Goal: Information Seeking & Learning: Learn about a topic

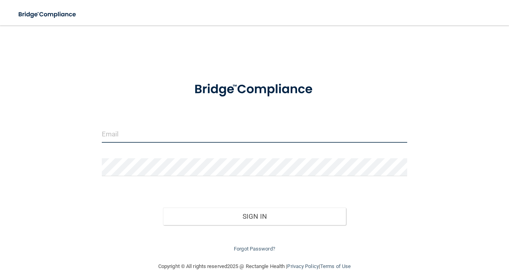
click at [213, 131] on input "email" at bounding box center [255, 134] width 306 height 18
type input "[EMAIL_ADDRESS][DOMAIN_NAME]"
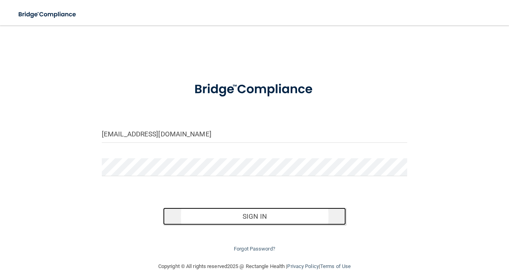
click at [243, 217] on button "Sign In" at bounding box center [254, 217] width 183 height 18
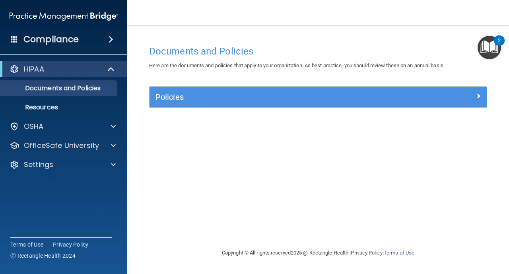
click at [489, 49] on img "Open Resource Center, 2 new notifications" at bounding box center [489, 47] width 23 height 23
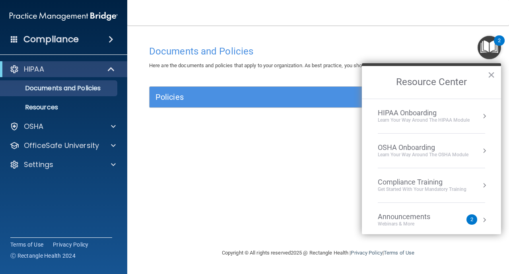
click at [424, 111] on div "HIPAA Onboarding" at bounding box center [424, 113] width 92 height 9
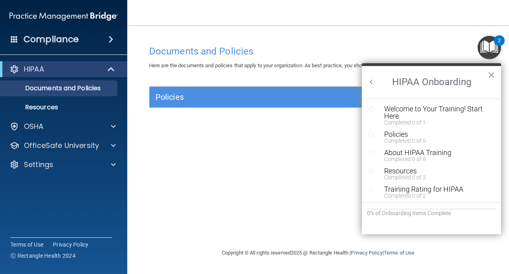
click at [373, 109] on circle "Resource Center" at bounding box center [371, 109] width 5 height 5
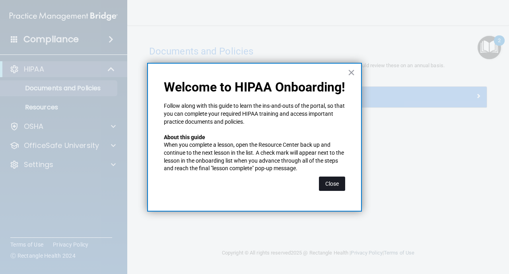
click at [334, 184] on button "Close" at bounding box center [332, 184] width 26 height 14
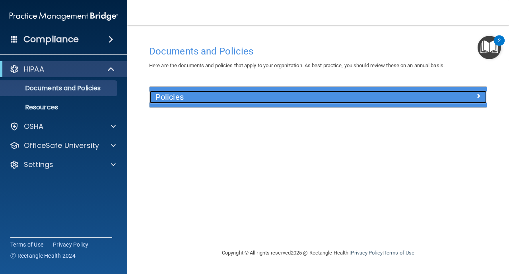
click at [203, 101] on h5 "Policies" at bounding box center [276, 97] width 241 height 9
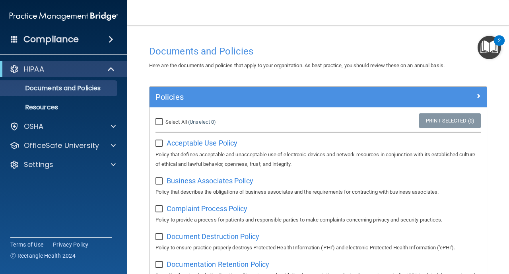
click at [487, 48] on img "Open Resource Center, 2 new notifications" at bounding box center [489, 47] width 23 height 23
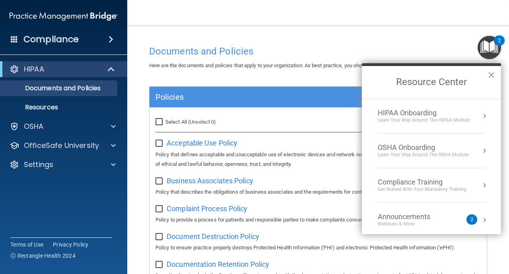
click at [426, 109] on div "HIPAA Onboarding" at bounding box center [424, 113] width 92 height 9
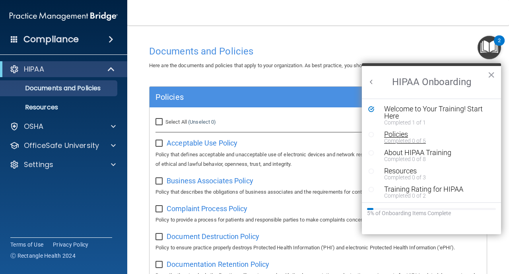
click at [399, 134] on div "Policies" at bounding box center [437, 134] width 107 height 7
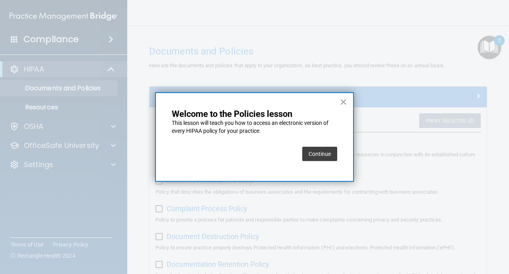
click at [322, 153] on button "Continue" at bounding box center [319, 154] width 35 height 14
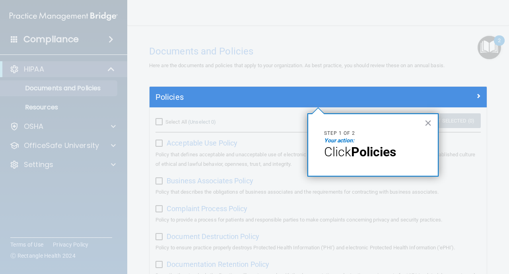
click at [370, 150] on strong "Policies" at bounding box center [373, 151] width 45 height 15
click at [428, 127] on button "×" at bounding box center [428, 123] width 8 height 13
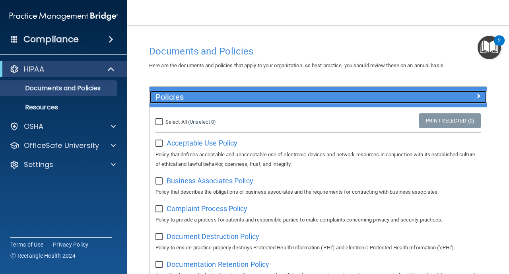
click at [177, 94] on h5 "Policies" at bounding box center [276, 97] width 241 height 9
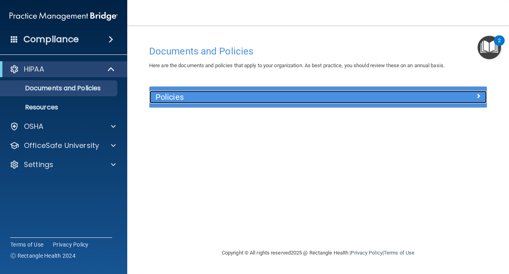
click at [266, 91] on div "Policies" at bounding box center [276, 97] width 253 height 13
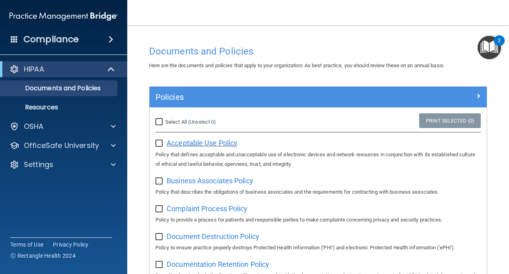
click at [187, 143] on span "Acceptable Use Policy" at bounding box center [202, 143] width 71 height 8
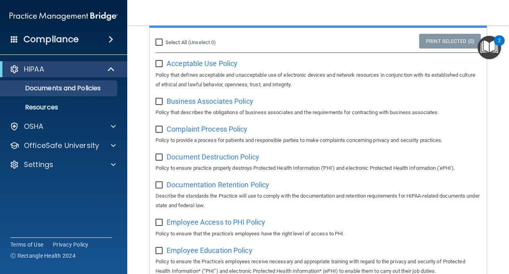
scroll to position [95, 0]
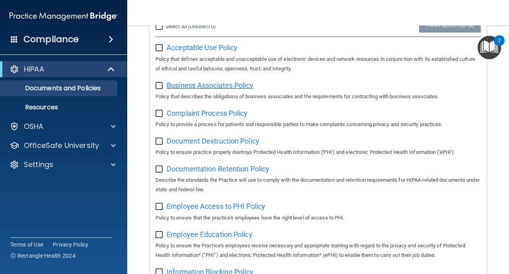
click at [232, 87] on span "Business Associates Policy" at bounding box center [210, 85] width 87 height 8
click at [158, 51] on input "checkbox" at bounding box center [160, 48] width 9 height 6
checkbox input "true"
click at [161, 85] on input "checkbox" at bounding box center [160, 86] width 9 height 6
checkbox input "true"
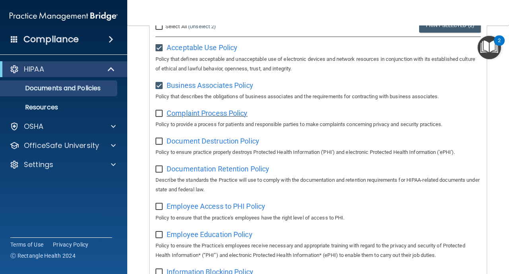
click at [202, 110] on span "Complaint Process Policy" at bounding box center [207, 113] width 81 height 8
click at [163, 117] on div "Complaint Process Policy Policy to provide a process for patients and responsib…" at bounding box center [318, 118] width 325 height 23
click at [159, 116] on input "checkbox" at bounding box center [160, 114] width 9 height 6
checkbox input "true"
click at [211, 141] on span "Document Destruction Policy" at bounding box center [213, 141] width 93 height 8
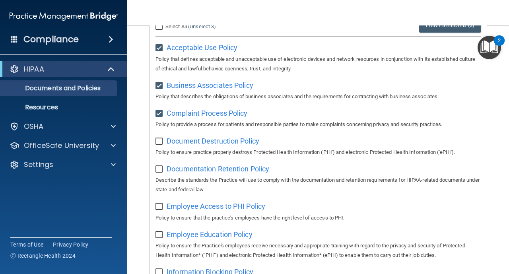
click at [162, 144] on input "checkbox" at bounding box center [160, 141] width 9 height 6
checkbox input "true"
click at [187, 170] on span "Documentation Retention Policy" at bounding box center [218, 169] width 103 height 8
click at [158, 169] on input "checkbox" at bounding box center [160, 169] width 9 height 6
checkbox input "true"
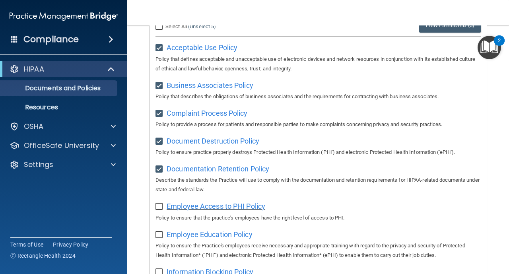
click at [176, 205] on span "Employee Access to PHI Policy" at bounding box center [216, 206] width 99 height 8
click at [163, 206] on input "checkbox" at bounding box center [160, 207] width 9 height 6
checkbox input "true"
click at [186, 238] on span "Employee Education Policy" at bounding box center [210, 234] width 86 height 8
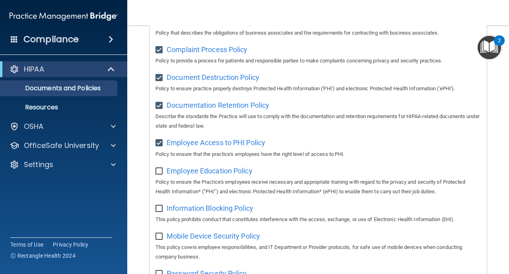
scroll to position [175, 0]
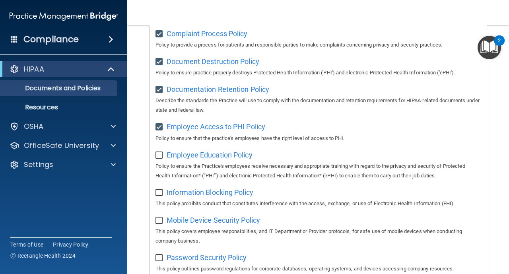
click at [160, 157] on input "checkbox" at bounding box center [160, 155] width 9 height 6
checkbox input "true"
click at [193, 193] on span "Information Blocking Policy" at bounding box center [210, 192] width 87 height 8
click at [157, 193] on input "checkbox" at bounding box center [160, 193] width 9 height 6
checkbox input "true"
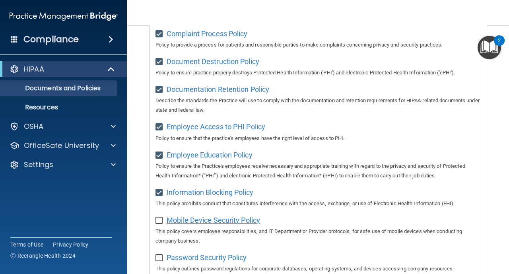
click at [188, 219] on span "Mobile Device Security Policy" at bounding box center [213, 220] width 93 height 8
click at [164, 224] on input "checkbox" at bounding box center [160, 221] width 9 height 6
checkbox input "true"
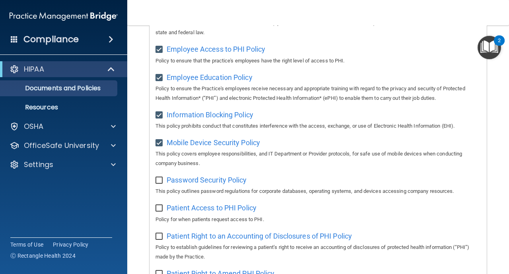
scroll to position [255, 0]
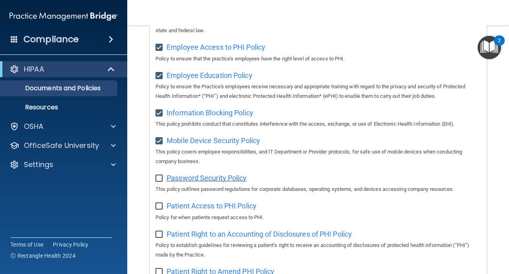
click at [203, 178] on span "Password Security Policy" at bounding box center [207, 178] width 80 height 8
click at [183, 179] on span "Password Security Policy" at bounding box center [207, 178] width 80 height 8
click at [160, 178] on input "checkbox" at bounding box center [160, 178] width 9 height 6
checkbox input "true"
click at [184, 208] on span "Patient Access to PHI Policy" at bounding box center [212, 206] width 90 height 8
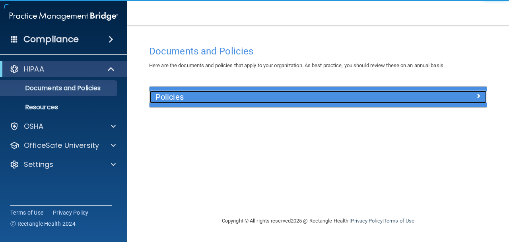
click at [252, 97] on h5 "Policies" at bounding box center [276, 97] width 241 height 9
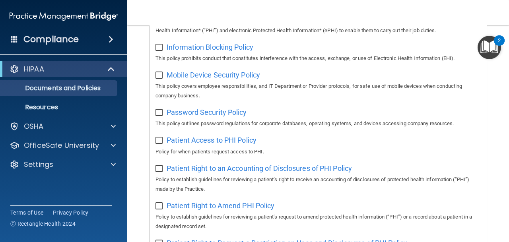
scroll to position [334, 0]
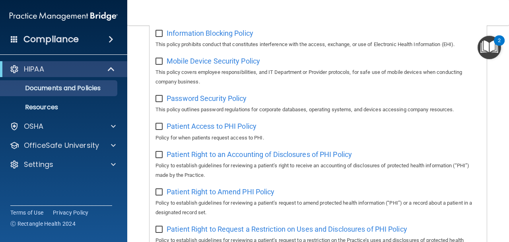
click at [450, 205] on p "Policy to establish guidelines for reviewing a patient’s request to amend prote…" at bounding box center [318, 208] width 325 height 19
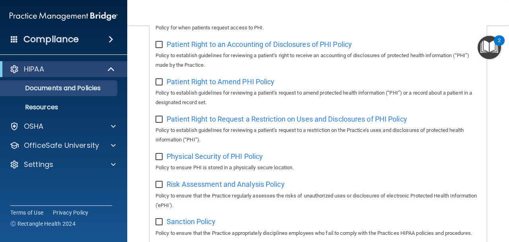
scroll to position [446, 0]
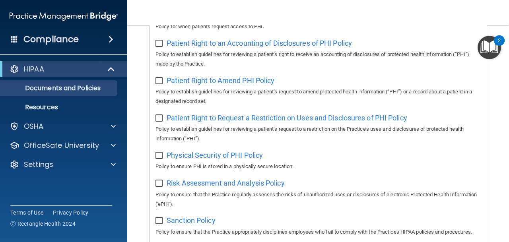
click at [269, 122] on span "Patient Right to Request a Restriction on Uses and Disclosures of PHI Policy" at bounding box center [287, 118] width 241 height 8
click at [237, 160] on span "Physical Security of PHI Policy" at bounding box center [215, 155] width 96 height 8
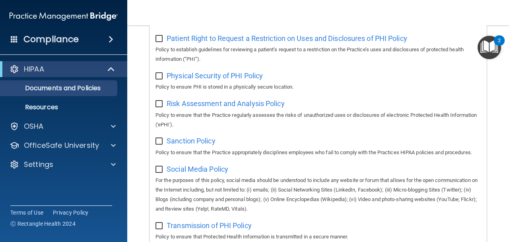
scroll to position [541, 0]
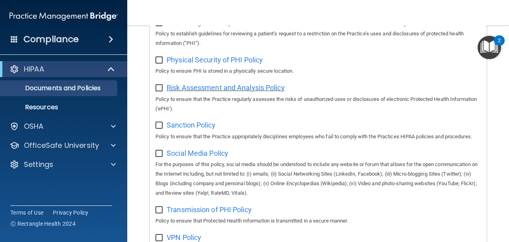
click at [247, 89] on span "Risk Assessment and Analysis Policy" at bounding box center [226, 88] width 118 height 8
click at [195, 129] on span "Sanction Policy" at bounding box center [191, 125] width 49 height 8
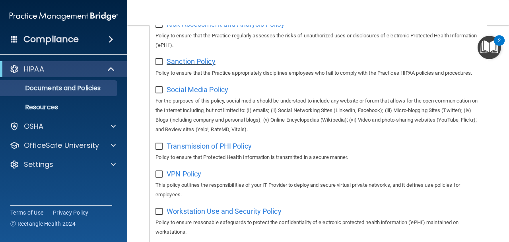
scroll to position [621, 0]
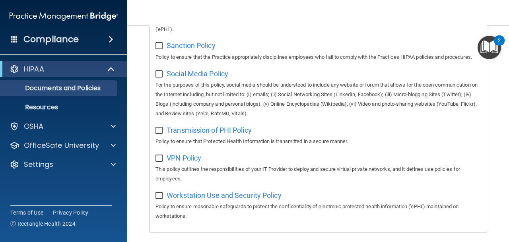
click at [199, 78] on span "Social Media Policy" at bounding box center [198, 74] width 62 height 8
click at [222, 131] on span "Transmission of PHI Policy" at bounding box center [209, 130] width 85 height 8
click at [185, 162] on span "VPN Policy" at bounding box center [184, 158] width 35 height 8
click at [245, 197] on span "Workstation Use and Security Policy" at bounding box center [224, 195] width 115 height 8
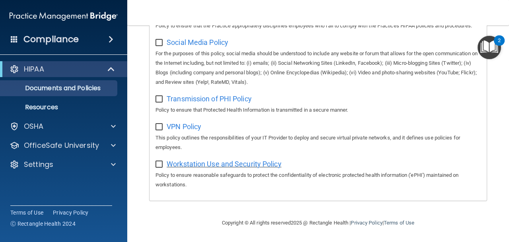
scroll to position [656, 0]
click at [487, 44] on img "Open Resource Center, 2 new notifications" at bounding box center [489, 47] width 23 height 23
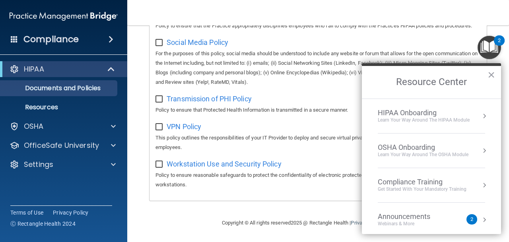
click at [424, 112] on div "HIPAA Onboarding" at bounding box center [424, 113] width 92 height 9
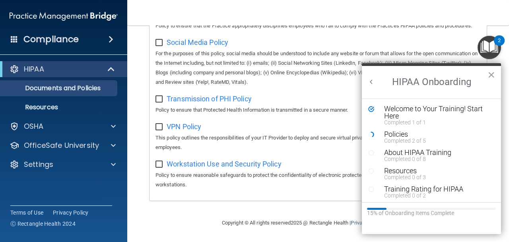
scroll to position [0, 0]
click at [404, 134] on div "Policies" at bounding box center [437, 134] width 107 height 7
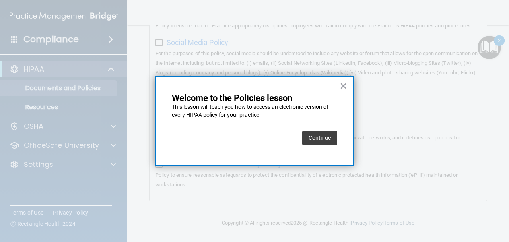
click at [323, 143] on button "Continue" at bounding box center [319, 138] width 35 height 14
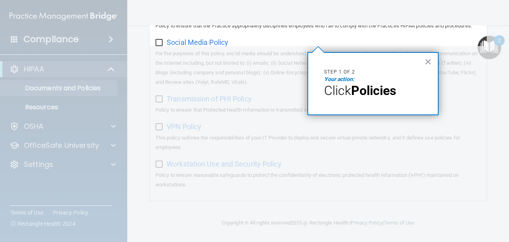
scroll to position [61, 0]
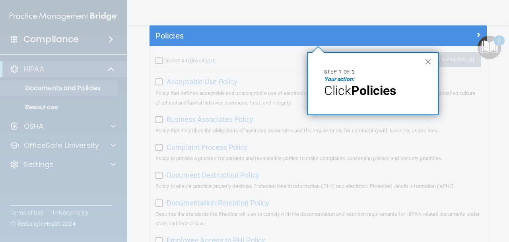
click at [350, 95] on span "Click" at bounding box center [337, 90] width 27 height 15
click at [427, 63] on button "×" at bounding box center [428, 61] width 8 height 13
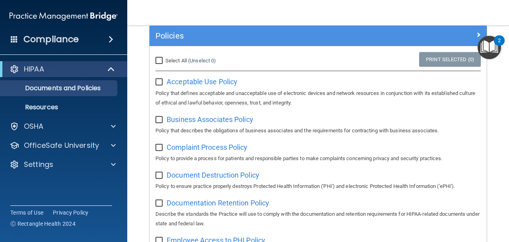
click at [161, 61] on input "Select All (Unselect 0) Unselect All" at bounding box center [160, 61] width 9 height 6
checkbox input "true"
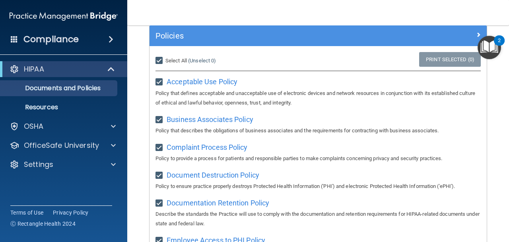
checkbox input "true"
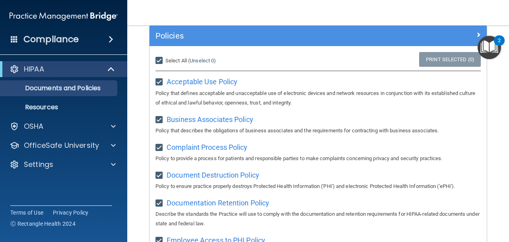
checkbox input "true"
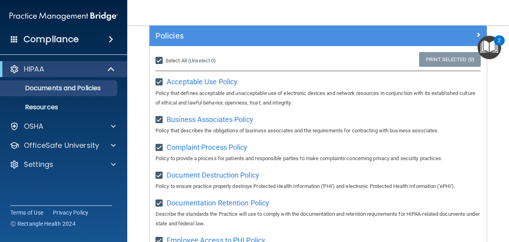
checkbox input "true"
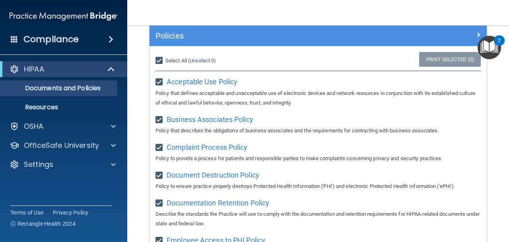
checkbox input "true"
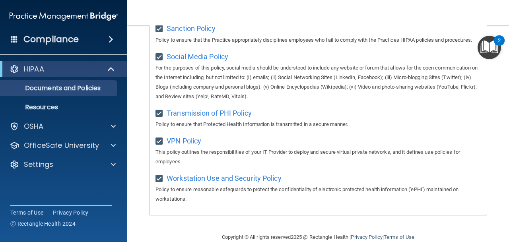
scroll to position [656, 0]
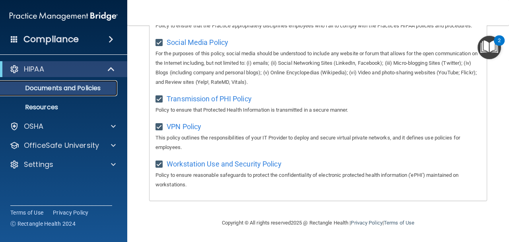
click at [80, 95] on link "Documents and Policies" at bounding box center [54, 88] width 125 height 16
click at [54, 108] on p "Resources" at bounding box center [59, 107] width 109 height 8
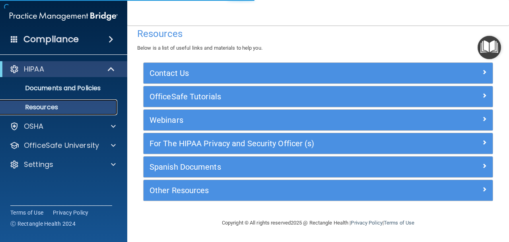
scroll to position [10, 0]
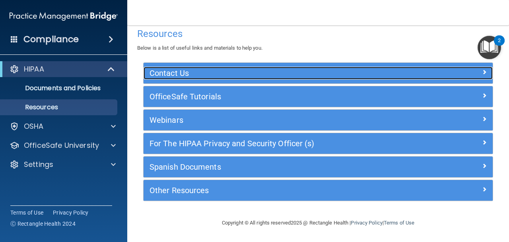
click at [167, 78] on div "Contact Us" at bounding box center [275, 73] width 262 height 13
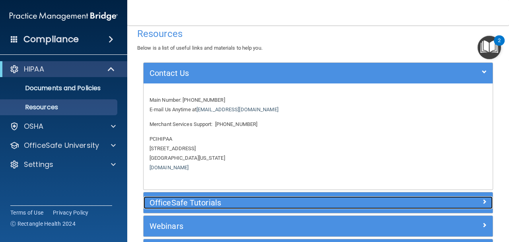
click at [202, 200] on h5 "OfficeSafe Tutorials" at bounding box center [275, 203] width 250 height 9
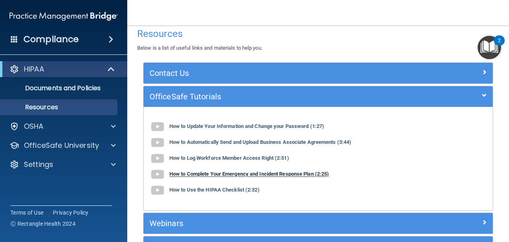
click at [205, 175] on b "How to Complete Your Emergency and Incident Response Plan (2:25)" at bounding box center [249, 174] width 160 height 6
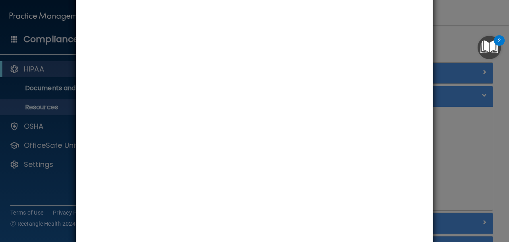
scroll to position [84, 0]
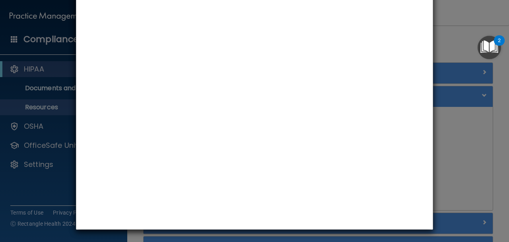
click at [461, 1] on div "How to Complete Your Emergency and Incident Response Plan" at bounding box center [254, 121] width 509 height 242
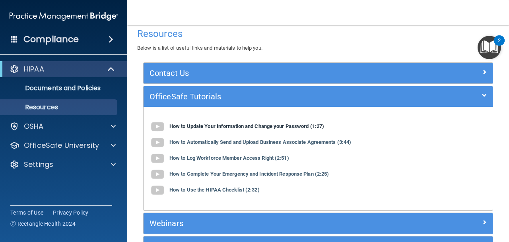
click at [278, 126] on b "How to Update Your Information and Change your Password (1:27)" at bounding box center [246, 127] width 155 height 6
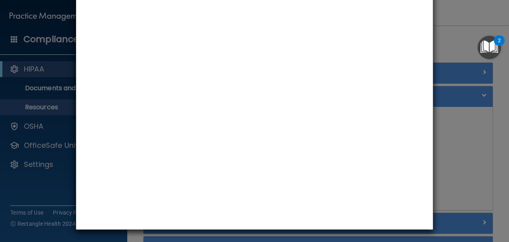
click at [443, 12] on div "How to Update Your Information and Change your Password" at bounding box center [254, 121] width 509 height 242
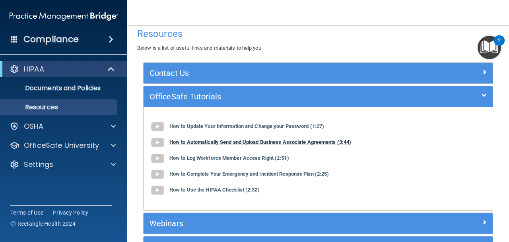
click at [304, 140] on b "How to Automatically Send and Upload Business Associate Agreements (3:44)" at bounding box center [260, 143] width 182 height 6
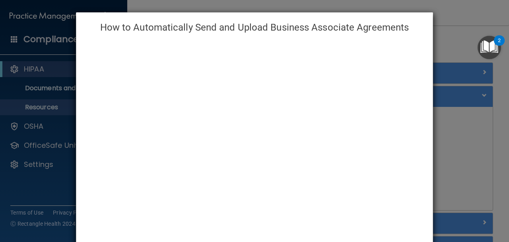
click at [455, 128] on div "How to Automatically Send and Upload Business Associate Agreements" at bounding box center [254, 121] width 509 height 242
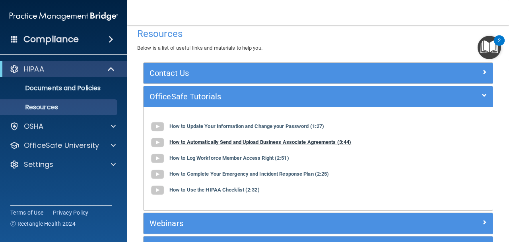
click at [338, 142] on b "How to Automatically Send and Upload Business Associate Agreements (3:44)" at bounding box center [260, 143] width 182 height 6
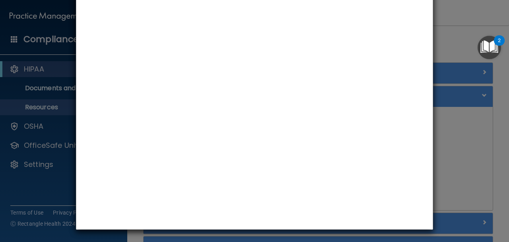
scroll to position [78, 0]
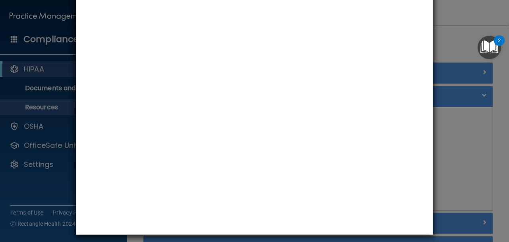
click at [451, 3] on div "How to Automatically Send and Upload Business Associate Agreements" at bounding box center [254, 121] width 509 height 242
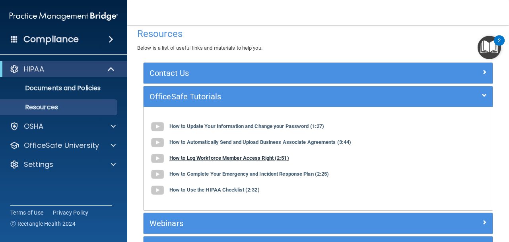
click at [160, 160] on img at bounding box center [158, 159] width 16 height 16
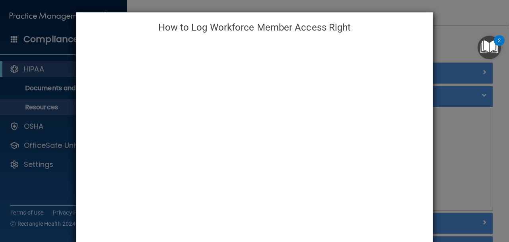
scroll to position [84, 0]
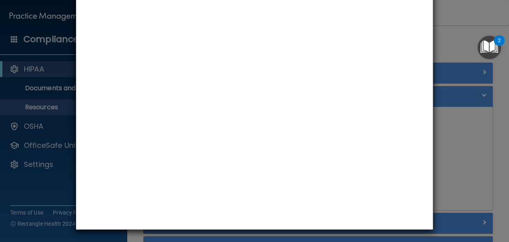
click at [475, 18] on div "How to Log Workforce Member Access Right" at bounding box center [254, 121] width 509 height 242
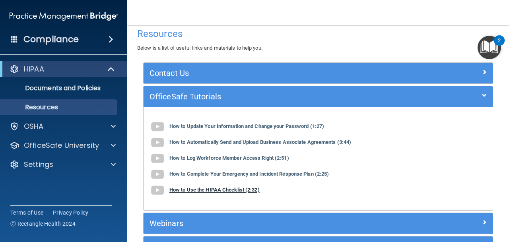
click at [208, 189] on b "How to Use the HIPAA Checklist (2:32)" at bounding box center [214, 190] width 90 height 6
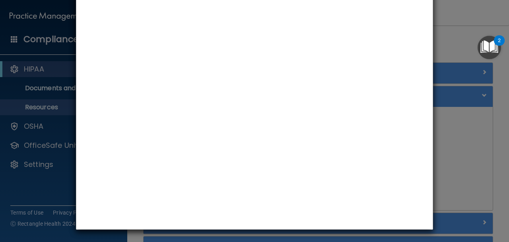
click at [454, 30] on div "How to Use the HIPAA Checklist" at bounding box center [254, 121] width 509 height 242
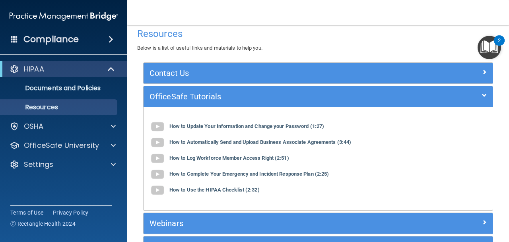
click at [454, 32] on h4 "Resources" at bounding box center [318, 34] width 362 height 10
click at [436, 124] on div "How to Update Your Information and Change your Password (1:27)" at bounding box center [318, 127] width 337 height 16
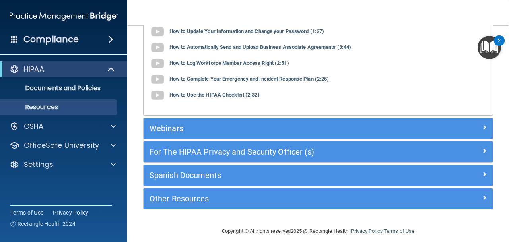
scroll to position [105, 0]
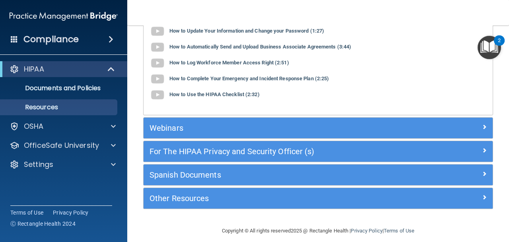
click at [339, 121] on div "Webinars" at bounding box center [318, 128] width 349 height 21
click at [422, 82] on div "How to Complete Your Emergency and Incident Response Plan (2:25)" at bounding box center [318, 79] width 337 height 16
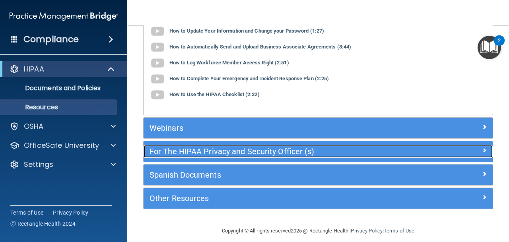
click at [187, 147] on h5 "For The HIPAA Privacy and Security Officer (s)" at bounding box center [275, 151] width 250 height 9
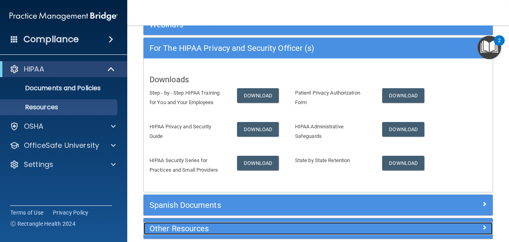
click at [489, 230] on div at bounding box center [450, 227] width 88 height 10
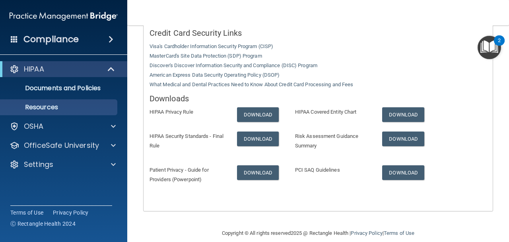
scroll to position [274, 0]
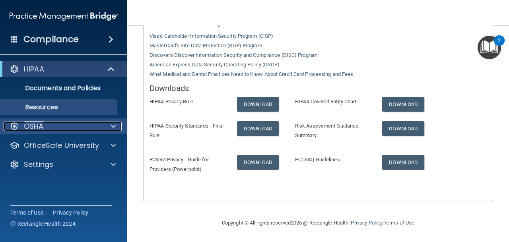
click at [63, 129] on div "OSHA" at bounding box center [53, 127] width 99 height 10
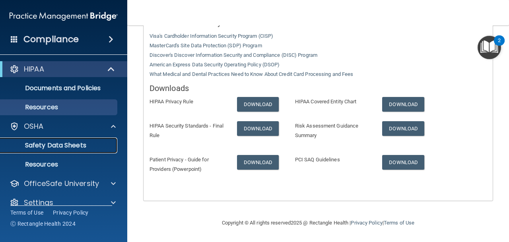
click at [60, 144] on p "Safety Data Sheets" at bounding box center [59, 146] width 109 height 8
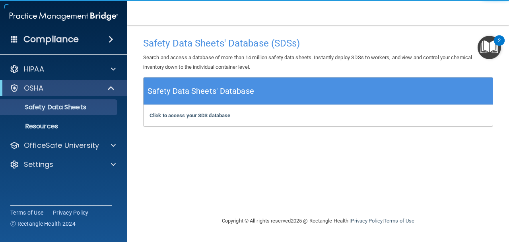
click at [174, 128] on div "Safety Data Sheets' Database (SDSs) Search and access a database of more than 1…" at bounding box center [318, 120] width 350 height 175
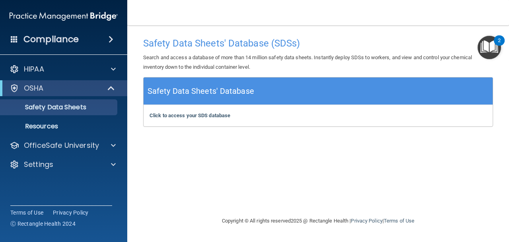
click at [174, 124] on div "Click to access your SDS database Click to access your SDS database" at bounding box center [318, 115] width 349 height 21
click at [178, 113] on b "Click to access your SDS database" at bounding box center [190, 116] width 81 height 6
click at [66, 124] on p "Resources" at bounding box center [59, 127] width 109 height 8
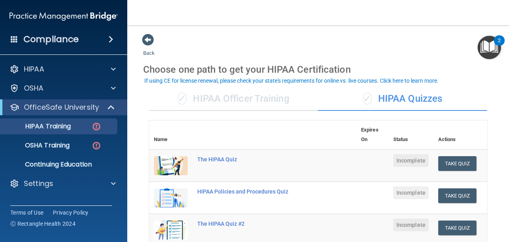
click at [481, 164] on div "Take Quiz" at bounding box center [460, 163] width 44 height 15
click at [509, 156] on html "Compliance HIPAA Documents and Policies Report an Incident Business Associates …" at bounding box center [254, 121] width 509 height 242
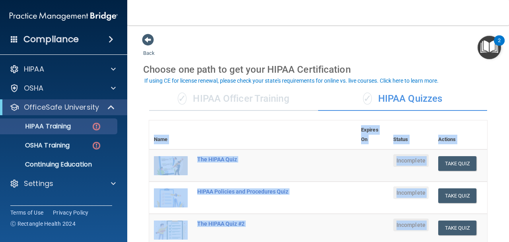
drag, startPoint x: 499, startPoint y: 159, endPoint x: 503, endPoint y: 156, distance: 5.0
click at [503, 156] on html "Compliance HIPAA Documents and Policies Report an Incident Business Associates …" at bounding box center [254, 121] width 509 height 242
click at [509, 165] on html "Compliance HIPAA Documents and Policies Report an Incident Business Associates …" at bounding box center [254, 121] width 509 height 242
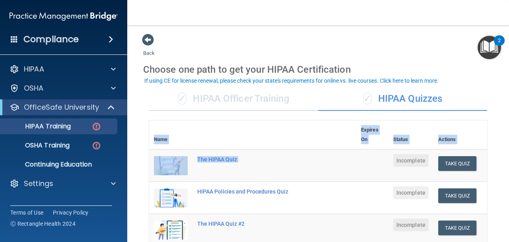
drag, startPoint x: 491, startPoint y: 166, endPoint x: 380, endPoint y: 171, distance: 110.3
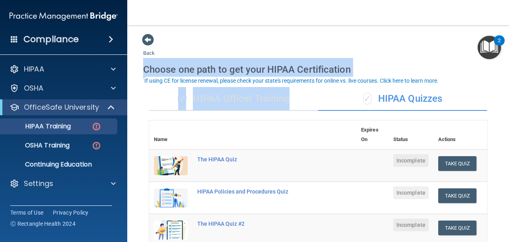
drag, startPoint x: 448, startPoint y: 82, endPoint x: 428, endPoint y: 51, distance: 36.5
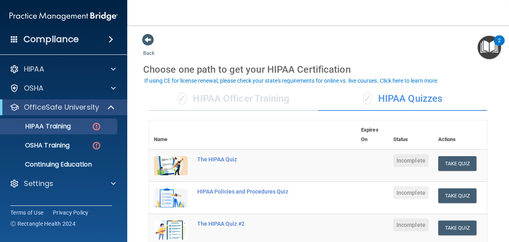
click at [501, 120] on main "Back Choose one path to get your HIPAA Certification ✓ HIPAA Officer Training ✓…" at bounding box center [318, 133] width 382 height 217
click at [470, 165] on button "Take Quiz" at bounding box center [457, 163] width 38 height 15
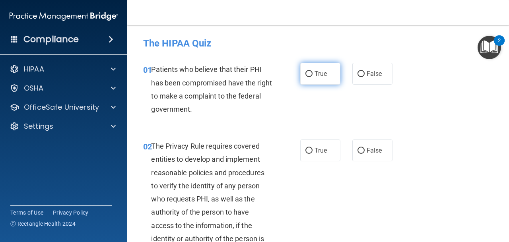
click at [312, 77] on input "True" at bounding box center [309, 74] width 7 height 6
radio input "true"
click at [444, 165] on div "02 The Privacy Rule requires covered entities to develop and implement reasonab…" at bounding box center [318, 201] width 362 height 143
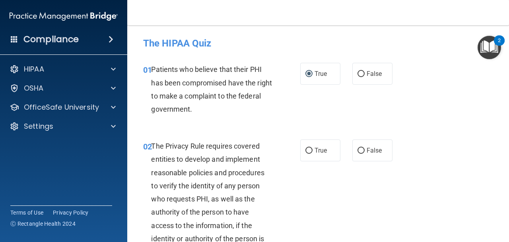
click at [444, 165] on div "02 The Privacy Rule requires covered entities to develop and implement reasonab…" at bounding box center [318, 201] width 362 height 143
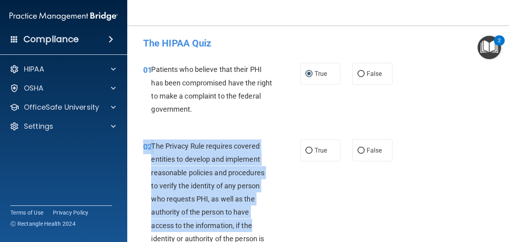
drag, startPoint x: 325, startPoint y: 232, endPoint x: 302, endPoint y: 227, distance: 22.7
click at [302, 228] on div "02 The Privacy Rule requires covered entities to develop and implement reasonab…" at bounding box center [318, 201] width 362 height 143
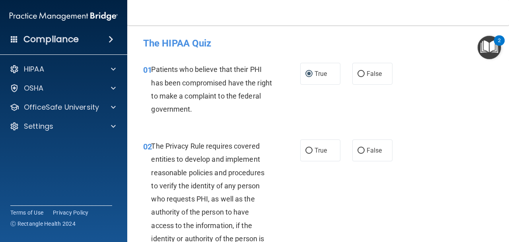
click at [350, 198] on div "02 The Privacy Rule requires covered entities to develop and implement reasonab…" at bounding box center [318, 201] width 362 height 143
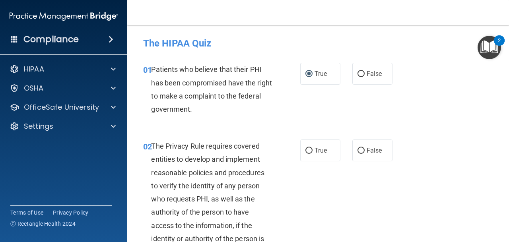
click at [328, 173] on div "02 The Privacy Rule requires covered entities to develop and implement reasonab…" at bounding box center [318, 201] width 362 height 143
click at [308, 155] on label "True" at bounding box center [320, 151] width 40 height 22
click at [308, 154] on input "True" at bounding box center [309, 151] width 7 height 6
radio input "true"
click at [504, 216] on main "- The HIPAA Quiz This quiz doesn’t expire until . Are you sure you want to take…" at bounding box center [318, 133] width 382 height 217
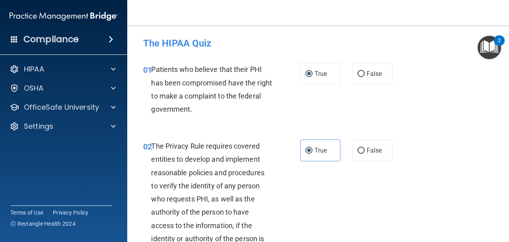
click at [504, 216] on main "- The HIPAA Quiz This quiz doesn’t expire until . Are you sure you want to take…" at bounding box center [318, 133] width 382 height 217
drag, startPoint x: 391, startPoint y: 234, endPoint x: 440, endPoint y: 197, distance: 61.6
click at [440, 197] on div "02 The Privacy Rule requires covered entities to develop and implement reasonab…" at bounding box center [318, 201] width 362 height 143
click at [450, 139] on div "02 The Privacy Rule requires covered entities to develop and implement reasonab…" at bounding box center [318, 201] width 362 height 143
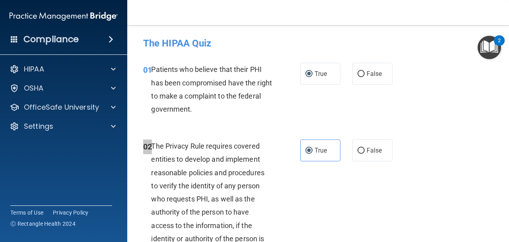
click at [450, 137] on div "02 The Privacy Rule requires covered entities to develop and implement reasonab…" at bounding box center [318, 201] width 362 height 143
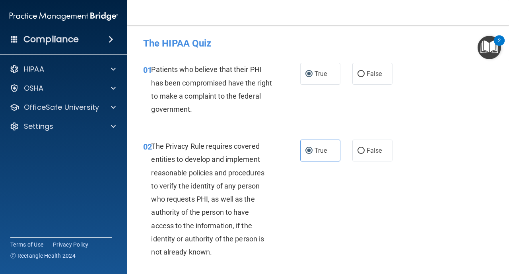
click at [439, 207] on div "02 The Privacy Rule requires covered entities to develop and implement reasonab…" at bounding box center [318, 201] width 362 height 143
click at [376, 242] on div "02 The Privacy Rule requires covered entities to develop and implement reasonab…" at bounding box center [318, 201] width 362 height 143
click at [181, 43] on h4 "The HIPAA Quiz" at bounding box center [318, 43] width 350 height 10
drag, startPoint x: 436, startPoint y: 219, endPoint x: 428, endPoint y: 192, distance: 27.9
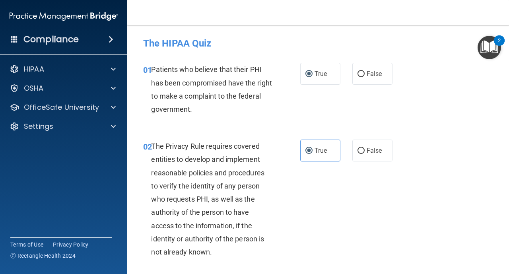
click at [428, 192] on div "02 The Privacy Rule requires covered entities to develop and implement reasonab…" at bounding box center [318, 201] width 362 height 143
click at [447, 242] on div "02 The Privacy Rule requires covered entities to develop and implement reasonab…" at bounding box center [318, 201] width 362 height 143
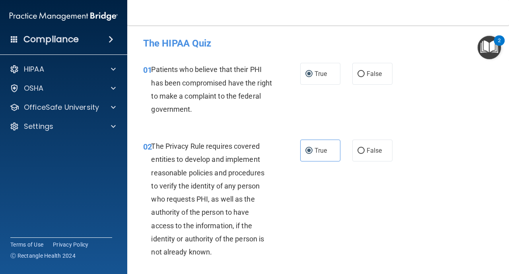
click at [447, 242] on div "02 The Privacy Rule requires covered entities to develop and implement reasonab…" at bounding box center [318, 201] width 362 height 143
click at [486, 49] on img "Open Resource Center, 2 new notifications" at bounding box center [489, 47] width 23 height 23
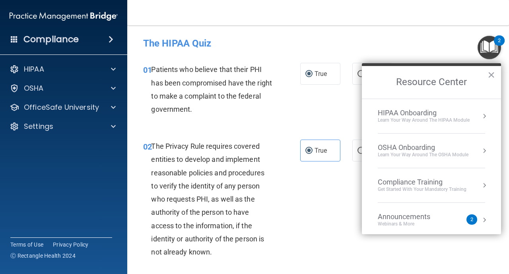
click at [326, 221] on div "02 The Privacy Rule requires covered entities to develop and implement reasonab…" at bounding box center [318, 201] width 362 height 143
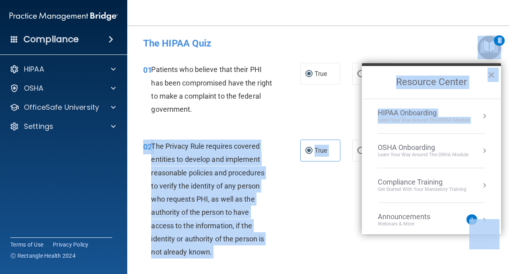
drag, startPoint x: 326, startPoint y: 221, endPoint x: 471, endPoint y: 132, distance: 170.2
click at [471, 132] on body "Compliance HIPAA Documents and Policies Report an Incident Business Associates …" at bounding box center [254, 137] width 509 height 274
click at [491, 75] on button "×" at bounding box center [492, 74] width 8 height 13
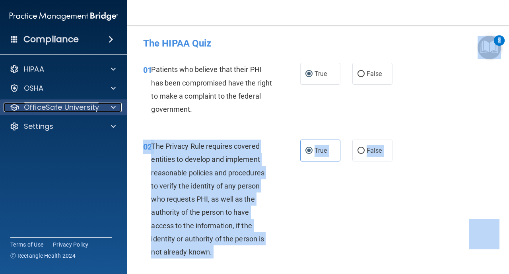
click at [106, 106] on div at bounding box center [112, 108] width 20 height 10
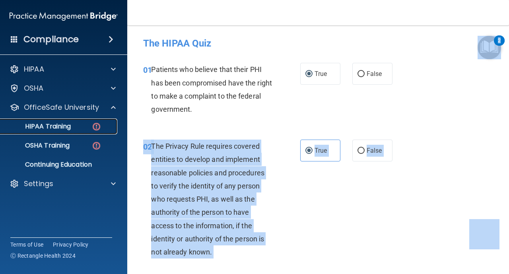
click at [63, 132] on link "HIPAA Training" at bounding box center [54, 127] width 125 height 16
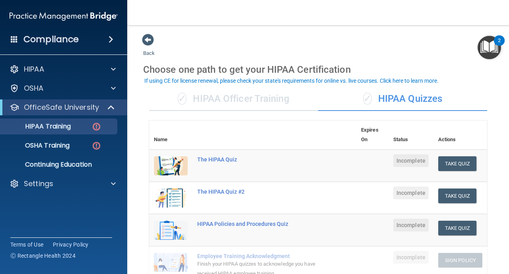
click at [181, 101] on span "✓" at bounding box center [182, 99] width 9 height 12
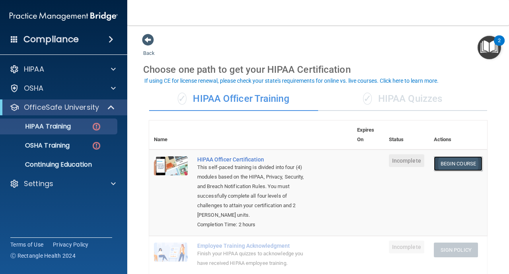
click at [449, 164] on link "Begin Course" at bounding box center [458, 163] width 49 height 15
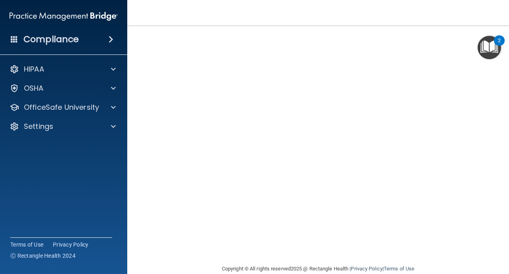
scroll to position [19, 0]
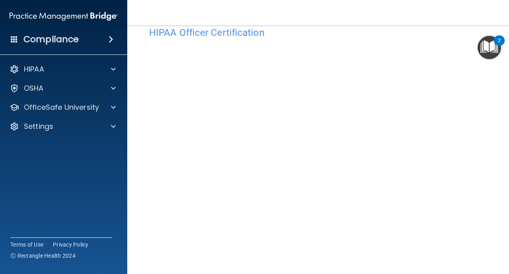
click at [502, 229] on main "HIPAA Officer Certification This course doesn’t expire until . Are you sure you…" at bounding box center [318, 149] width 382 height 249
click at [496, 221] on main "HIPAA Officer Certification This course doesn’t expire until . Are you sure you…" at bounding box center [318, 149] width 382 height 249
click at [491, 269] on div "HIPAA Officer Certification This course doesn’t expire until . Are you sure you…" at bounding box center [318, 167] width 350 height 289
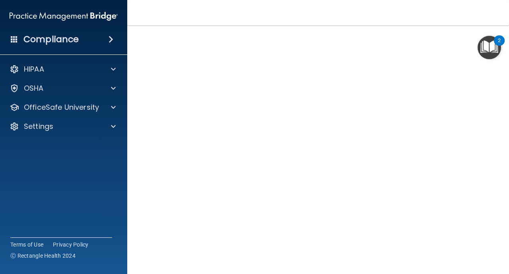
click at [488, 265] on div "HIPAA Officer Certification This course doesn’t expire until . Are you sure you…" at bounding box center [318, 151] width 350 height 289
click at [497, 260] on main "HIPAA Officer Certification This course doesn’t expire until . Are you sure you…" at bounding box center [318, 149] width 382 height 249
click at [416, 274] on html "Compliance HIPAA Documents and Policies Report an Incident Business Associates …" at bounding box center [254, 137] width 509 height 274
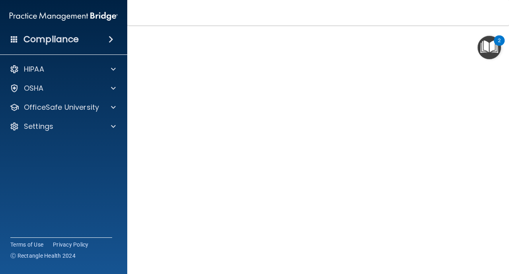
scroll to position [19, 0]
click at [505, 156] on main "HIPAA Officer Certification This course doesn’t expire until . Are you sure you…" at bounding box center [318, 149] width 382 height 249
click at [496, 187] on main "HIPAA Officer Certification This course doesn’t expire until . Are you sure you…" at bounding box center [318, 149] width 382 height 249
click at [509, 183] on main "HIPAA Officer Certification This course doesn’t expire until . Are you sure you…" at bounding box center [318, 149] width 382 height 249
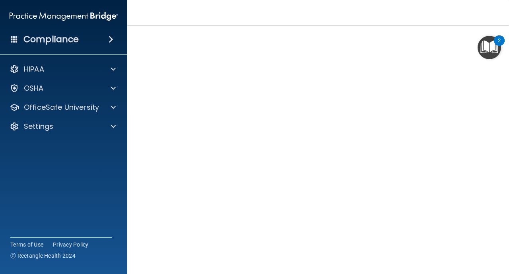
click at [509, 127] on html "Compliance HIPAA Documents and Policies Report an Incident Business Associates …" at bounding box center [254, 137] width 509 height 274
click at [439, 274] on html "Compliance HIPAA Documents and Policies Report an Incident Business Associates …" at bounding box center [254, 137] width 509 height 274
click at [408, 274] on html "Compliance HIPAA Documents and Policies Report an Incident Business Associates …" at bounding box center [254, 137] width 509 height 274
click at [499, 204] on main "HIPAA Officer Certification This course doesn’t expire until . Are you sure you…" at bounding box center [318, 149] width 382 height 249
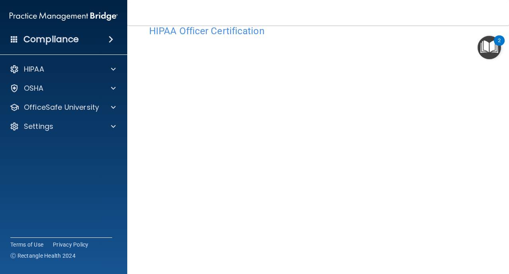
scroll to position [21, 0]
click at [487, 97] on div "HIPAA Officer Certification This course doesn’t expire until . Are you sure you…" at bounding box center [318, 164] width 350 height 289
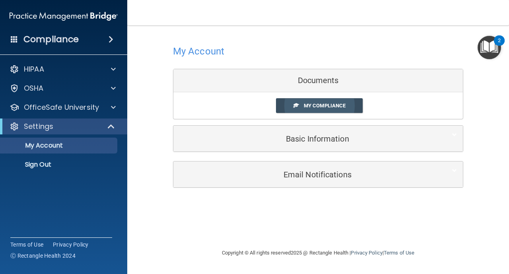
click at [334, 107] on span "My Compliance" at bounding box center [325, 106] width 42 height 6
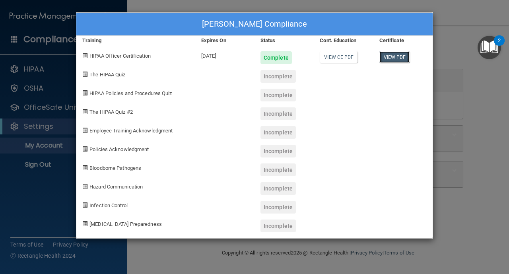
click at [399, 60] on link "View PDF" at bounding box center [395, 57] width 31 height 12
click at [121, 75] on span "The HIPAA Quiz" at bounding box center [108, 75] width 36 height 6
click at [272, 76] on div "Incomplete" at bounding box center [278, 76] width 35 height 13
click at [85, 73] on span at bounding box center [84, 74] width 5 height 5
click at [455, 29] on div "Clarisa Maranan's Compliance Training Expires On Status Cont. Education Certifi…" at bounding box center [254, 137] width 509 height 274
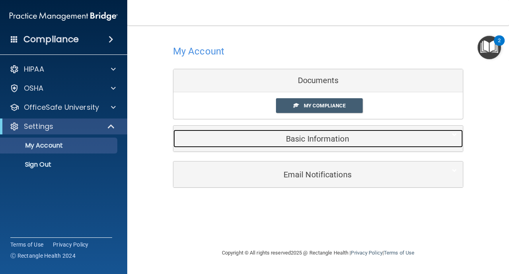
click at [305, 139] on h5 "Basic Information" at bounding box center [305, 138] width 253 height 9
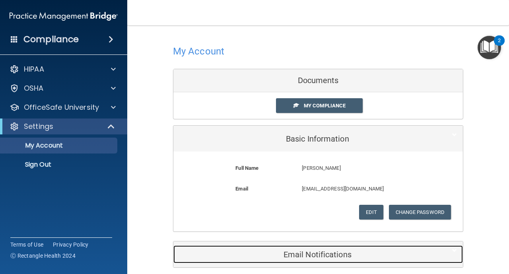
click at [313, 253] on h5 "Email Notifications" at bounding box center [305, 254] width 253 height 9
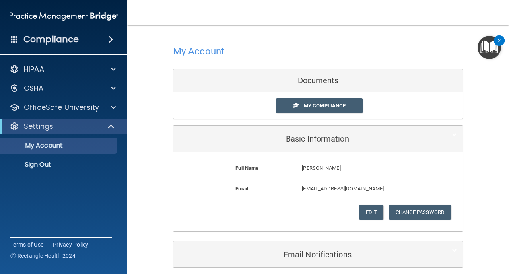
click at [51, 45] on h4 "Compliance" at bounding box center [50, 39] width 55 height 11
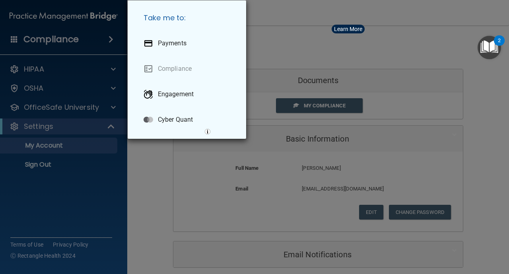
click at [110, 40] on div "Take me to: Payments Compliance Engagement Cyber Quant" at bounding box center [254, 137] width 509 height 274
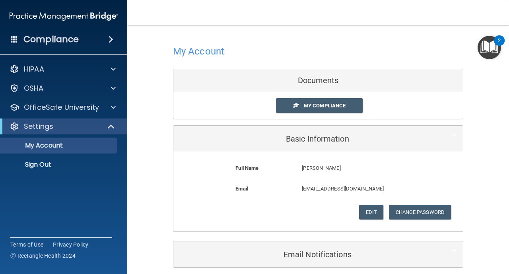
click at [110, 40] on span at bounding box center [111, 40] width 5 height 10
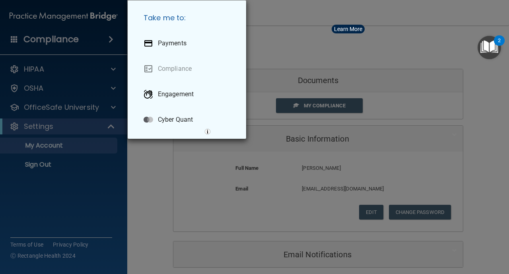
click at [491, 49] on img "Open Resource Center, 2 new notifications" at bounding box center [489, 47] width 23 height 23
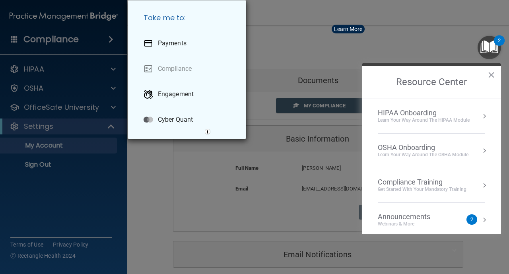
click at [431, 181] on div "Compliance Training" at bounding box center [422, 182] width 89 height 9
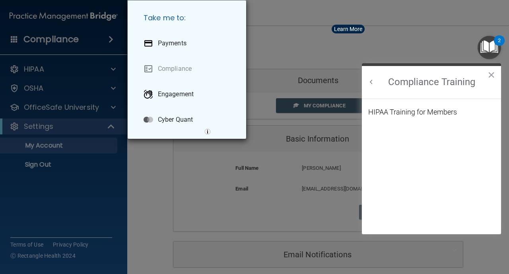
click at [433, 122] on li "HIPAA Training for Members" at bounding box center [431, 117] width 127 height 17
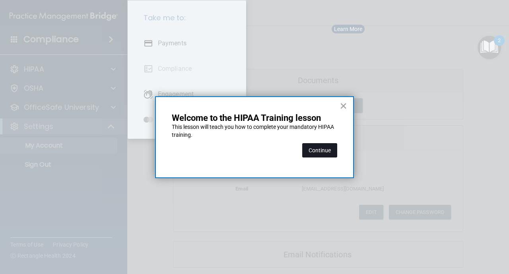
click at [323, 151] on button "Continue" at bounding box center [319, 150] width 35 height 14
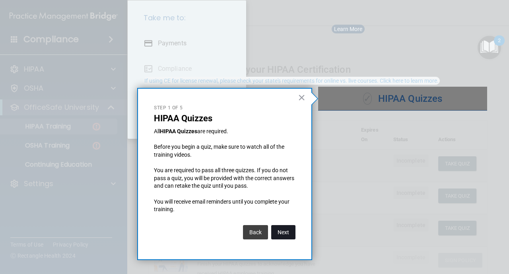
click at [294, 235] on button "Next" at bounding box center [283, 232] width 24 height 14
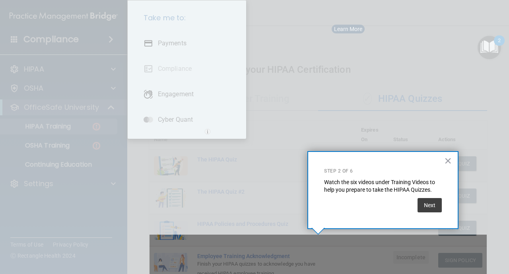
scroll to position [98, 0]
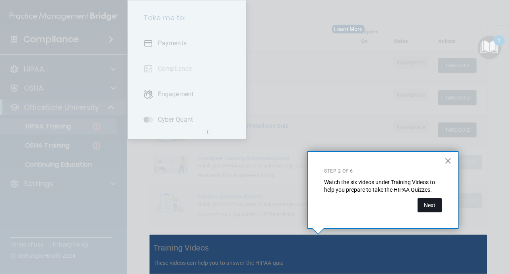
click at [433, 207] on button "Next" at bounding box center [430, 205] width 24 height 14
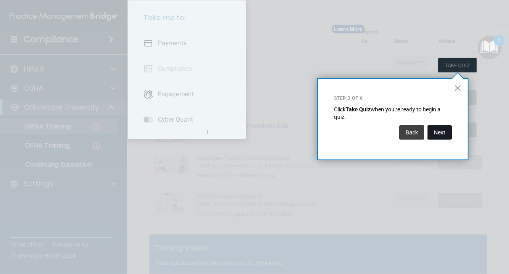
click at [439, 125] on button "Next" at bounding box center [440, 132] width 24 height 14
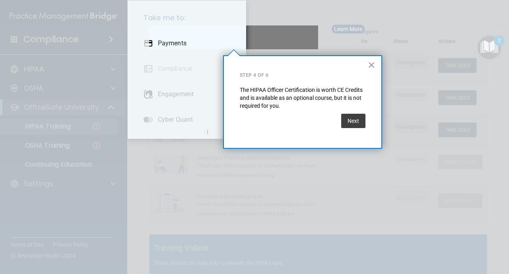
scroll to position [61, 0]
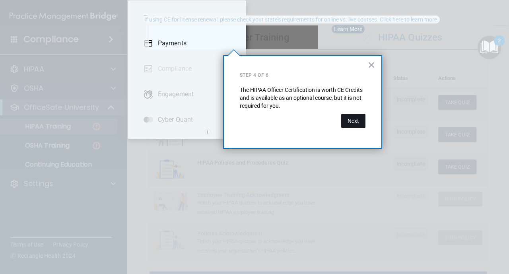
click at [358, 121] on button "Next" at bounding box center [353, 121] width 24 height 14
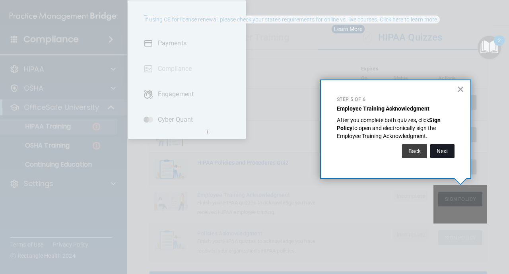
click at [446, 155] on button "Next" at bounding box center [442, 151] width 24 height 14
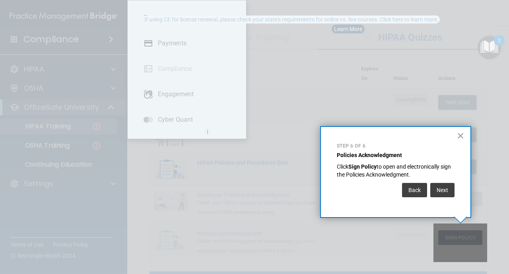
click at [446, 155] on p "Policies Acknowledgment" at bounding box center [396, 156] width 118 height 8
click at [445, 191] on button "Next" at bounding box center [442, 190] width 24 height 14
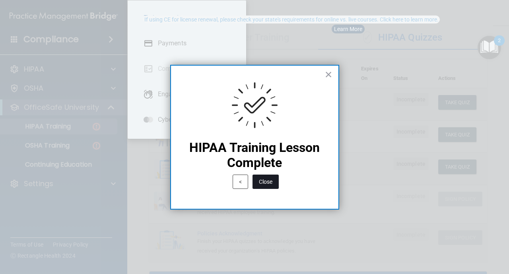
click at [268, 184] on button "Close" at bounding box center [266, 182] width 26 height 14
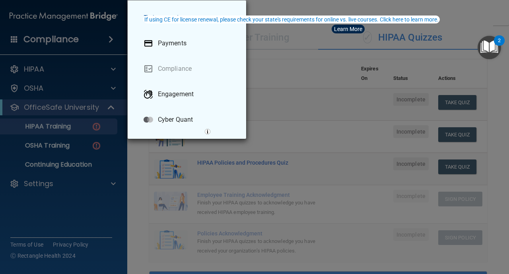
click at [208, 8] on div "Take me to: Payments Compliance Engagement Cyber Quant" at bounding box center [254, 137] width 509 height 274
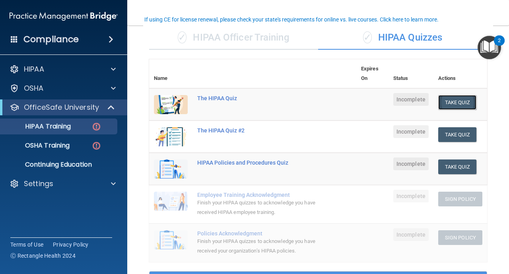
click at [462, 106] on button "Take Quiz" at bounding box center [457, 102] width 38 height 15
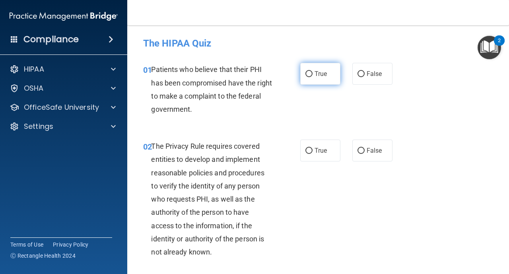
click at [311, 75] on input "True" at bounding box center [309, 74] width 7 height 6
radio input "true"
click at [309, 153] on input "True" at bounding box center [309, 151] width 7 height 6
radio input "true"
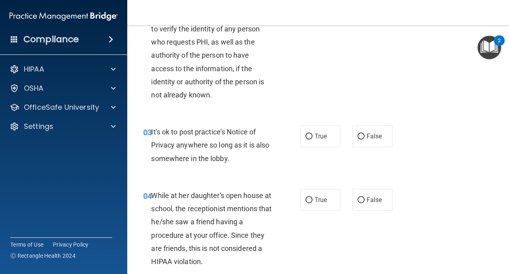
scroll to position [159, 0]
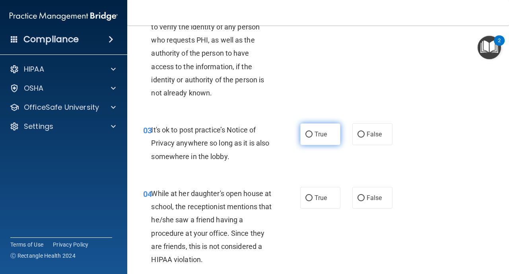
click at [308, 136] on input "True" at bounding box center [309, 135] width 7 height 6
radio input "true"
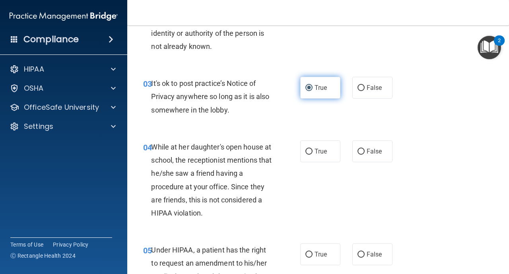
scroll to position [207, 0]
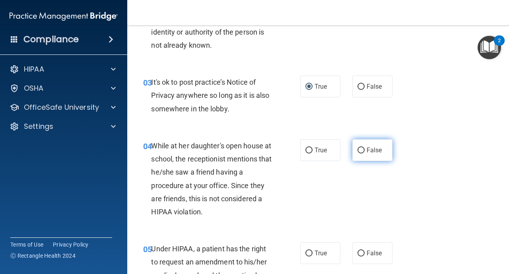
click at [356, 150] on label "False" at bounding box center [372, 150] width 40 height 22
click at [358, 150] on input "False" at bounding box center [361, 151] width 7 height 6
radio input "true"
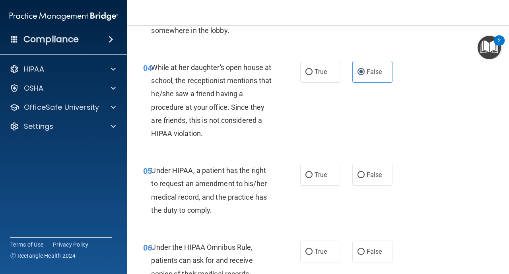
scroll to position [286, 0]
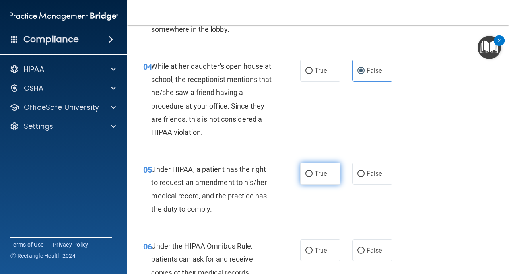
click at [308, 173] on input "True" at bounding box center [309, 174] width 7 height 6
radio input "true"
click at [405, 202] on div "05 Under HIPAA, a patient has the right to request an amendment to his/her medi…" at bounding box center [318, 191] width 362 height 77
click at [461, 210] on div "05 Under HIPAA, a patient has the right to request an amendment to his/her medi…" at bounding box center [318, 191] width 362 height 77
drag, startPoint x: 453, startPoint y: 272, endPoint x: 474, endPoint y: 237, distance: 40.5
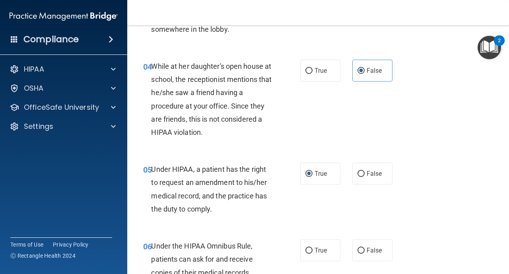
click at [474, 237] on div "06 Under the HIPAA Omnibus Rule, patients can ask for and receive copies of the…" at bounding box center [318, 268] width 362 height 77
click at [473, 237] on div "06 Under the HIPAA Omnibus Rule, patients can ask for and receive copies of the…" at bounding box center [318, 268] width 362 height 77
click at [362, 176] on input "False" at bounding box center [361, 174] width 7 height 6
radio input "true"
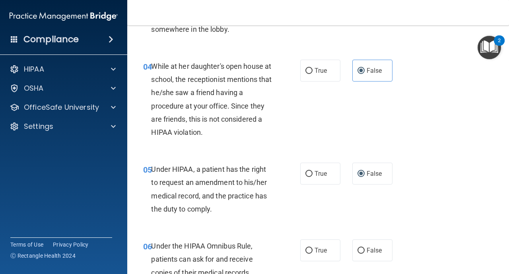
click at [457, 224] on div "05 Under HIPAA, a patient has the right to request an amendment to his/her medi…" at bounding box center [318, 191] width 362 height 77
click at [311, 175] on input "True" at bounding box center [309, 174] width 7 height 6
radio input "true"
radio input "false"
click at [422, 211] on div "05 Under HIPAA, a patient has the right to request an amendment to his/her medi…" at bounding box center [318, 191] width 362 height 77
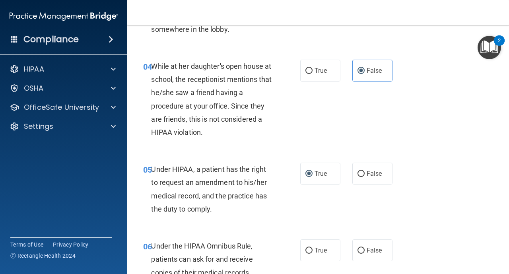
click at [422, 211] on div "05 Under HIPAA, a patient has the right to request an amendment to his/her medi…" at bounding box center [318, 191] width 362 height 77
click at [412, 228] on div "05 Under HIPAA, a patient has the right to request an amendment to his/her medi…" at bounding box center [318, 191] width 362 height 77
click at [456, 252] on div "06 Under the HIPAA Omnibus Rule, patients can ask for and receive copies of the…" at bounding box center [318, 268] width 362 height 77
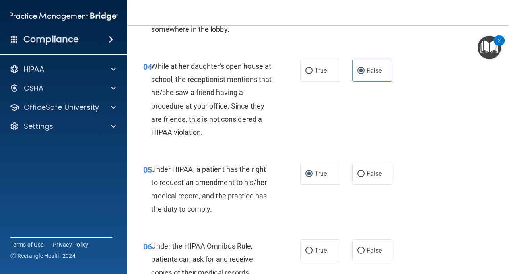
click at [430, 242] on div "06 Under the HIPAA Omnibus Rule, patients can ask for and receive copies of the…" at bounding box center [318, 268] width 362 height 77
click at [473, 204] on div "05 Under HIPAA, a patient has the right to request an amendment to his/her medi…" at bounding box center [318, 191] width 362 height 77
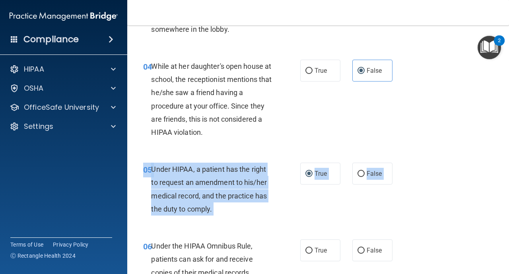
drag, startPoint x: 473, startPoint y: 204, endPoint x: 470, endPoint y: 249, distance: 44.7
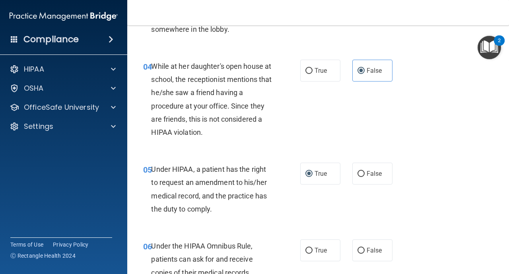
drag, startPoint x: 470, startPoint y: 249, endPoint x: 470, endPoint y: 236, distance: 12.7
click at [470, 236] on div "06 Under the HIPAA Omnibus Rule, patients can ask for and receive copies of the…" at bounding box center [318, 268] width 362 height 77
click at [309, 249] on input "True" at bounding box center [309, 251] width 7 height 6
radio input "true"
click at [422, 255] on div "06 Under the HIPAA Omnibus Rule, patients can ask for and receive copies of the…" at bounding box center [318, 268] width 362 height 77
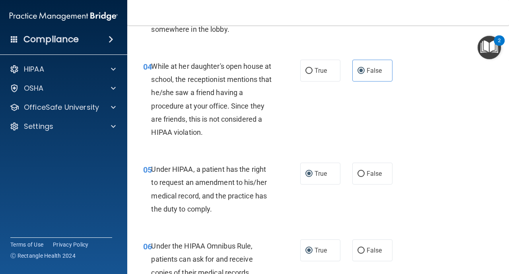
click at [445, 265] on div "06 Under the HIPAA Omnibus Rule, patients can ask for and receive copies of the…" at bounding box center [318, 268] width 362 height 77
click at [509, 220] on html "Compliance HIPAA Documents and Policies Report an Incident Business Associates …" at bounding box center [254, 137] width 509 height 274
click at [494, 221] on div "05 Under HIPAA, a patient has the right to request an amendment to his/her medi…" at bounding box center [318, 191] width 362 height 77
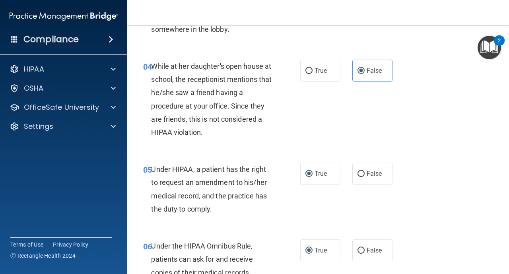
drag, startPoint x: 456, startPoint y: 191, endPoint x: 463, endPoint y: 189, distance: 7.7
click at [463, 189] on div "05 Under HIPAA, a patient has the right to request an amendment to his/her medi…" at bounding box center [318, 191] width 362 height 77
click at [463, 188] on div "05 Under HIPAA, a patient has the right to request an amendment to his/her medi…" at bounding box center [318, 191] width 362 height 77
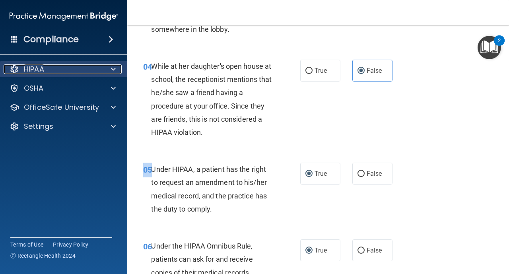
click at [64, 68] on div "HIPAA" at bounding box center [53, 69] width 99 height 10
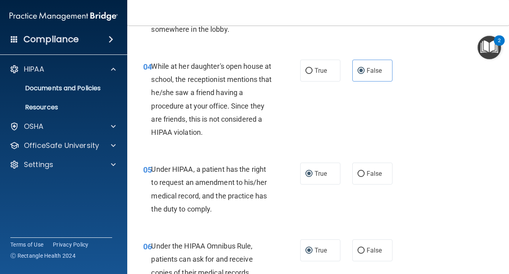
click at [109, 38] on span at bounding box center [111, 40] width 5 height 10
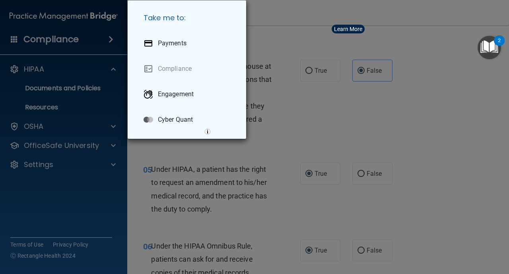
click at [180, 6] on div "Take me to: Payments Compliance Engagement Cyber Quant" at bounding box center [254, 137] width 509 height 274
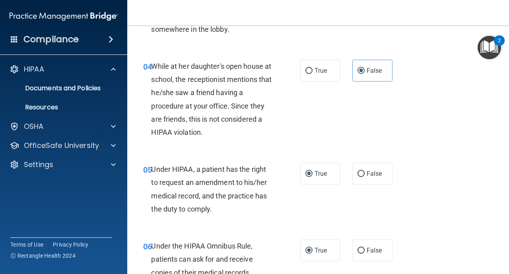
click at [461, 83] on div "04 While at her daughter's open house at school, the receptionist mentions that…" at bounding box center [318, 101] width 362 height 103
click at [498, 50] on div "2" at bounding box center [499, 46] width 3 height 10
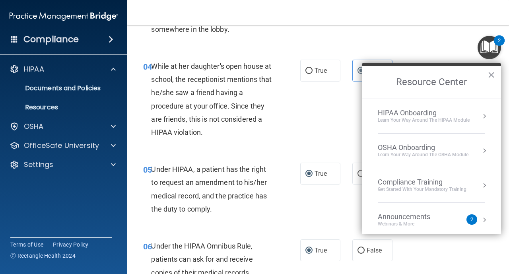
click at [484, 221] on button "Resource Center" at bounding box center [485, 220] width 8 height 8
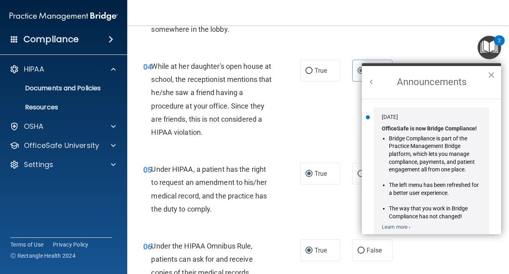
scroll to position [0, 0]
click at [484, 221] on div "Jan 30, 2024 OfficeSafe is now Bridge Compliance! Bridge Compliance is part of …" at bounding box center [431, 172] width 115 height 130
click at [490, 74] on button "×" at bounding box center [492, 74] width 8 height 13
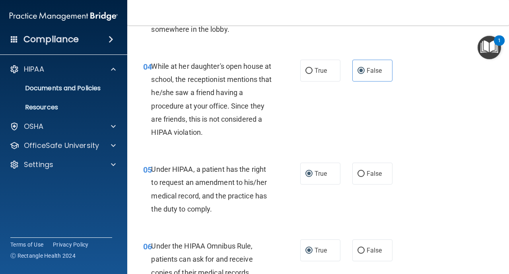
click at [437, 171] on div "05 Under HIPAA, a patient has the right to request an amendment to his/her medi…" at bounding box center [318, 191] width 362 height 77
click at [460, 181] on div "05 Under HIPAA, a patient has the right to request an amendment to his/her medi…" at bounding box center [318, 191] width 362 height 77
drag, startPoint x: 436, startPoint y: 180, endPoint x: 446, endPoint y: 183, distance: 10.9
click at [446, 183] on div "05 Under HIPAA, a patient has the right to request an amendment to his/her medi…" at bounding box center [318, 191] width 362 height 77
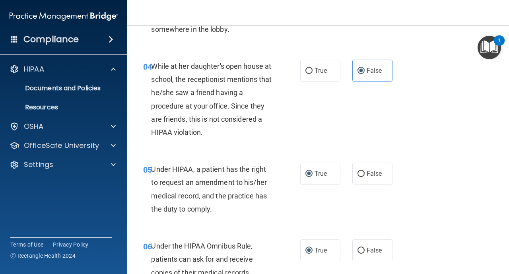
click at [446, 183] on div "05 Under HIPAA, a patient has the right to request an amendment to his/her medi…" at bounding box center [318, 191] width 362 height 77
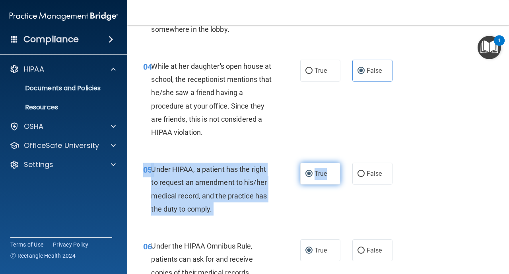
drag, startPoint x: 335, startPoint y: 177, endPoint x: 325, endPoint y: 177, distance: 9.9
click at [330, 177] on div "05 Under HIPAA, a patient has the right to request an amendment to his/her medi…" at bounding box center [318, 191] width 362 height 77
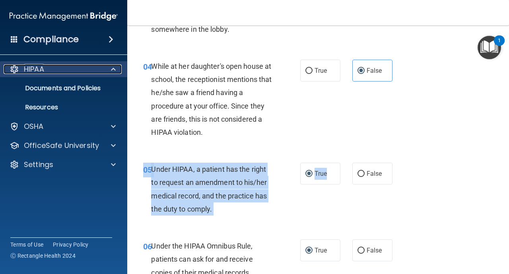
click at [19, 70] on div "HIPAA" at bounding box center [53, 69] width 99 height 10
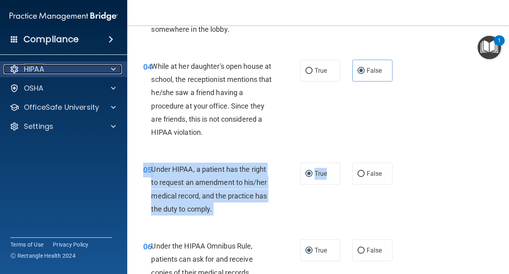
click at [103, 72] on div at bounding box center [112, 69] width 20 height 10
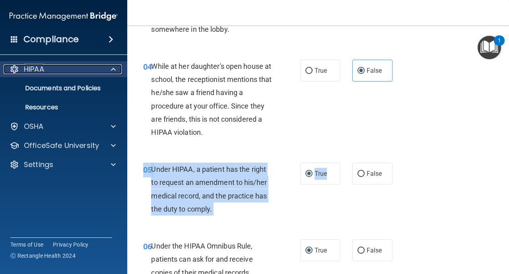
click at [119, 72] on div at bounding box center [112, 69] width 20 height 10
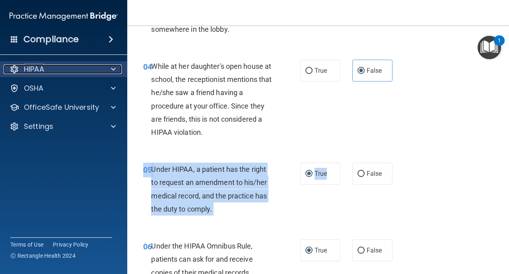
click at [121, 65] on div at bounding box center [112, 69] width 20 height 10
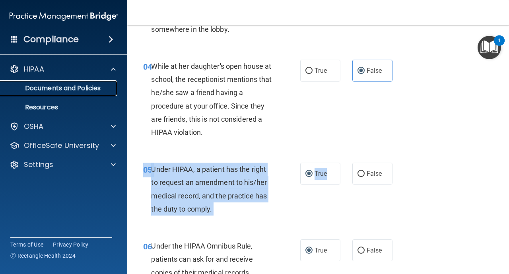
click at [98, 84] on p "Documents and Policies" at bounding box center [59, 88] width 109 height 8
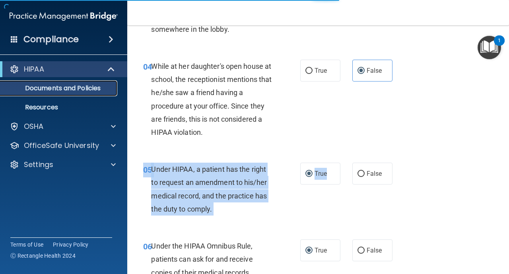
click at [93, 91] on p "Documents and Policies" at bounding box center [59, 88] width 109 height 8
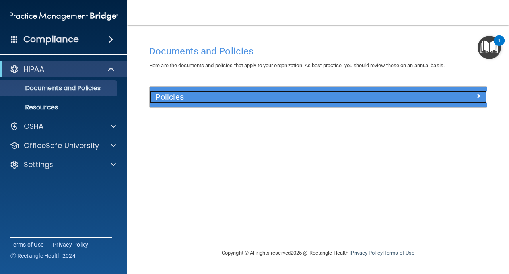
click at [180, 95] on h5 "Policies" at bounding box center [276, 97] width 241 height 9
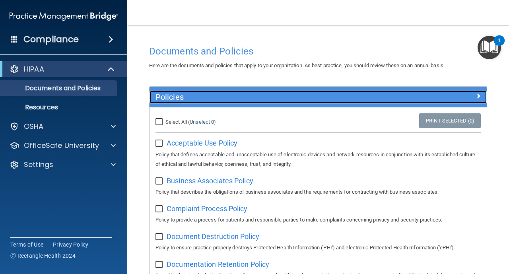
click at [360, 102] on div "Policies" at bounding box center [276, 97] width 253 height 13
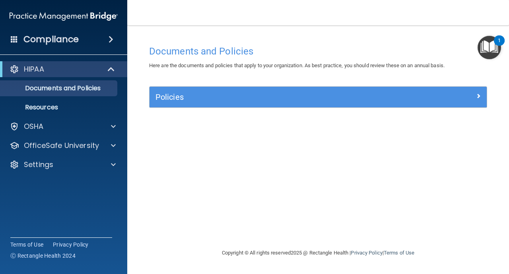
click at [485, 46] on img "Open Resource Center, 1 new notification" at bounding box center [489, 47] width 23 height 23
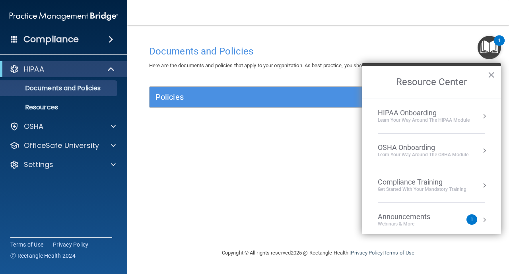
click at [486, 115] on button "Resource Center" at bounding box center [485, 116] width 8 height 8
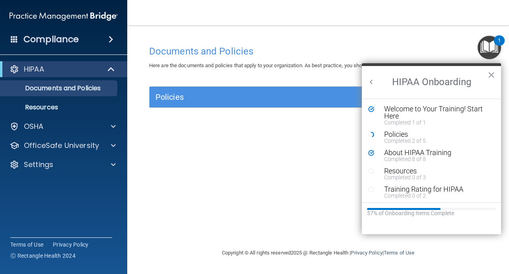
drag, startPoint x: 427, startPoint y: 167, endPoint x: 420, endPoint y: 162, distance: 8.5
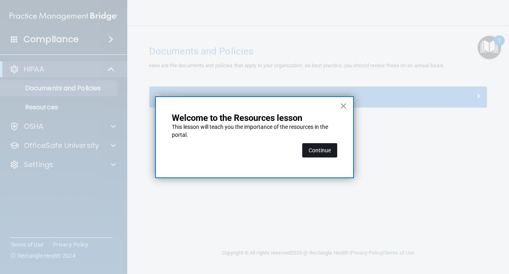
click at [318, 150] on button "Continue" at bounding box center [319, 150] width 35 height 14
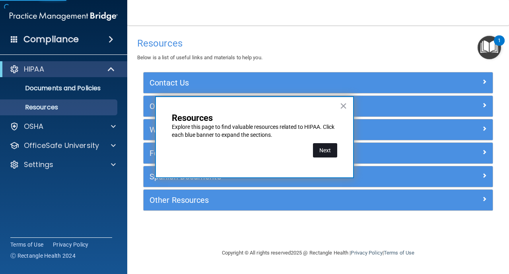
click at [319, 151] on button "Next" at bounding box center [325, 150] width 24 height 14
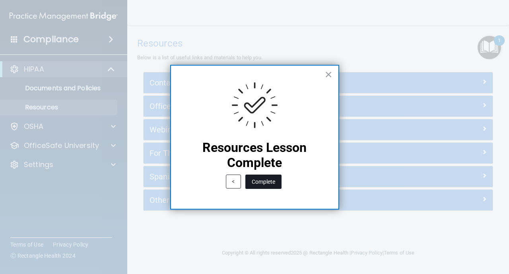
click at [269, 182] on button "Complete" at bounding box center [263, 182] width 36 height 14
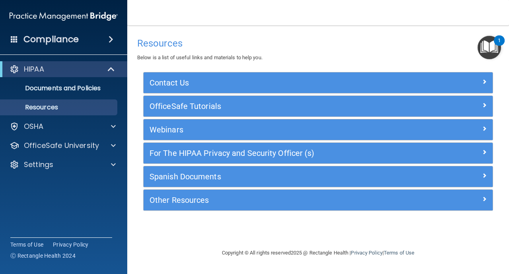
click at [493, 40] on img "Open Resource Center, 1 new notification" at bounding box center [489, 47] width 23 height 23
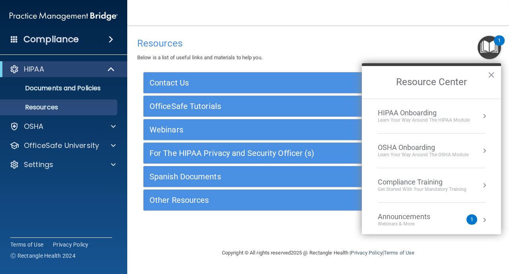
click at [484, 114] on button "Resource Center" at bounding box center [485, 116] width 8 height 8
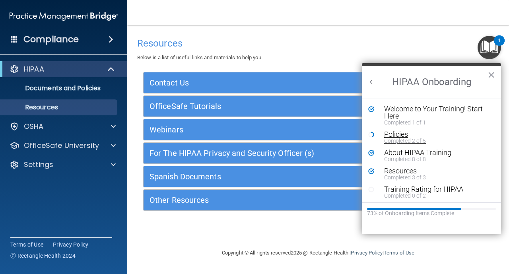
click at [413, 142] on div "Completed 2 of 5" at bounding box center [437, 141] width 107 height 6
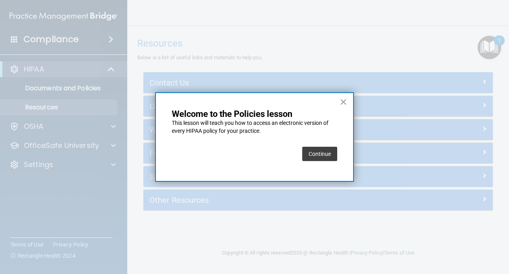
click at [328, 159] on button "Continue" at bounding box center [319, 154] width 35 height 14
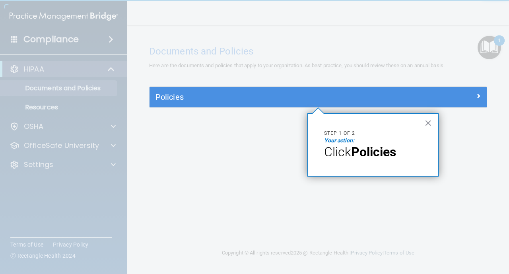
click at [365, 157] on strong "Policies" at bounding box center [373, 151] width 45 height 15
click at [345, 134] on p "Step 1 of 2" at bounding box center [373, 133] width 98 height 7
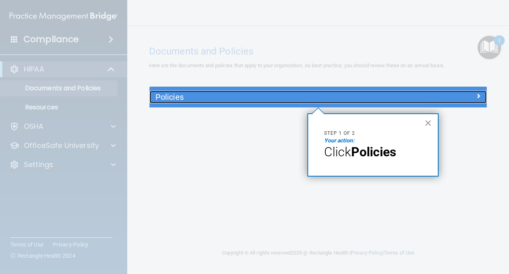
click at [287, 101] on h5 "Policies" at bounding box center [276, 97] width 241 height 9
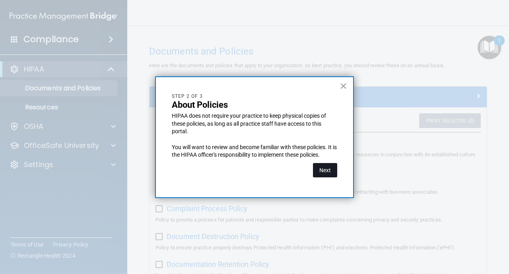
click at [326, 167] on button "Next" at bounding box center [325, 170] width 24 height 14
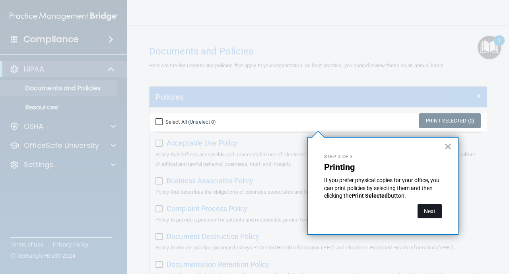
click at [430, 209] on button "Next" at bounding box center [430, 211] width 24 height 14
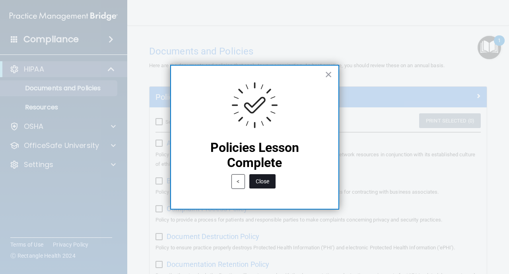
click at [270, 181] on button "Close" at bounding box center [262, 181] width 26 height 14
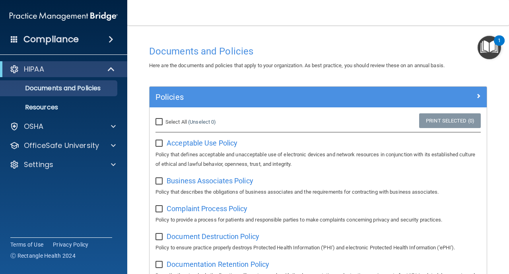
click at [160, 120] on input "Select All (Unselect 0) Unselect All" at bounding box center [160, 122] width 9 height 6
checkbox input "true"
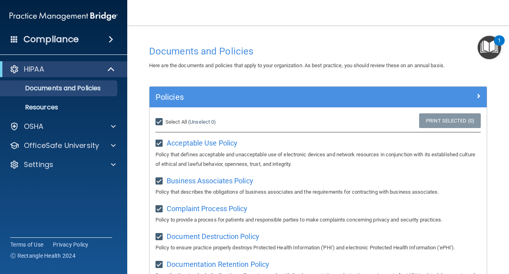
checkbox input "true"
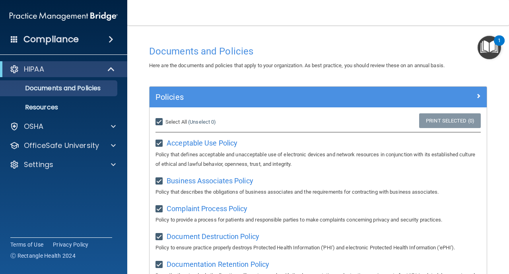
checkbox input "true"
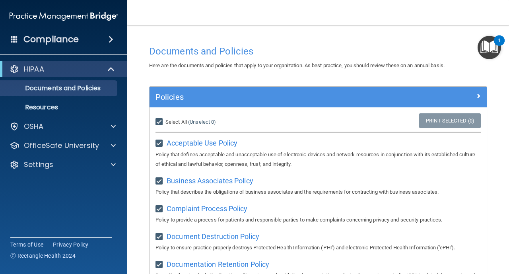
checkbox input "true"
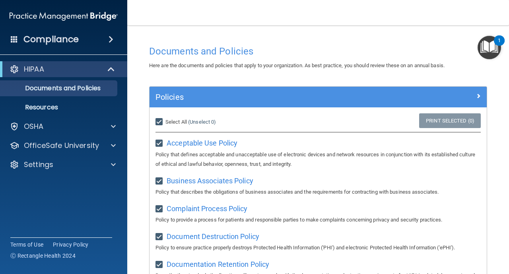
checkbox input "true"
click at [450, 125] on link "Print Selected (21)" at bounding box center [449, 120] width 64 height 15
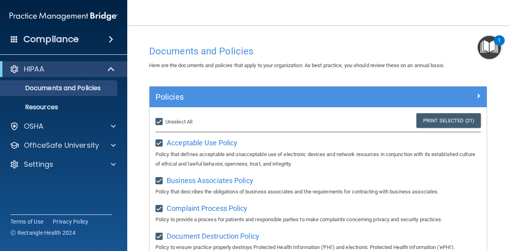
click at [491, 48] on img "Open Resource Center, 1 new notification" at bounding box center [489, 47] width 23 height 23
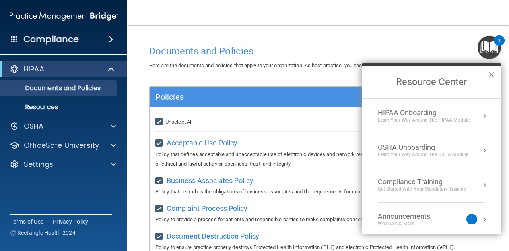
click at [444, 185] on div "Compliance Training" at bounding box center [422, 182] width 89 height 9
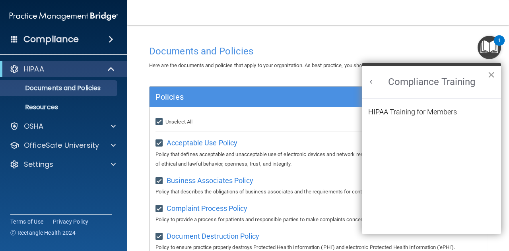
click at [491, 78] on button "×" at bounding box center [492, 74] width 8 height 13
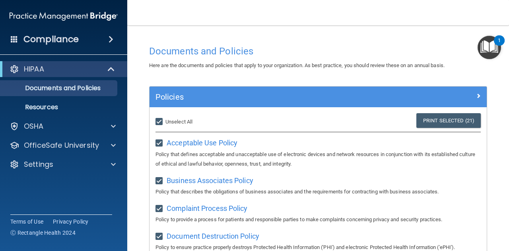
click at [489, 58] on img "Open Resource Center, 1 new notification" at bounding box center [489, 47] width 23 height 23
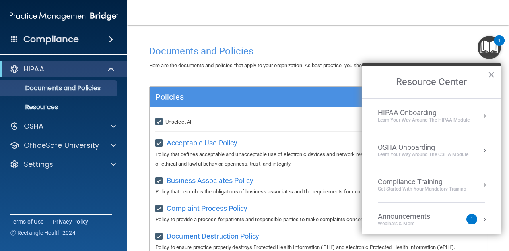
click at [432, 110] on div "HIPAA Onboarding" at bounding box center [424, 113] width 92 height 9
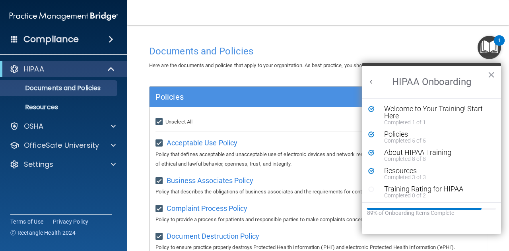
click at [412, 188] on div "Training Rating for HIPAA" at bounding box center [437, 189] width 107 height 7
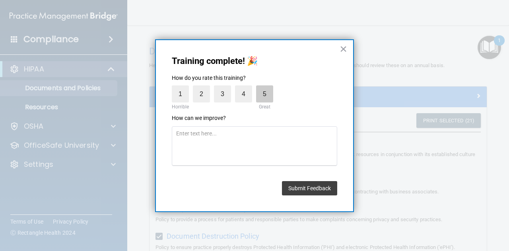
click at [263, 93] on label "5" at bounding box center [264, 94] width 17 height 17
click at [246, 88] on input "5" at bounding box center [246, 88] width 0 height 0
click at [304, 184] on button "Submit Feedback" at bounding box center [309, 188] width 55 height 14
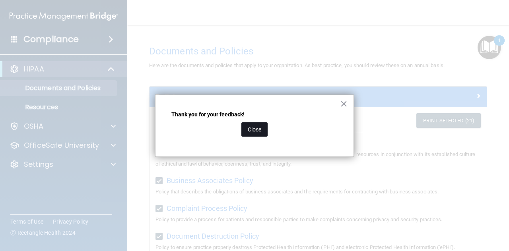
click at [257, 131] on button "Close" at bounding box center [254, 130] width 26 height 14
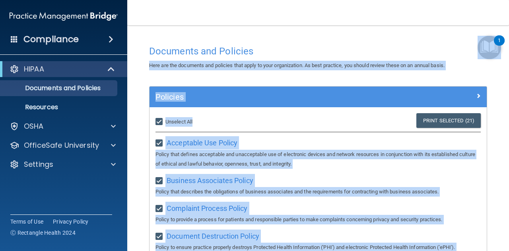
click at [488, 56] on body "Compliance HIPAA Documents and Policies Report an Incident Business Associates …" at bounding box center [254, 125] width 509 height 251
click at [488, 56] on img "Open Resource Center, 1 new notification" at bounding box center [489, 47] width 23 height 23
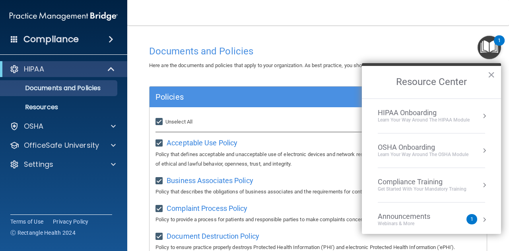
click at [475, 218] on div "1" at bounding box center [472, 219] width 11 height 10
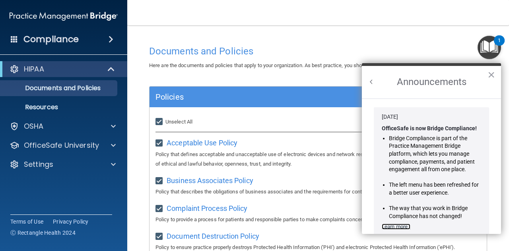
click at [399, 228] on link "Learn more ›" at bounding box center [396, 227] width 29 height 6
click at [489, 75] on button "×" at bounding box center [492, 74] width 8 height 13
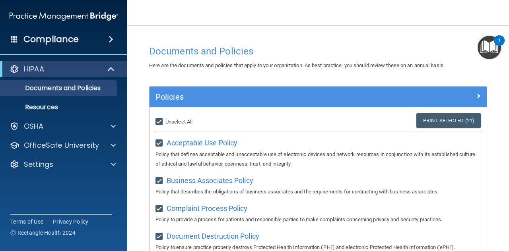
click at [490, 47] on img "Open Resource Center, 1 new notification" at bounding box center [489, 47] width 23 height 23
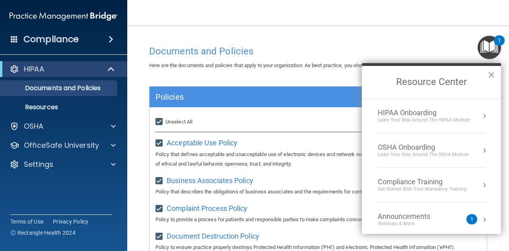
click at [473, 80] on h2 "Resource Center" at bounding box center [431, 82] width 139 height 33
click at [492, 76] on button "×" at bounding box center [492, 74] width 8 height 13
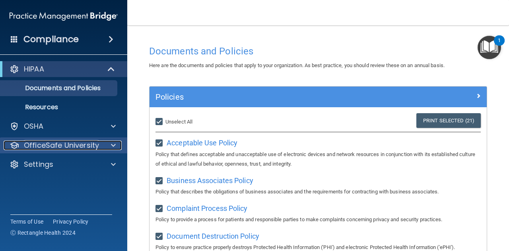
click at [47, 146] on p "OfficeSafe University" at bounding box center [61, 146] width 75 height 10
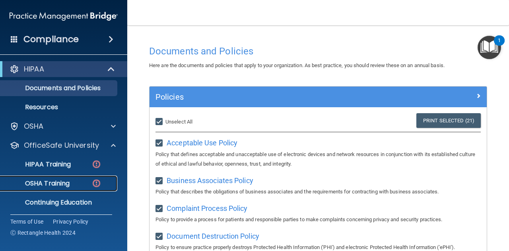
click at [49, 183] on p "OSHA Training" at bounding box center [37, 184] width 64 height 8
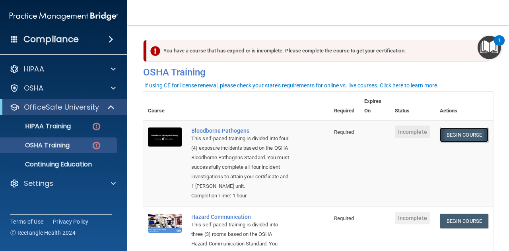
click at [469, 136] on link "Begin Course" at bounding box center [464, 135] width 49 height 15
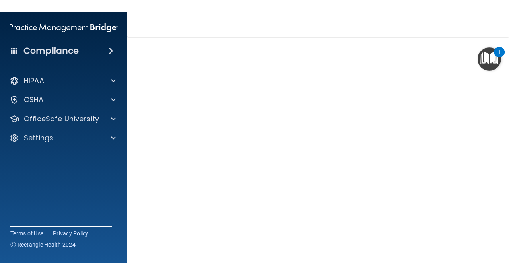
scroll to position [22, 0]
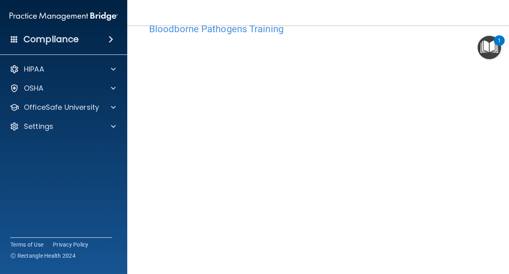
click at [500, 251] on main "Bloodborne Pathogens Training This course doesn’t expire until . Are you sure y…" at bounding box center [318, 149] width 382 height 249
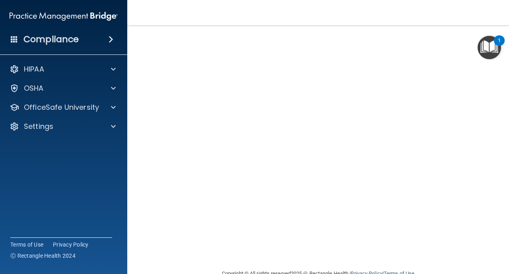
click at [476, 9] on h4 "Bloodborne Pathogens Training" at bounding box center [318, 3] width 338 height 10
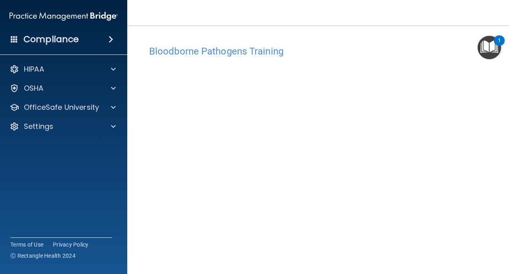
click at [64, 274] on html "Compliance HIPAA Documents and Policies Report an Incident Business Associates …" at bounding box center [254, 137] width 509 height 274
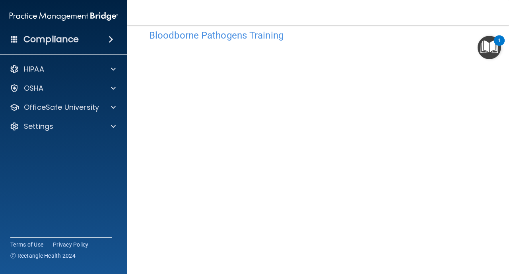
scroll to position [32, 0]
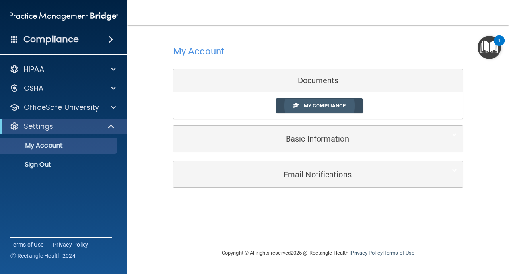
click at [337, 109] on link "My Compliance" at bounding box center [319, 105] width 87 height 15
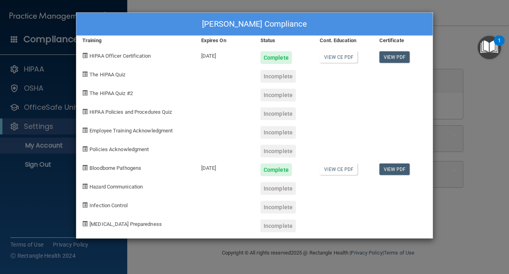
click at [281, 79] on div "Incomplete" at bounding box center [278, 76] width 35 height 13
click at [117, 78] on div "The HIPAA Quiz" at bounding box center [135, 73] width 119 height 19
click at [117, 90] on div "The HIPAA Quiz #2" at bounding box center [135, 92] width 119 height 19
drag, startPoint x: 283, startPoint y: 76, endPoint x: 253, endPoint y: 76, distance: 29.4
click at [253, 76] on div "The HIPAA Quiz Incomplete" at bounding box center [254, 73] width 356 height 19
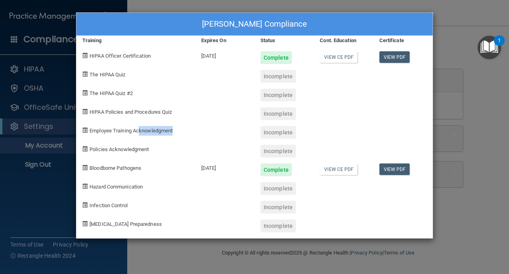
drag, startPoint x: 168, startPoint y: 133, endPoint x: 202, endPoint y: 133, distance: 34.2
click at [201, 133] on div "Employee Training Acknowledgment Incomplete" at bounding box center [254, 129] width 356 height 19
drag, startPoint x: 308, startPoint y: 127, endPoint x: 202, endPoint y: 141, distance: 106.3
click at [202, 141] on div "[PERSON_NAME] Compliance Training Expires On Status Cont. Education Certificate…" at bounding box center [254, 125] width 357 height 226
drag, startPoint x: 280, startPoint y: 136, endPoint x: 280, endPoint y: 109, distance: 27.4
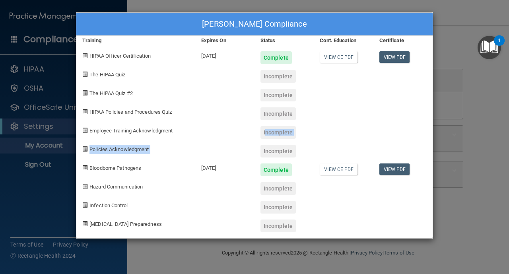
click at [280, 129] on div "Incomplete" at bounding box center [278, 132] width 35 height 13
click at [84, 76] on span at bounding box center [84, 74] width 5 height 5
click at [84, 75] on span at bounding box center [84, 74] width 5 height 5
click at [103, 75] on span "The HIPAA Quiz" at bounding box center [108, 75] width 36 height 6
click at [145, 226] on div "[MEDICAL_DATA] Preparedness" at bounding box center [135, 223] width 119 height 19
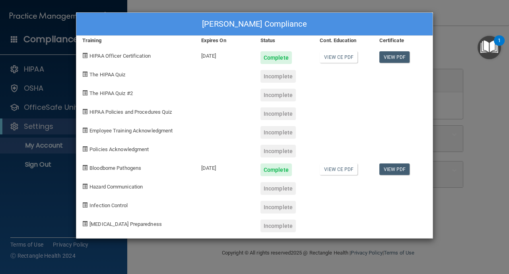
click at [111, 73] on span "The HIPAA Quiz" at bounding box center [108, 75] width 36 height 6
click at [112, 91] on span "The HIPAA Quiz #2" at bounding box center [111, 93] width 43 height 6
click at [84, 75] on span at bounding box center [84, 74] width 5 height 5
click at [125, 80] on div "The HIPAA Quiz" at bounding box center [135, 73] width 119 height 19
click at [125, 75] on span "The HIPAA Quiz" at bounding box center [108, 75] width 36 height 6
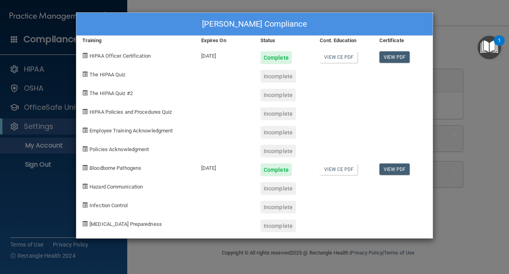
click at [270, 76] on div "Incomplete" at bounding box center [278, 76] width 35 height 13
click at [452, 31] on div "[PERSON_NAME] Compliance Training Expires On Status Cont. Education Certificate…" at bounding box center [254, 137] width 509 height 274
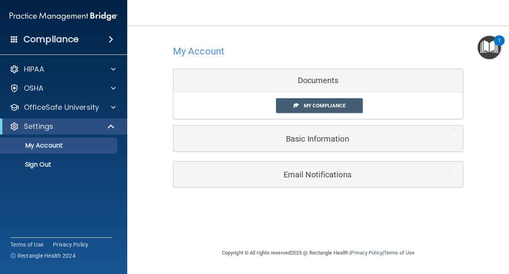
click at [321, 85] on div "Documents" at bounding box center [318, 80] width 290 height 23
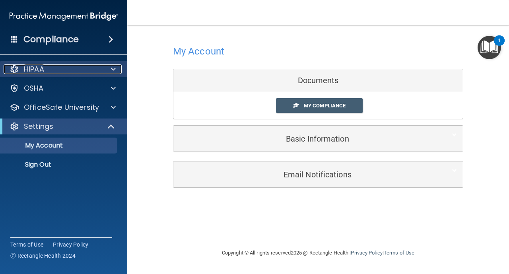
click at [69, 72] on div "HIPAA" at bounding box center [53, 69] width 99 height 10
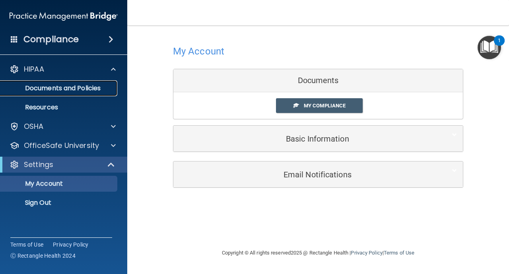
click at [70, 91] on p "Documents and Policies" at bounding box center [59, 88] width 109 height 8
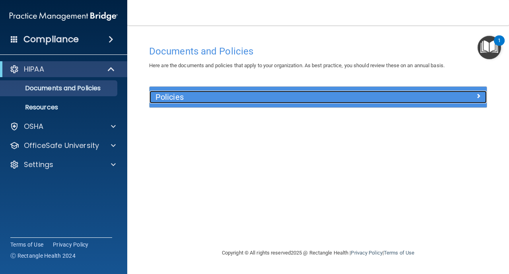
click at [212, 102] on div "Policies" at bounding box center [276, 97] width 253 height 13
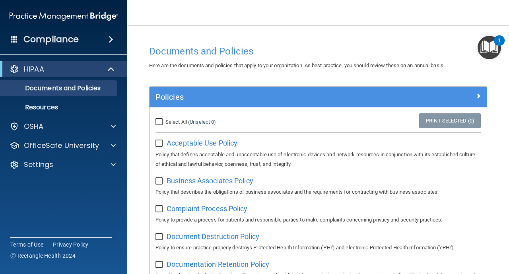
click at [484, 41] on img "Open Resource Center, 1 new notification" at bounding box center [489, 47] width 23 height 23
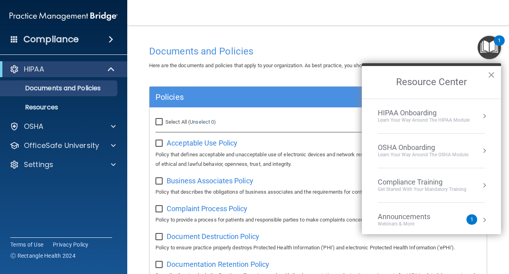
click at [478, 117] on div "HIPAA Onboarding Learn Your Way around the HIPAA module" at bounding box center [431, 116] width 107 height 15
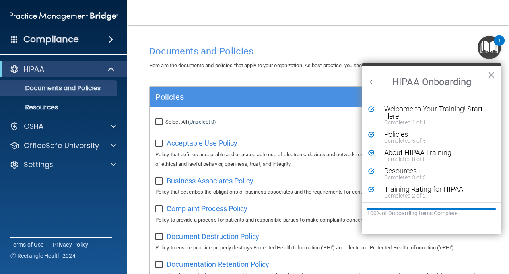
click at [457, 212] on div "100% of Onboarding Items Complete" at bounding box center [431, 213] width 129 height 7
click at [490, 75] on button "×" at bounding box center [492, 74] width 8 height 13
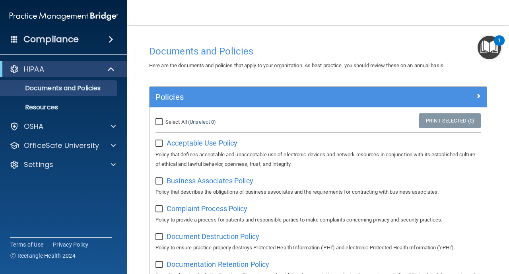
click at [494, 42] on img "Open Resource Center, 1 new notification" at bounding box center [489, 47] width 23 height 23
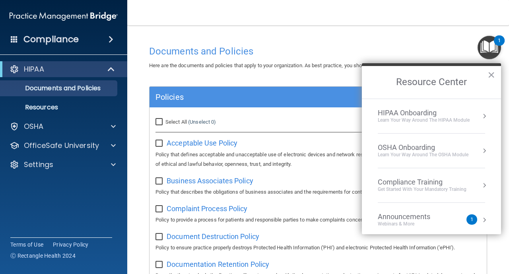
click at [483, 185] on button "Resource Center" at bounding box center [485, 185] width 8 height 8
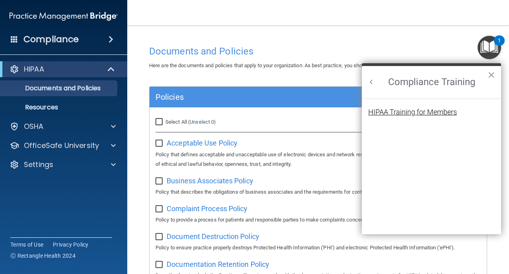
click at [449, 114] on div "HIPAA Training for Members" at bounding box center [412, 112] width 89 height 7
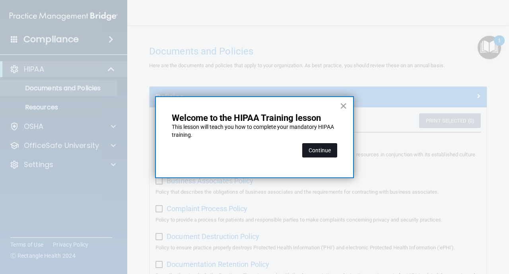
click at [326, 152] on button "Continue" at bounding box center [319, 150] width 35 height 14
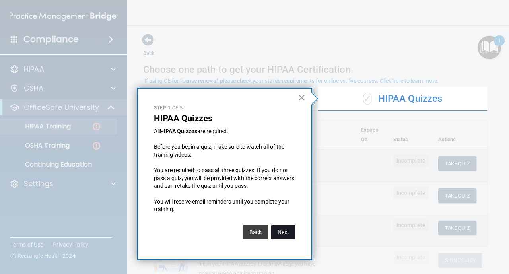
click at [286, 239] on button "Next" at bounding box center [283, 232] width 24 height 14
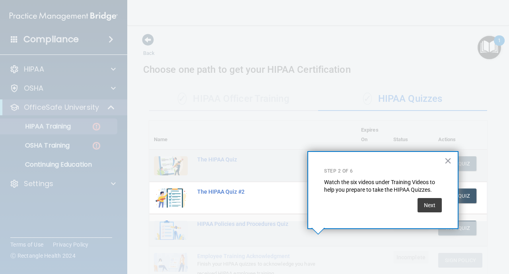
scroll to position [98, 0]
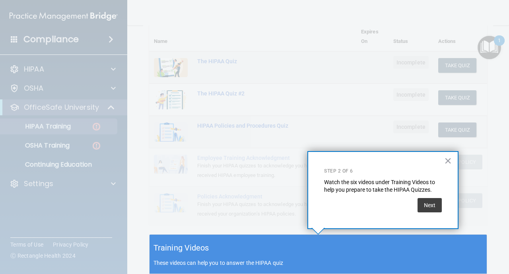
click at [415, 209] on div "Next" at bounding box center [383, 203] width 118 height 18
click at [429, 207] on button "Next" at bounding box center [430, 205] width 24 height 14
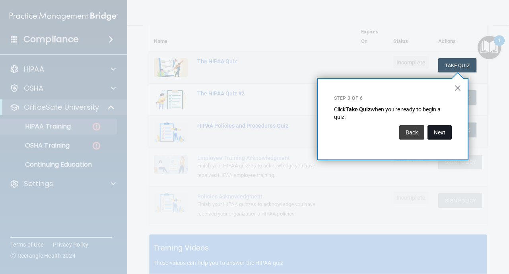
click at [443, 129] on button "Next" at bounding box center [440, 132] width 24 height 14
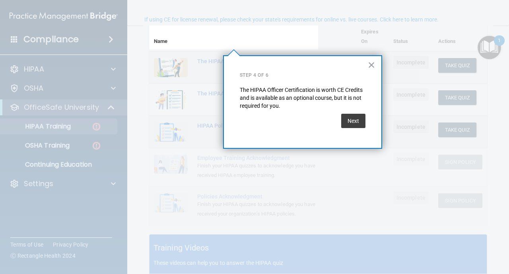
scroll to position [61, 0]
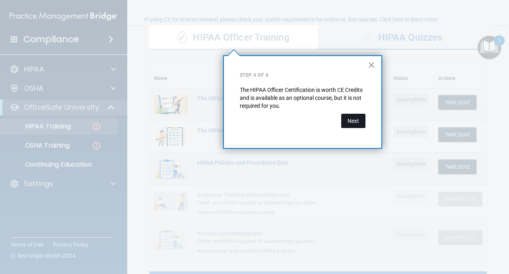
click at [355, 121] on button "Next" at bounding box center [353, 121] width 24 height 14
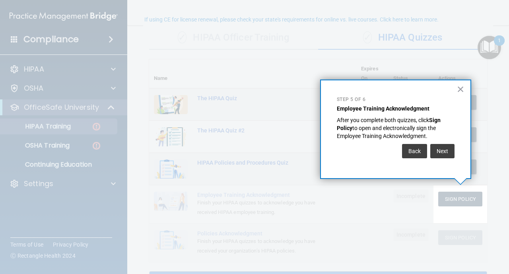
drag, startPoint x: 392, startPoint y: 147, endPoint x: 398, endPoint y: 147, distance: 5.6
click at [396, 147] on div "Back Next" at bounding box center [396, 151] width 118 height 22
click at [442, 161] on div "Back Next" at bounding box center [396, 151] width 118 height 22
click at [442, 156] on button "Next" at bounding box center [442, 151] width 24 height 14
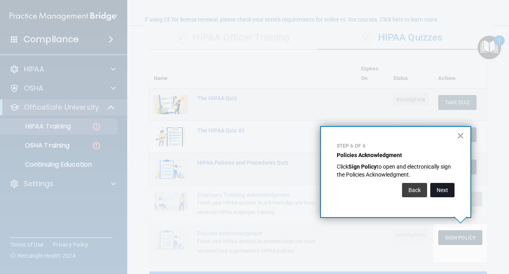
click at [438, 191] on button "Next" at bounding box center [442, 190] width 24 height 14
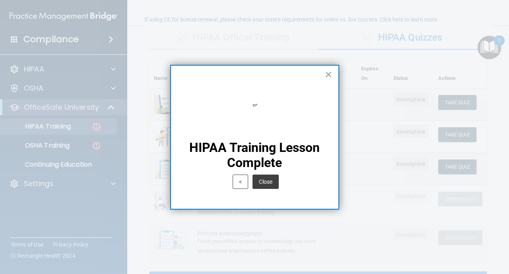
drag, startPoint x: 319, startPoint y: 175, endPoint x: 286, endPoint y: 184, distance: 34.2
click at [286, 184] on div "< Close" at bounding box center [255, 182] width 136 height 22
click at [262, 183] on button "Close" at bounding box center [266, 182] width 26 height 14
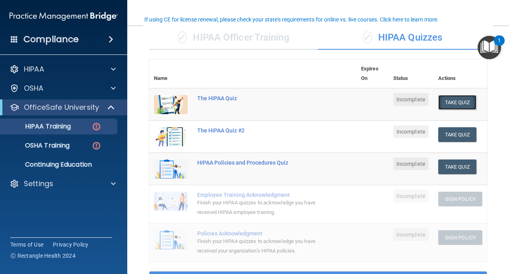
click at [465, 107] on button "Take Quiz" at bounding box center [457, 102] width 38 height 15
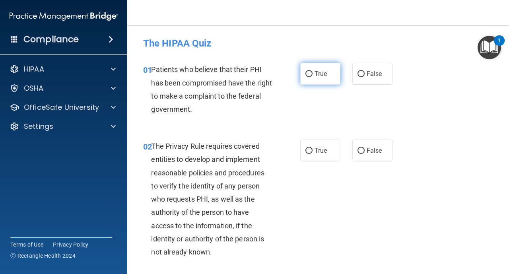
click at [313, 72] on label "True" at bounding box center [320, 74] width 40 height 22
click at [313, 72] on input "True" at bounding box center [309, 74] width 7 height 6
radio input "true"
click at [312, 150] on input "True" at bounding box center [309, 151] width 7 height 6
radio input "true"
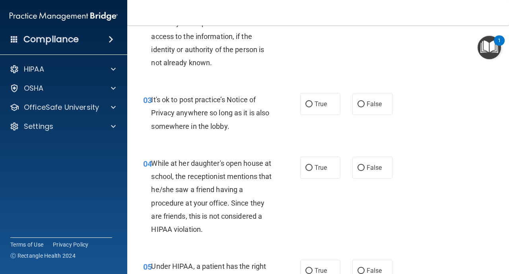
scroll to position [191, 0]
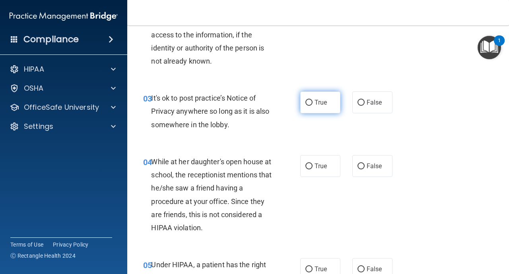
click at [309, 101] on input "True" at bounding box center [309, 103] width 7 height 6
radio input "true"
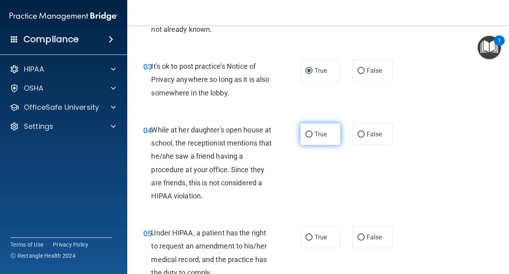
scroll to position [239, 0]
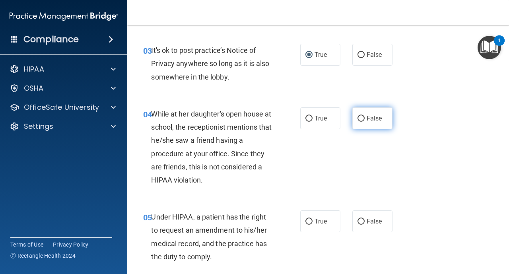
click at [360, 118] on input "False" at bounding box center [361, 119] width 7 height 6
radio input "true"
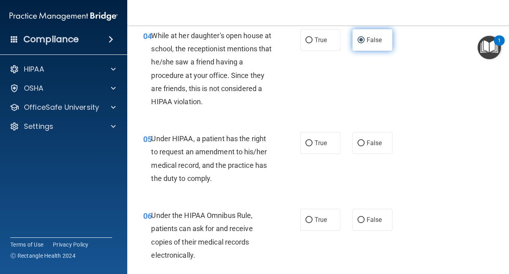
scroll to position [318, 0]
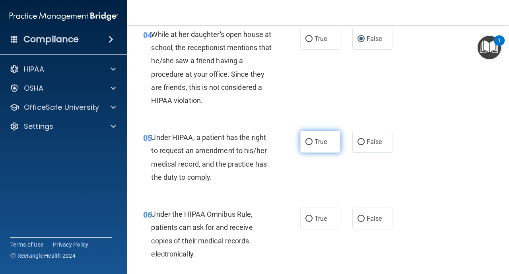
click at [312, 138] on label "True" at bounding box center [320, 142] width 40 height 22
click at [312, 139] on input "True" at bounding box center [309, 142] width 7 height 6
radio input "true"
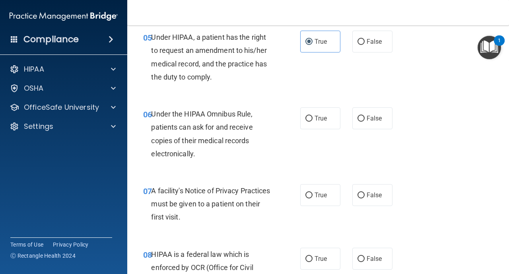
scroll to position [430, 0]
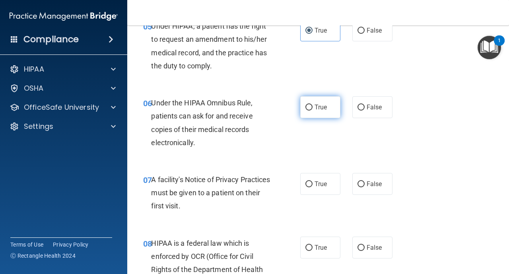
click at [310, 107] on input "True" at bounding box center [309, 108] width 7 height 6
radio input "true"
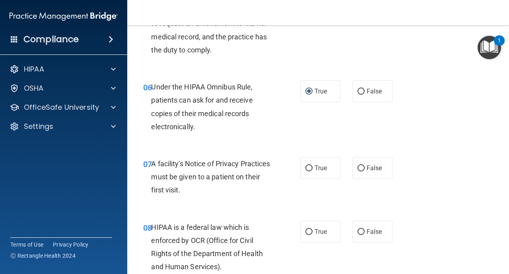
scroll to position [461, 0]
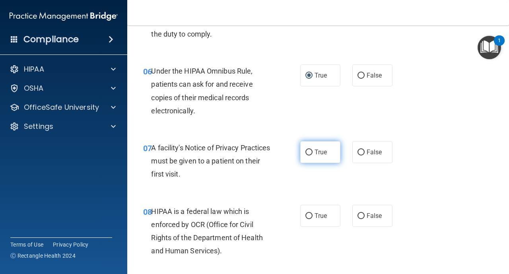
click at [308, 151] on input "True" at bounding box center [309, 153] width 7 height 6
radio input "true"
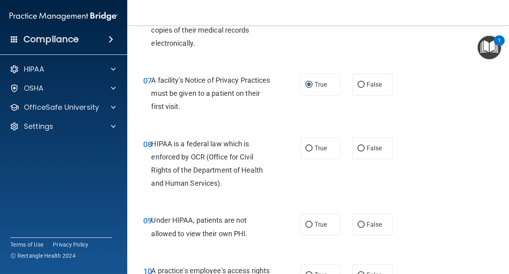
scroll to position [541, 0]
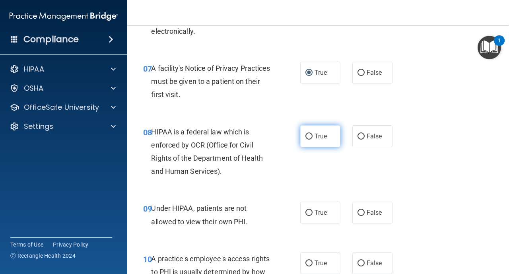
click at [309, 137] on input "True" at bounding box center [309, 137] width 7 height 6
radio input "true"
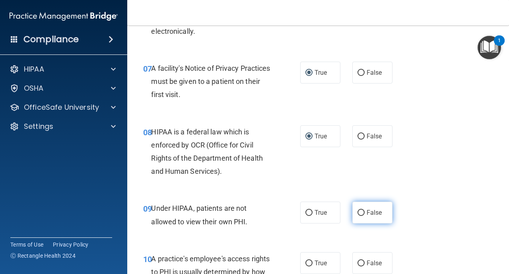
click at [359, 215] on input "False" at bounding box center [361, 213] width 7 height 6
radio input "true"
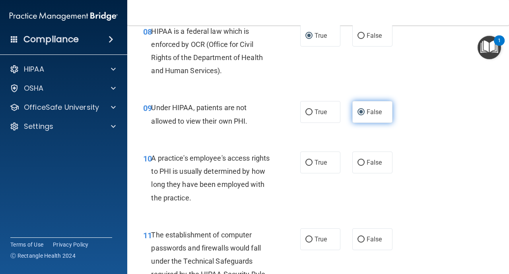
scroll to position [652, 0]
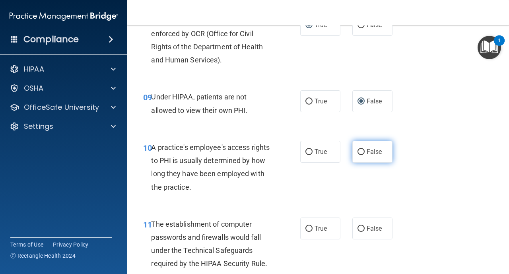
click at [362, 152] on input "False" at bounding box center [361, 152] width 7 height 6
radio input "true"
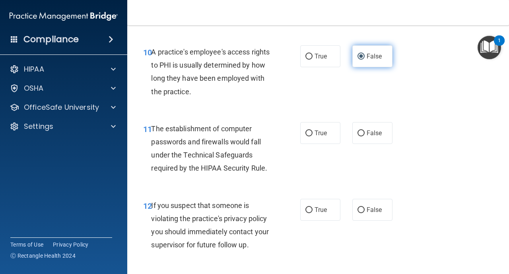
scroll to position [764, 0]
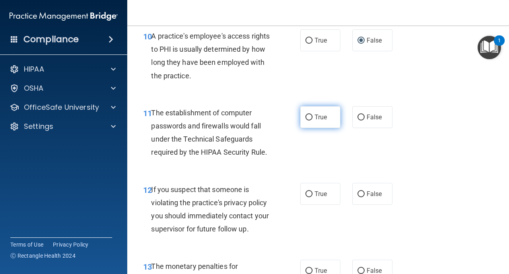
click at [308, 118] on input "True" at bounding box center [309, 118] width 7 height 6
radio input "true"
click at [308, 192] on input "True" at bounding box center [309, 194] width 7 height 6
radio input "true"
click at [437, 197] on div "12 If you suspect that someone is violating the practice's privacy policy you s…" at bounding box center [318, 211] width 362 height 77
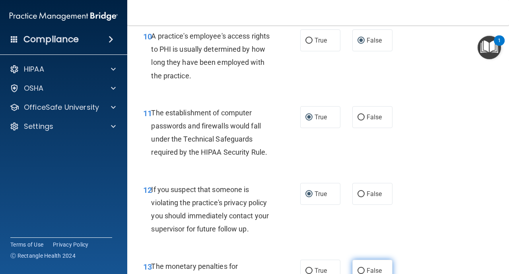
click at [358, 270] on input "False" at bounding box center [361, 271] width 7 height 6
radio input "true"
click at [485, 228] on div "12 If you suspect that someone is violating the practice's privacy policy you s…" at bounding box center [318, 211] width 362 height 77
drag, startPoint x: 485, startPoint y: 228, endPoint x: 502, endPoint y: 271, distance: 46.2
click at [485, 228] on div "12 If you suspect that someone is violating the practice's privacy policy you s…" at bounding box center [318, 211] width 362 height 77
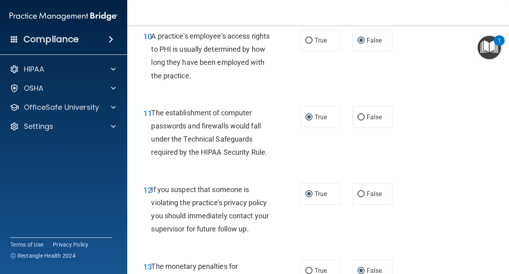
click at [500, 267] on main "- The HIPAA Quiz This quiz doesn’t expire until . Are you sure you want to take…" at bounding box center [318, 149] width 382 height 249
click at [489, 235] on div "12 If you suspect that someone is violating the practice's privacy policy you s…" at bounding box center [318, 211] width 362 height 77
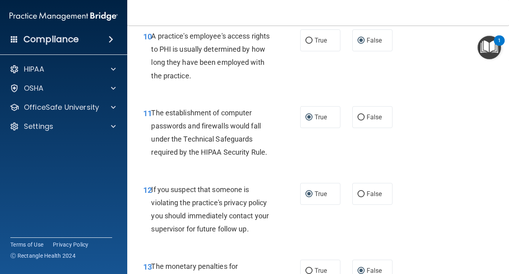
click at [389, 274] on html "Compliance HIPAA Documents and Policies Report an Incident Business Associates …" at bounding box center [254, 137] width 509 height 274
click at [419, 224] on div "12 If you suspect that someone is violating the practice's privacy policy you s…" at bounding box center [318, 211] width 362 height 77
click at [479, 116] on div "11 The establishment of computer passwords and firewalls would fall under the T…" at bounding box center [318, 134] width 362 height 77
click at [478, 116] on div "11 The establishment of computer passwords and firewalls would fall under the T…" at bounding box center [318, 134] width 362 height 77
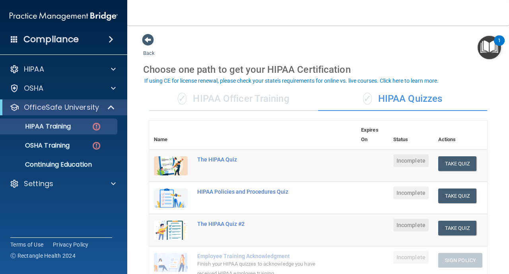
click at [414, 97] on div "✓ HIPAA Quizzes" at bounding box center [402, 99] width 169 height 24
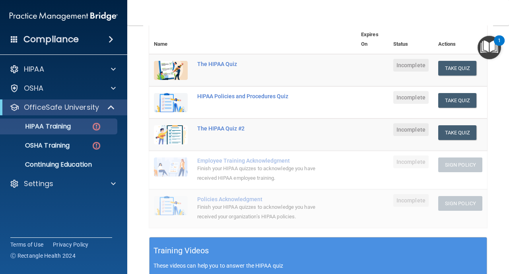
scroll to position [80, 0]
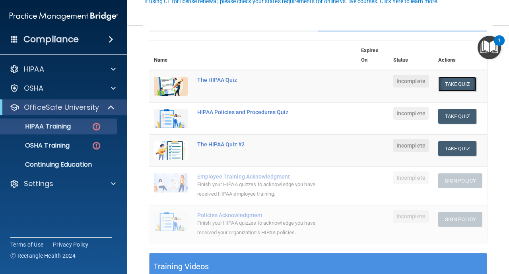
click at [462, 90] on button "Take Quiz" at bounding box center [457, 84] width 38 height 15
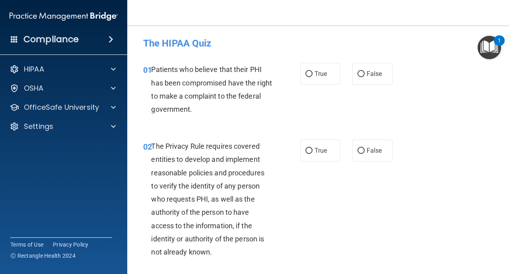
click at [437, 105] on div "01 Patients who believe that their PHI has been compromised have the right to m…" at bounding box center [318, 91] width 362 height 77
click at [310, 74] on input "True" at bounding box center [309, 74] width 7 height 6
radio input "true"
click at [306, 154] on input "True" at bounding box center [309, 151] width 7 height 6
radio input "true"
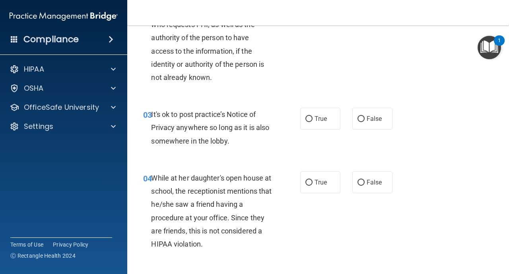
scroll to position [191, 0]
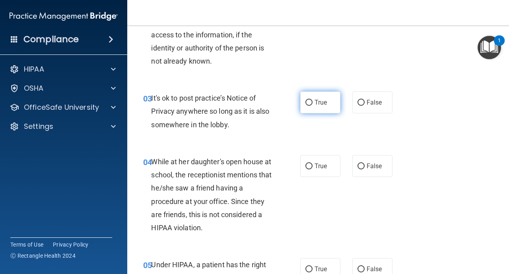
click at [311, 101] on input "True" at bounding box center [309, 103] width 7 height 6
radio input "true"
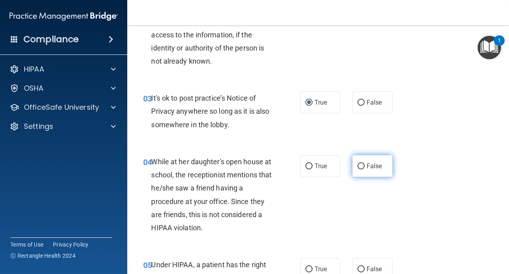
click at [363, 165] on input "False" at bounding box center [361, 167] width 7 height 6
radio input "true"
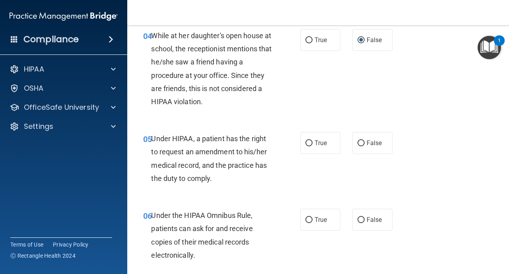
scroll to position [318, 0]
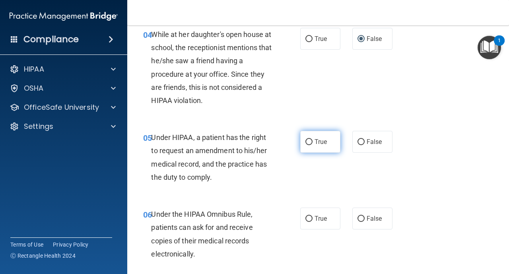
click at [308, 145] on input "True" at bounding box center [309, 142] width 7 height 6
radio input "true"
click at [313, 217] on label "True" at bounding box center [320, 219] width 40 height 22
click at [313, 217] on input "True" at bounding box center [309, 219] width 7 height 6
radio input "true"
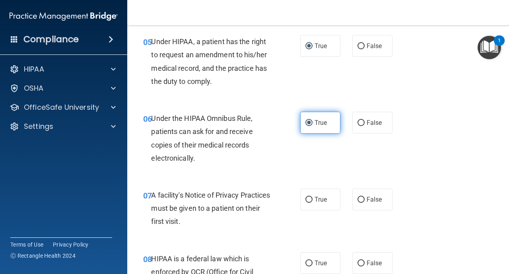
scroll to position [430, 0]
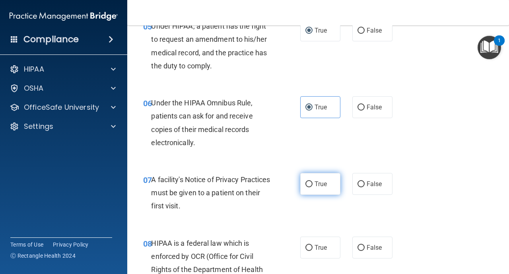
click at [309, 187] on input "True" at bounding box center [309, 184] width 7 height 6
radio input "true"
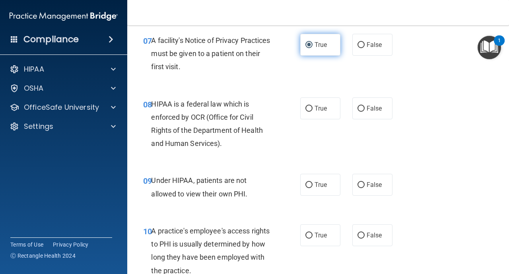
scroll to position [573, 0]
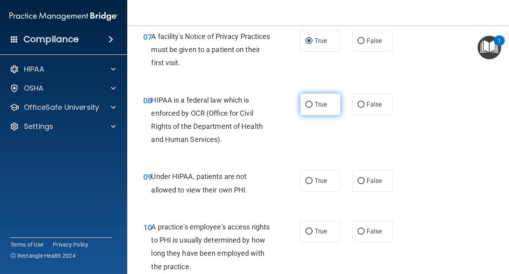
click at [307, 103] on input "True" at bounding box center [309, 105] width 7 height 6
radio input "true"
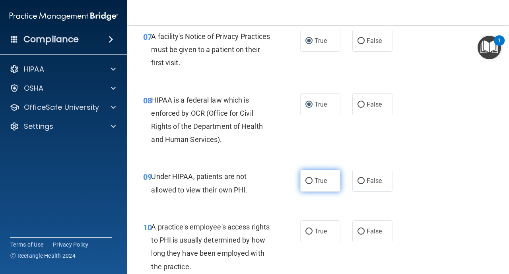
click at [324, 185] on span "True" at bounding box center [321, 181] width 12 height 8
click at [313, 184] on input "True" at bounding box center [309, 181] width 7 height 6
radio input "true"
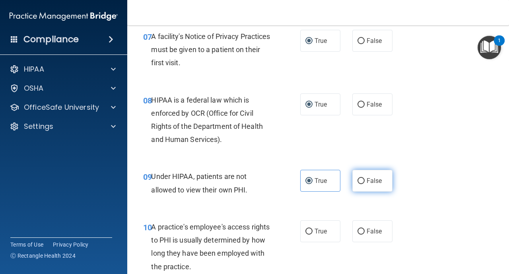
click at [362, 181] on input "False" at bounding box center [361, 181] width 7 height 6
radio input "true"
radio input "false"
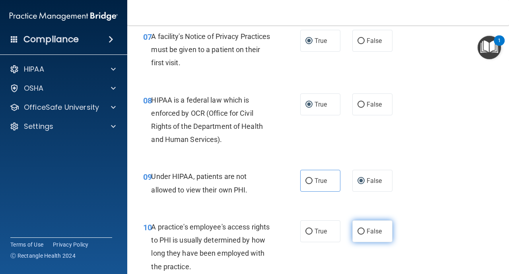
click at [359, 224] on input "False" at bounding box center [361, 232] width 7 height 6
radio input "true"
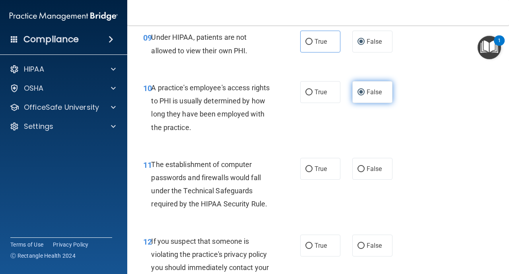
scroll to position [716, 0]
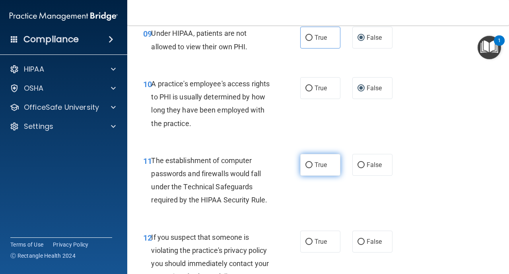
click at [311, 167] on input "True" at bounding box center [309, 165] width 7 height 6
radio input "true"
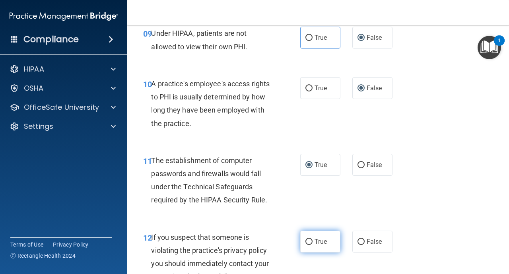
click at [311, 224] on input "True" at bounding box center [309, 242] width 7 height 6
radio input "true"
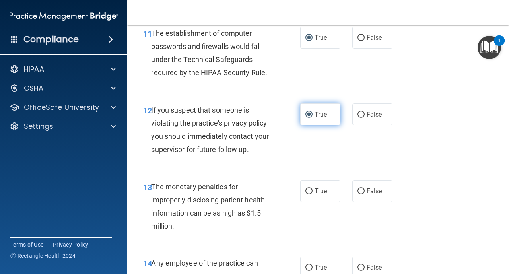
scroll to position [859, 0]
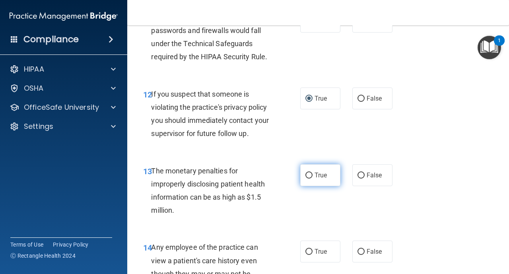
click at [306, 171] on label "True" at bounding box center [320, 175] width 40 height 22
click at [306, 173] on input "True" at bounding box center [309, 176] width 7 height 6
radio input "true"
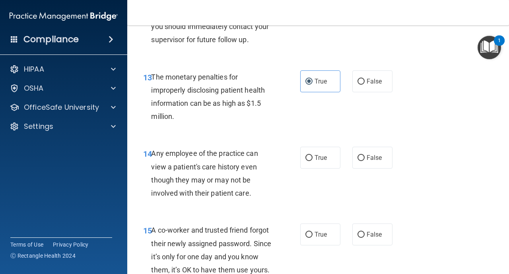
scroll to position [955, 0]
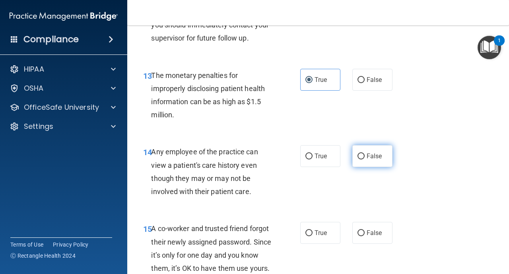
click at [361, 157] on input "False" at bounding box center [361, 157] width 7 height 6
radio input "true"
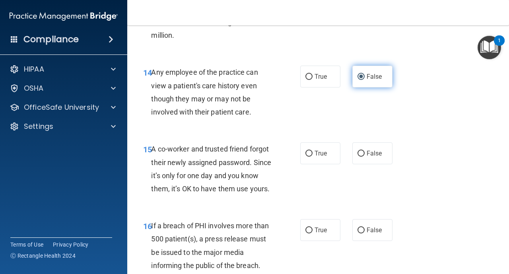
scroll to position [1050, 0]
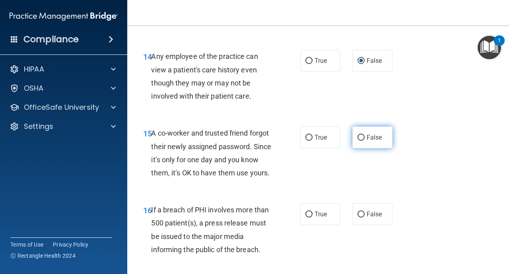
click at [361, 137] on input "False" at bounding box center [361, 138] width 7 height 6
radio input "true"
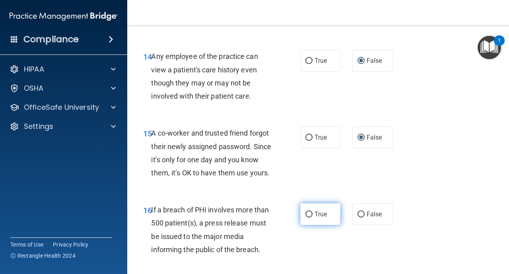
click at [310, 214] on input "True" at bounding box center [309, 215] width 7 height 6
radio input "true"
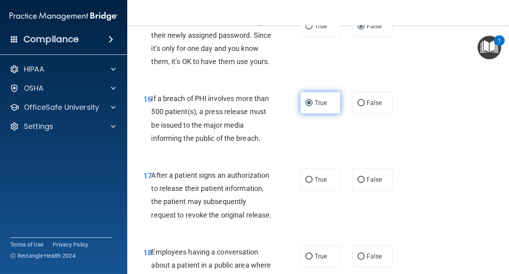
scroll to position [1178, 0]
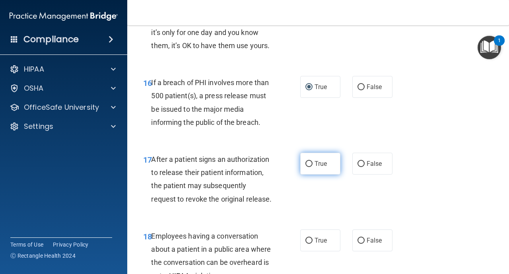
click at [310, 164] on input "True" at bounding box center [309, 164] width 7 height 6
radio input "true"
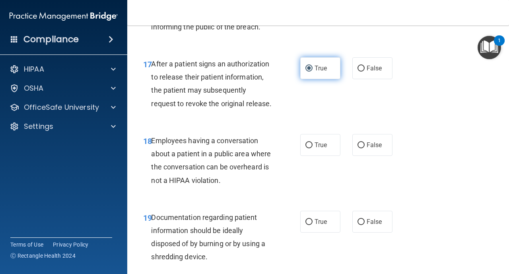
scroll to position [1289, 0]
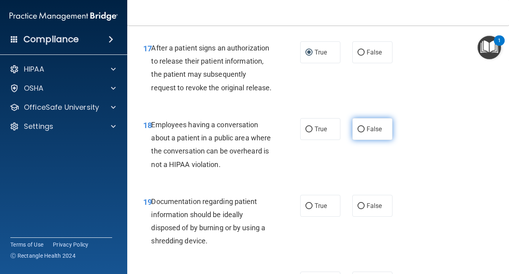
click at [363, 130] on input "False" at bounding box center [361, 130] width 7 height 6
radio input "true"
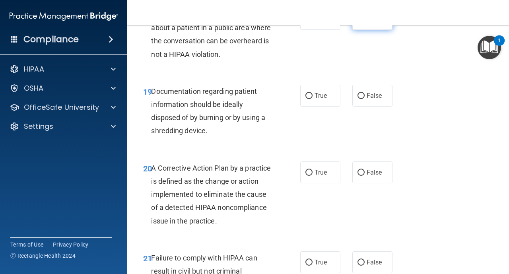
scroll to position [1400, 0]
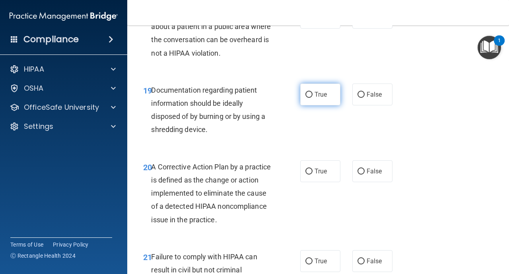
click at [309, 97] on input "True" at bounding box center [309, 95] width 7 height 6
radio input "true"
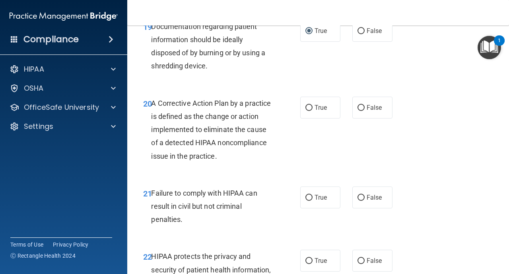
scroll to position [1480, 0]
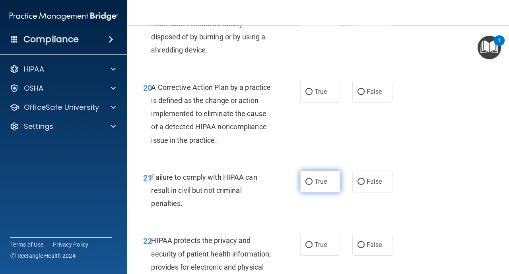
click at [310, 181] on input "True" at bounding box center [309, 182] width 7 height 6
radio input "true"
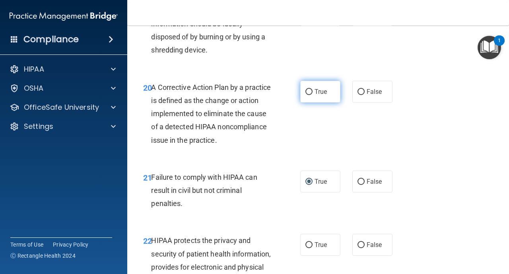
click at [312, 91] on input "True" at bounding box center [309, 92] width 7 height 6
radio input "true"
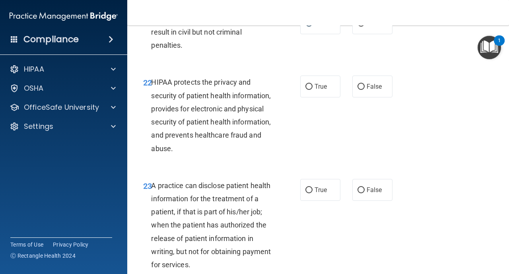
scroll to position [1639, 0]
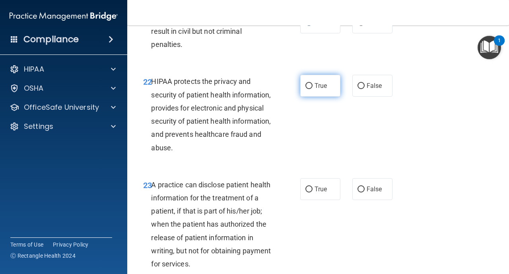
click at [308, 87] on input "True" at bounding box center [309, 86] width 7 height 6
radio input "true"
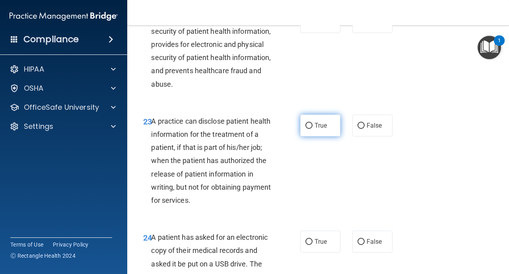
scroll to position [1719, 0]
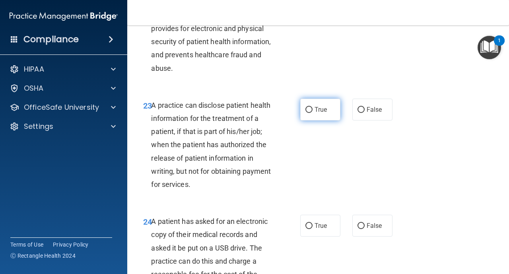
click at [310, 113] on input "True" at bounding box center [309, 110] width 7 height 6
radio input "true"
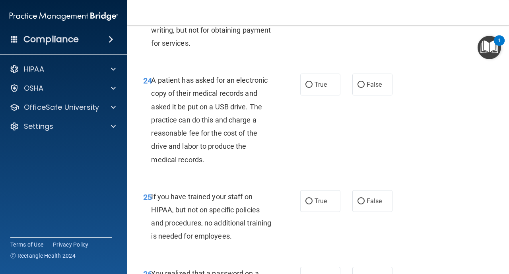
scroll to position [1862, 0]
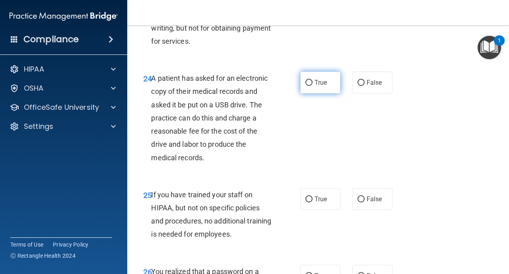
click at [311, 84] on input "True" at bounding box center [309, 83] width 7 height 6
radio input "true"
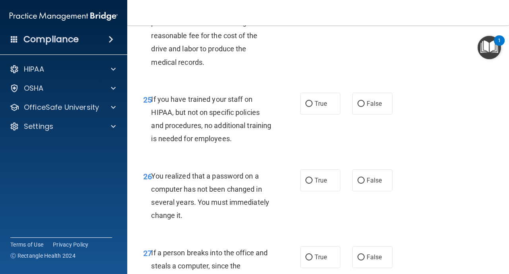
scroll to position [1973, 0]
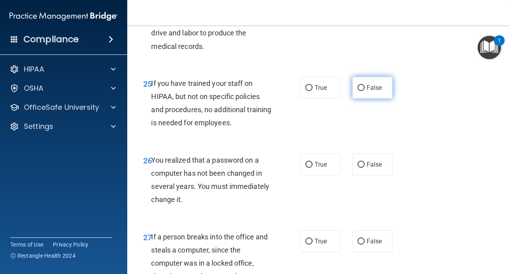
click at [361, 89] on input "False" at bounding box center [361, 88] width 7 height 6
radio input "true"
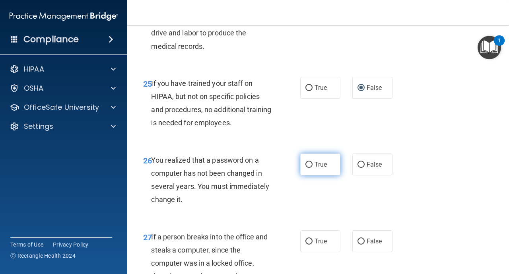
click at [308, 165] on input "True" at bounding box center [309, 165] width 7 height 6
radio input "true"
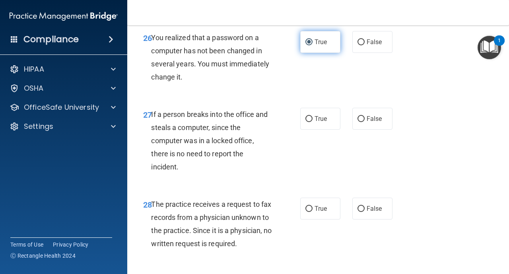
scroll to position [2100, 0]
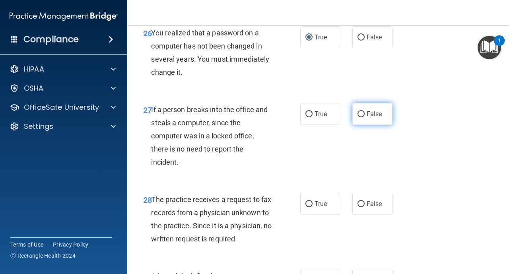
click at [362, 113] on input "False" at bounding box center [361, 114] width 7 height 6
radio input "true"
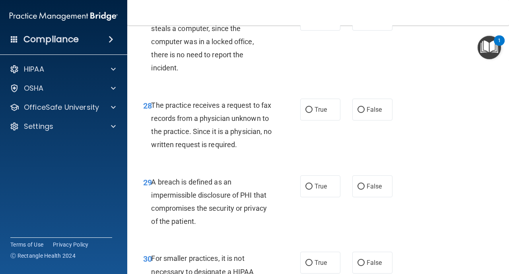
scroll to position [2196, 0]
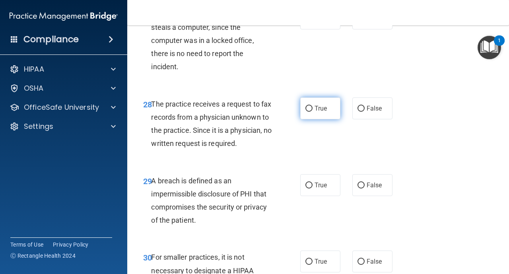
click at [308, 109] on input "True" at bounding box center [309, 109] width 7 height 6
radio input "true"
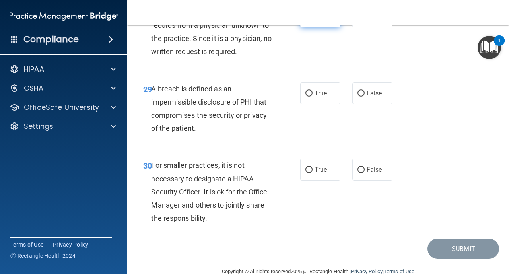
scroll to position [2291, 0]
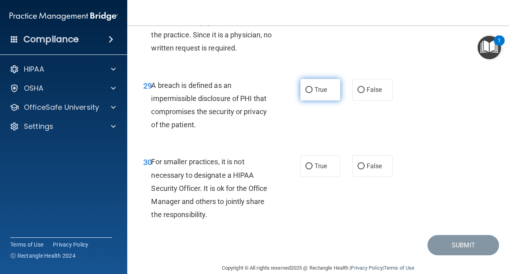
click at [310, 90] on input "True" at bounding box center [309, 90] width 7 height 6
radio input "true"
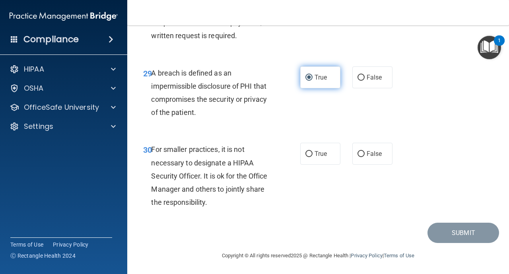
scroll to position [2305, 0]
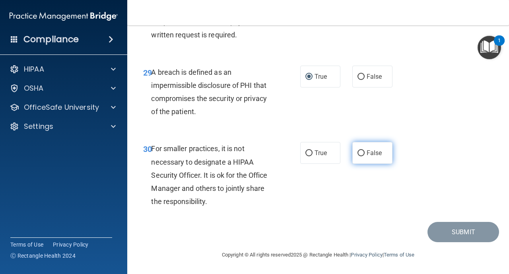
click at [366, 152] on label "False" at bounding box center [372, 153] width 40 height 22
click at [365, 152] on input "False" at bounding box center [361, 153] width 7 height 6
radio input "true"
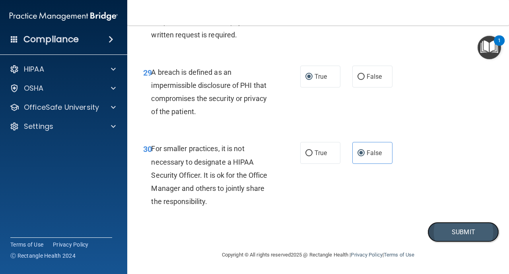
click at [478, 224] on button "Submit" at bounding box center [464, 232] width 72 height 20
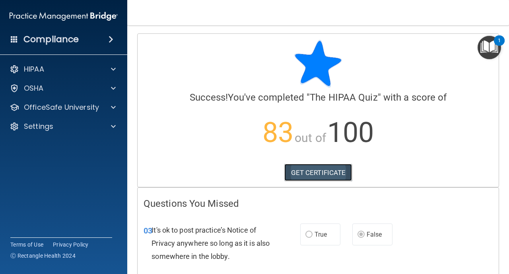
click at [322, 175] on link "GET CERTIFICATE" at bounding box center [318, 173] width 68 height 18
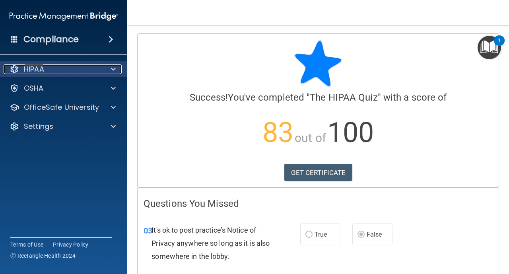
click at [82, 66] on div "HIPAA" at bounding box center [53, 69] width 99 height 10
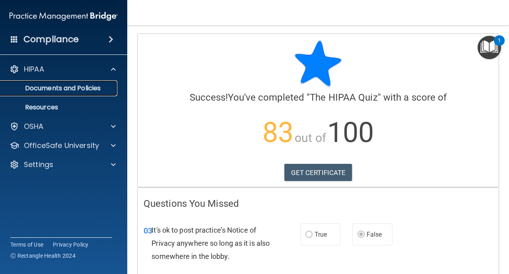
click at [83, 88] on p "Documents and Policies" at bounding box center [59, 88] width 109 height 8
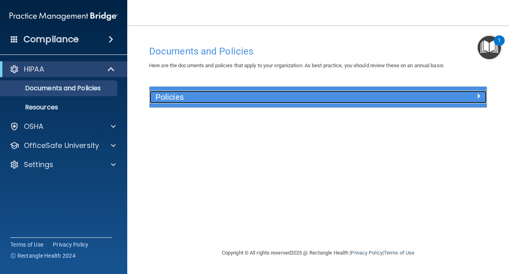
click at [192, 100] on h5 "Policies" at bounding box center [276, 97] width 241 height 9
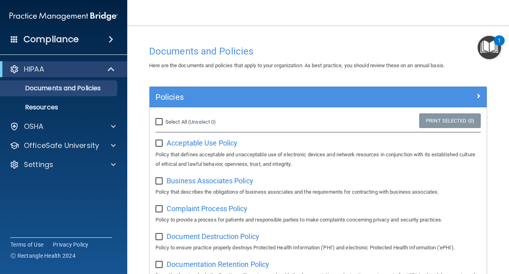
click at [487, 47] on img "Open Resource Center, 1 new notification" at bounding box center [489, 47] width 23 height 23
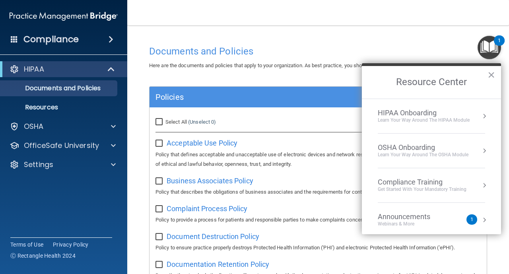
click at [479, 114] on div "HIPAA Onboarding Learn Your Way around the HIPAA module" at bounding box center [431, 116] width 107 height 15
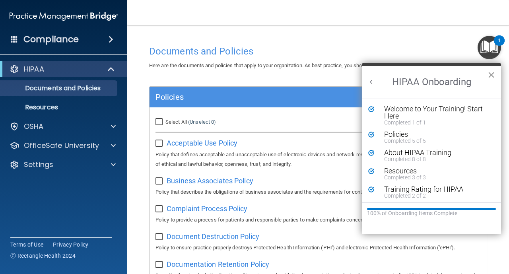
click at [493, 75] on button "×" at bounding box center [492, 74] width 8 height 13
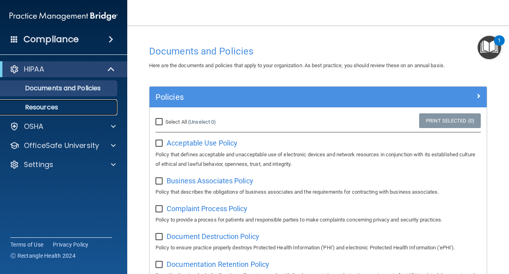
click at [100, 112] on link "Resources" at bounding box center [54, 107] width 125 height 16
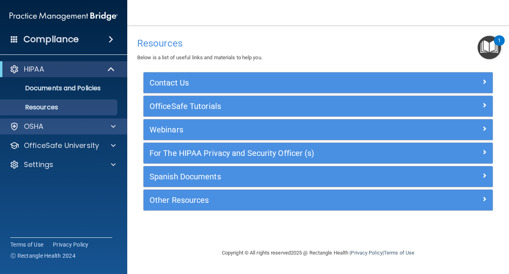
click at [58, 132] on div "OSHA" at bounding box center [64, 127] width 128 height 16
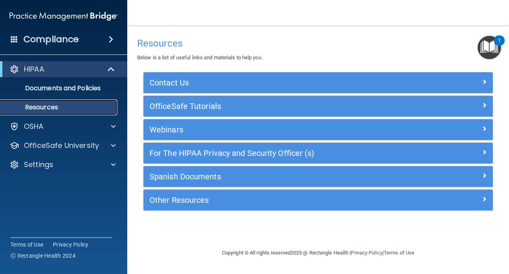
click at [62, 99] on link "Resources" at bounding box center [54, 107] width 125 height 16
click at [76, 25] on div "Compliance" at bounding box center [63, 24] width 111 height 48
click at [79, 43] on div "Compliance" at bounding box center [63, 40] width 127 height 18
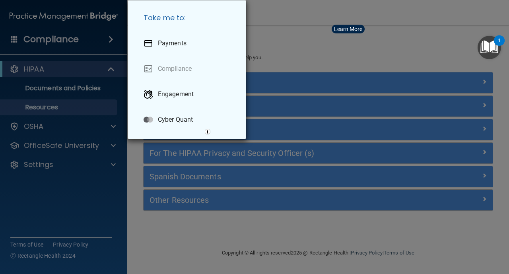
click at [350, 33] on button "Learn More" at bounding box center [348, 29] width 33 height 9
click at [413, 34] on div "Take me to: Payments Compliance Engagement Cyber Quant" at bounding box center [254, 137] width 509 height 274
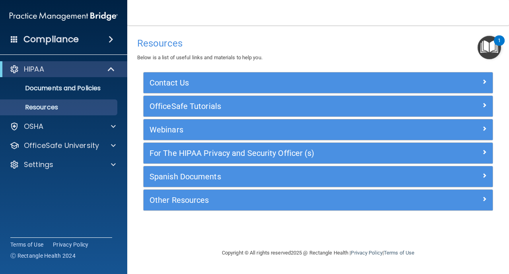
click at [488, 51] on img "Open Resource Center, 1 new notification" at bounding box center [489, 47] width 23 height 23
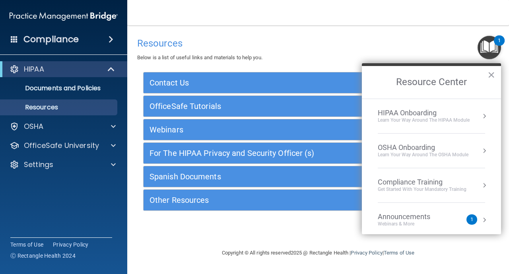
click at [471, 110] on div "HIPAA Onboarding Learn Your Way around the HIPAA module" at bounding box center [431, 116] width 107 height 15
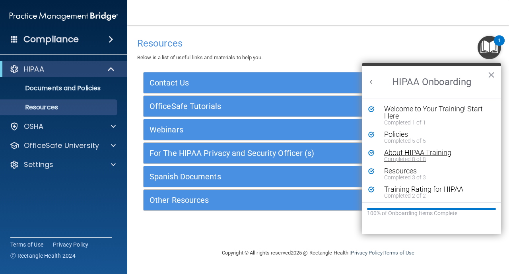
click at [435, 154] on div "About HIPAA Training" at bounding box center [437, 152] width 107 height 7
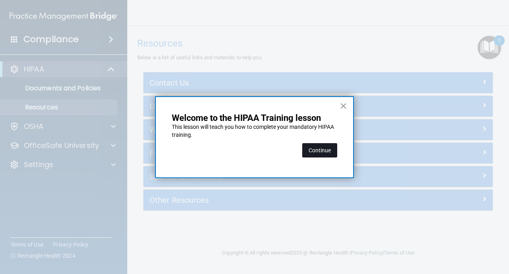
click at [328, 145] on button "Continue" at bounding box center [319, 150] width 35 height 14
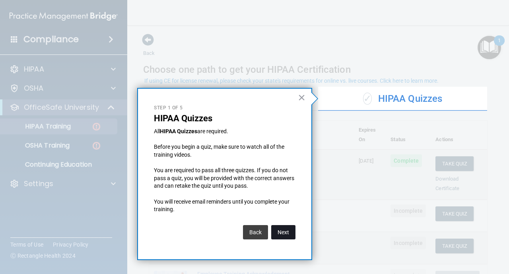
click at [290, 224] on button "Next" at bounding box center [283, 232] width 24 height 14
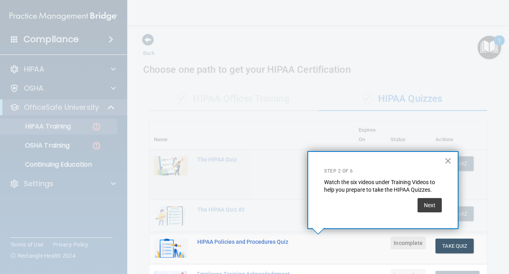
scroll to position [116, 0]
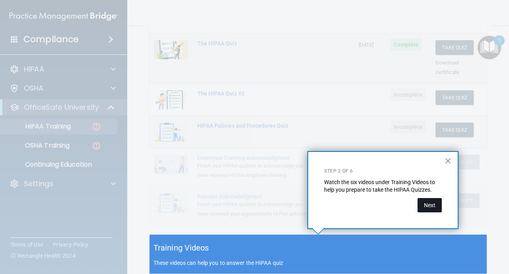
click at [428, 204] on button "Next" at bounding box center [430, 205] width 24 height 14
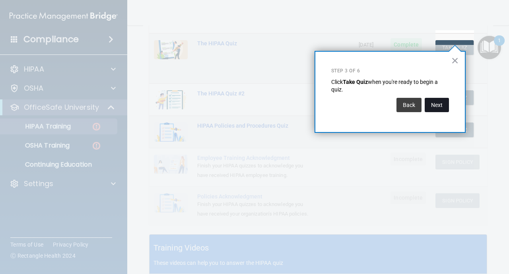
click at [434, 106] on button "Next" at bounding box center [437, 105] width 24 height 14
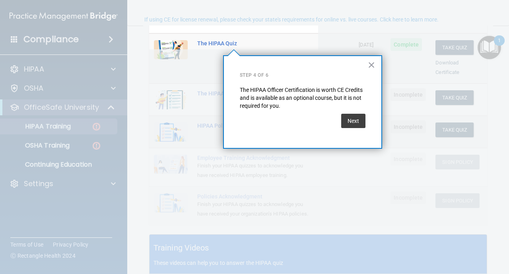
scroll to position [61, 0]
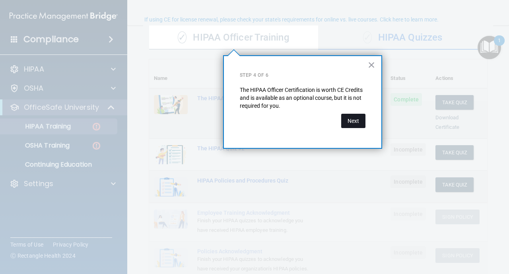
click at [363, 120] on button "Next" at bounding box center [353, 121] width 24 height 14
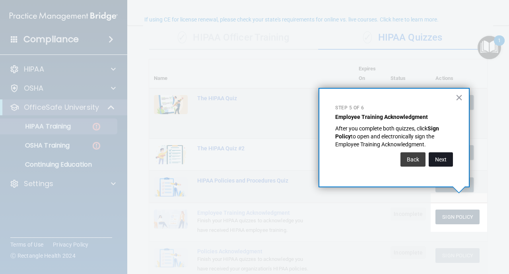
click at [445, 160] on button "Next" at bounding box center [441, 159] width 24 height 14
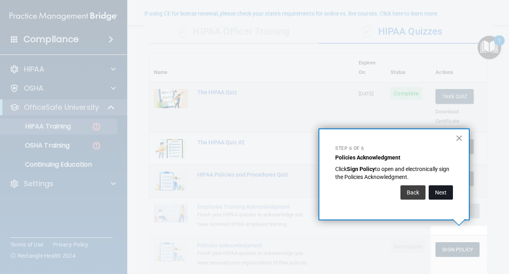
click at [441, 191] on button "Next" at bounding box center [441, 192] width 24 height 14
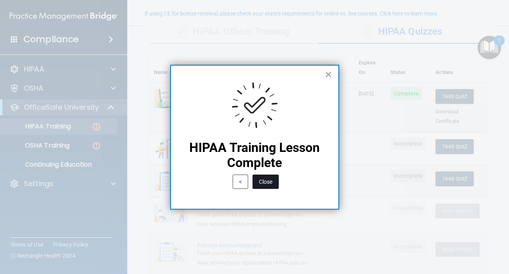
click at [269, 184] on button "Close" at bounding box center [266, 182] width 26 height 14
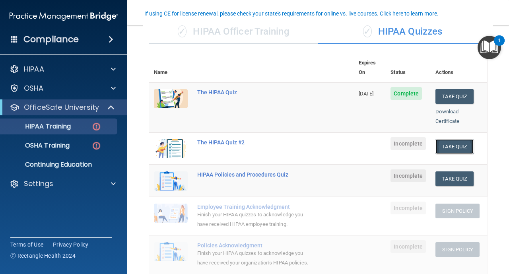
click at [456, 141] on button "Take Quiz" at bounding box center [455, 146] width 38 height 15
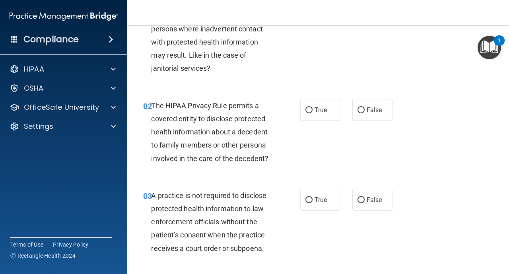
click at [350, 80] on div "01 A business associate agreement is required with organizations or persons whe…" at bounding box center [318, 37] width 362 height 103
click at [294, 72] on div "01 A business associate agreement is required with organizations or persons whe…" at bounding box center [221, 37] width 181 height 83
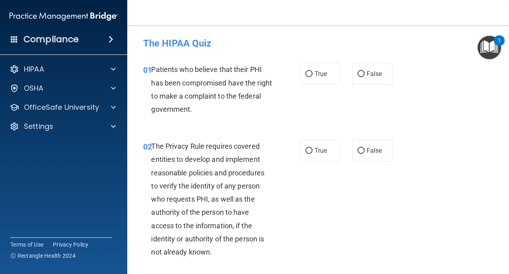
click at [415, 259] on div "02 The Privacy Rule requires covered entities to develop and implement reasonab…" at bounding box center [318, 201] width 362 height 143
click at [487, 167] on div "02 The Privacy Rule requires covered entities to develop and implement reasonab…" at bounding box center [318, 201] width 362 height 143
click at [69, 52] on div "Compliance HIPAA Documents and Policies Report an Incident Business Associates …" at bounding box center [63, 137] width 127 height 274
click at [69, 47] on div "Compliance" at bounding box center [63, 40] width 127 height 18
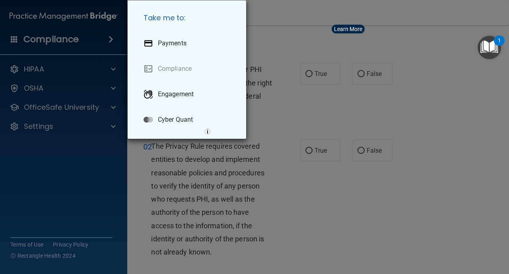
click at [355, 31] on div "Learn More" at bounding box center [348, 29] width 28 height 6
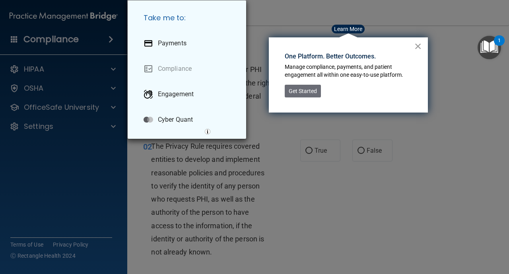
drag, startPoint x: 428, startPoint y: 39, endPoint x: 419, endPoint y: 43, distance: 9.8
click at [419, 43] on div "× One Platform. Better Outcomes. Manage compliance, payments, and patient engag…" at bounding box center [348, 74] width 159 height 75
click at [419, 43] on button "×" at bounding box center [419, 46] width 8 height 13
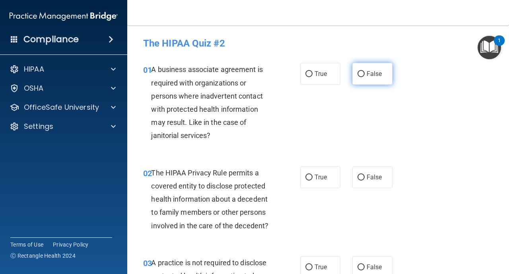
click at [358, 78] on label "False" at bounding box center [372, 74] width 40 height 22
click at [358, 77] on input "False" at bounding box center [361, 74] width 7 height 6
radio input "true"
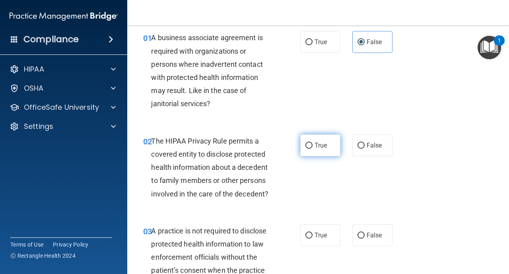
scroll to position [48, 0]
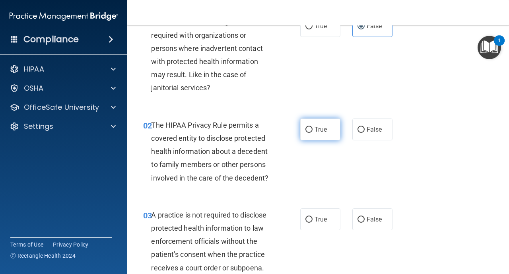
click at [310, 134] on label "True" at bounding box center [320, 130] width 40 height 22
click at [310, 133] on input "True" at bounding box center [309, 130] width 7 height 6
radio input "true"
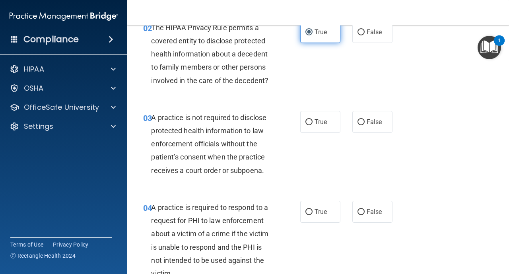
scroll to position [159, 0]
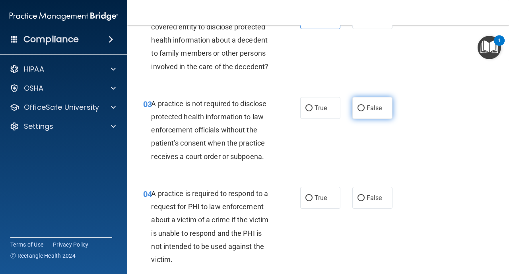
click at [360, 109] on input "False" at bounding box center [361, 108] width 7 height 6
radio input "true"
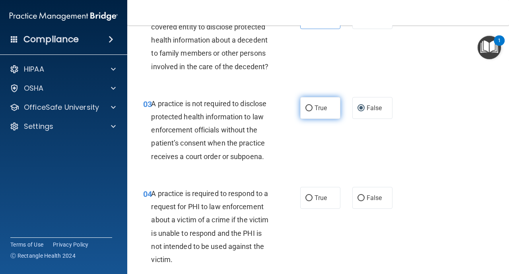
click at [315, 109] on span "True" at bounding box center [321, 108] width 12 height 8
click at [313, 109] on input "True" at bounding box center [309, 108] width 7 height 6
radio input "true"
radio input "false"
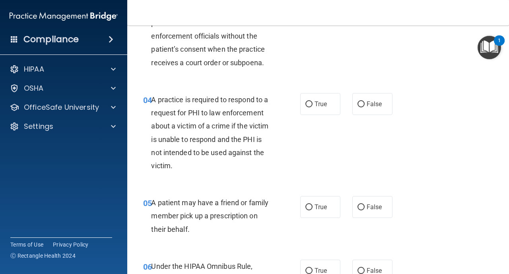
scroll to position [255, 0]
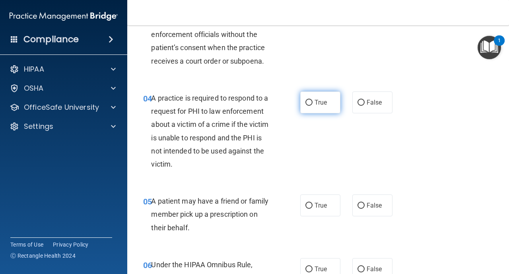
click at [308, 103] on input "True" at bounding box center [309, 103] width 7 height 6
radio input "true"
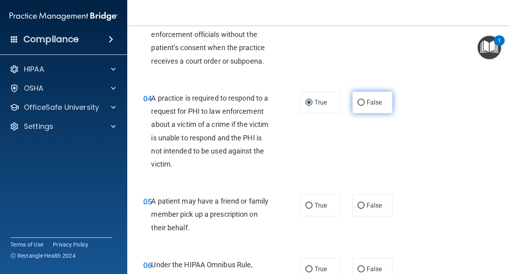
click at [361, 101] on input "False" at bounding box center [361, 103] width 7 height 6
radio input "true"
radio input "false"
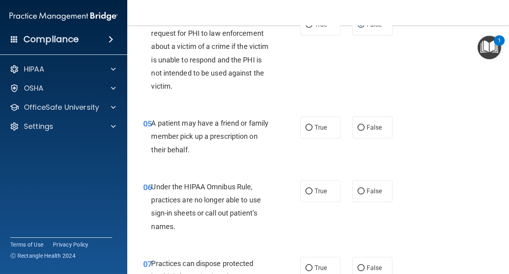
scroll to position [334, 0]
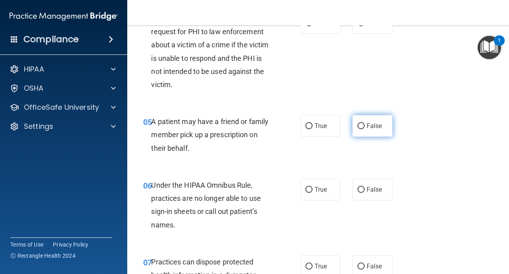
click at [362, 127] on input "False" at bounding box center [361, 126] width 7 height 6
radio input "true"
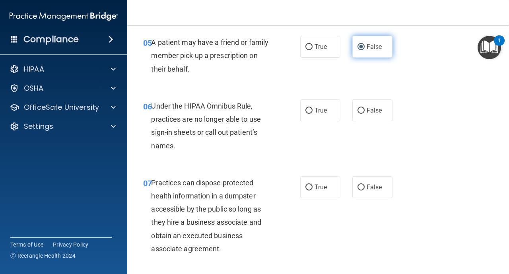
scroll to position [414, 0]
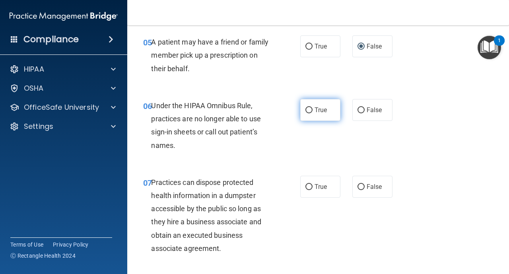
click at [309, 112] on input "True" at bounding box center [309, 110] width 7 height 6
radio input "true"
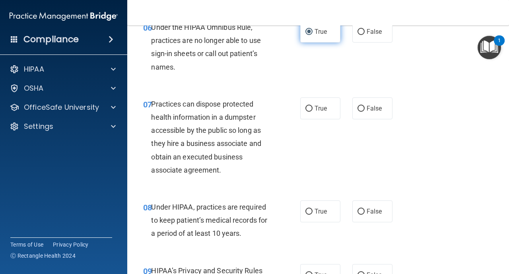
scroll to position [493, 0]
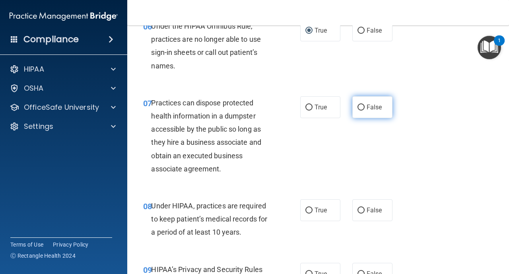
click at [358, 109] on input "False" at bounding box center [361, 108] width 7 height 6
radio input "true"
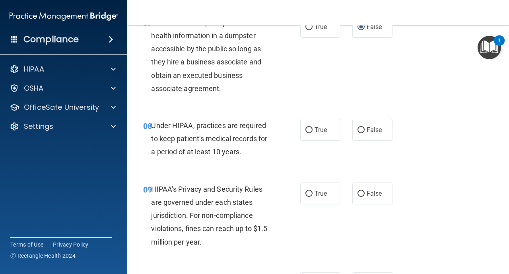
scroll to position [589, 0]
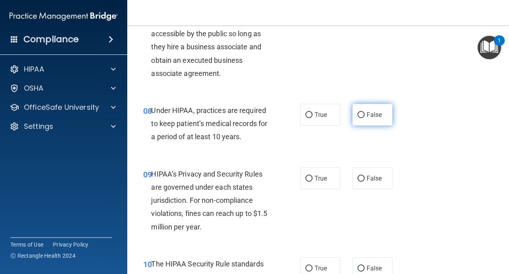
click at [361, 116] on input "False" at bounding box center [361, 115] width 7 height 6
radio input "true"
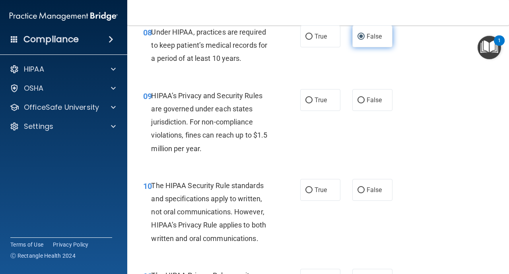
scroll to position [668, 0]
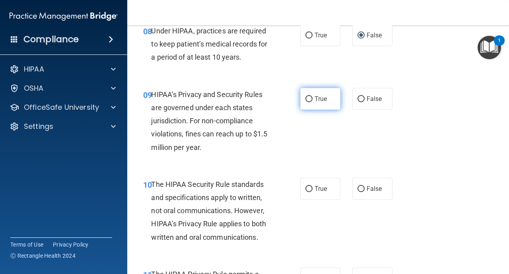
click at [310, 101] on input "True" at bounding box center [309, 99] width 7 height 6
radio input "true"
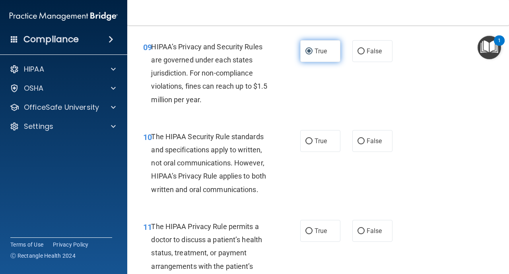
scroll to position [732, 0]
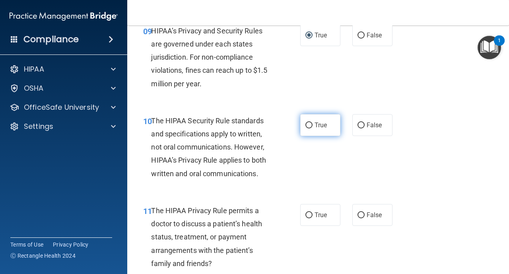
click at [306, 127] on input "True" at bounding box center [309, 126] width 7 height 6
radio input "true"
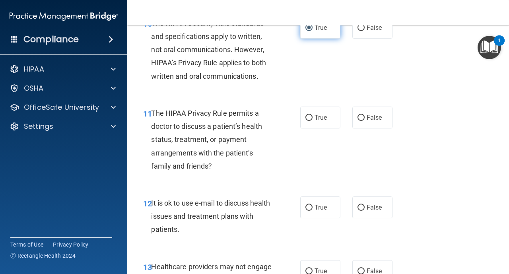
scroll to position [843, 0]
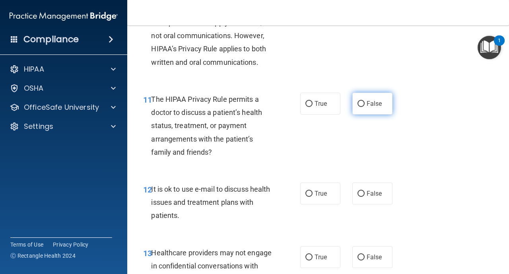
click at [362, 105] on input "False" at bounding box center [361, 104] width 7 height 6
radio input "true"
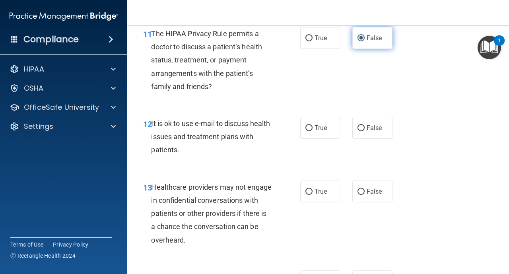
scroll to position [923, 0]
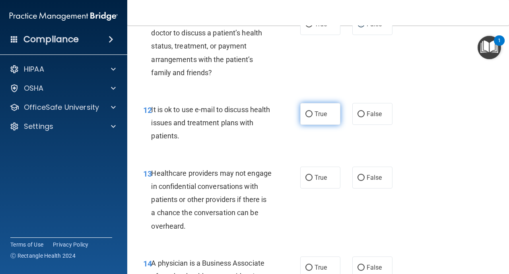
click at [308, 115] on input "True" at bounding box center [309, 114] width 7 height 6
radio input "true"
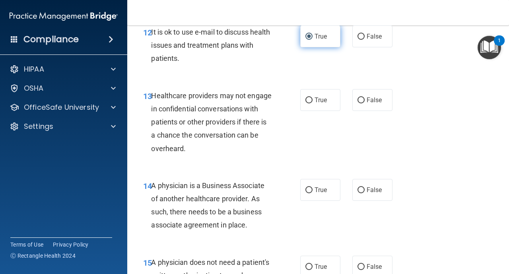
scroll to position [1003, 0]
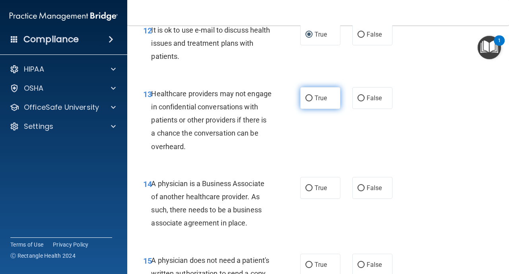
click at [308, 99] on input "True" at bounding box center [309, 98] width 7 height 6
radio input "true"
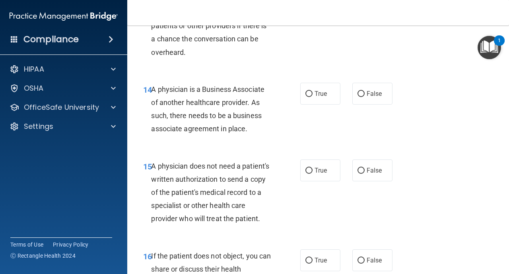
scroll to position [1098, 0]
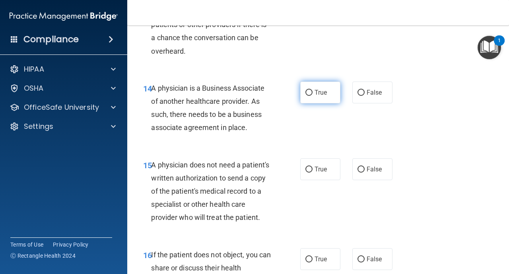
click at [306, 93] on input "True" at bounding box center [309, 93] width 7 height 6
radio input "true"
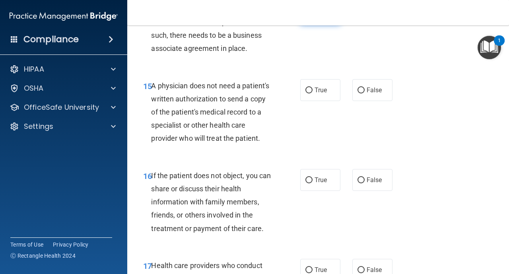
scroll to position [1178, 0]
click at [309, 89] on input "True" at bounding box center [309, 90] width 7 height 6
radio input "true"
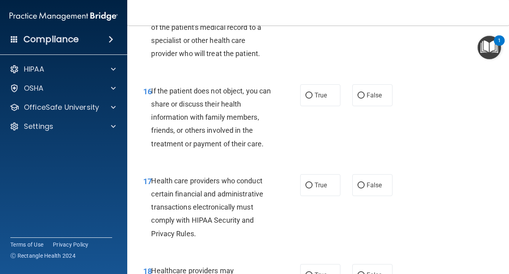
scroll to position [1273, 0]
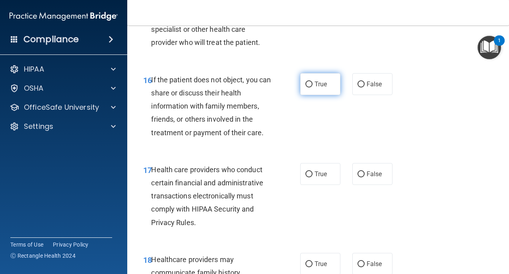
click at [308, 87] on input "True" at bounding box center [309, 85] width 7 height 6
radio input "true"
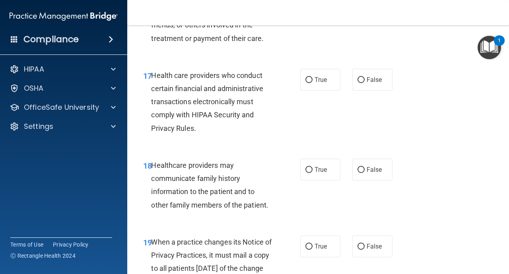
scroll to position [1369, 0]
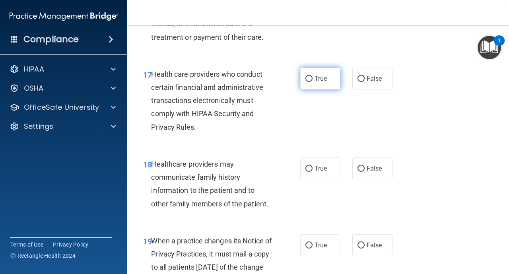
click at [310, 80] on input "True" at bounding box center [309, 79] width 7 height 6
radio input "true"
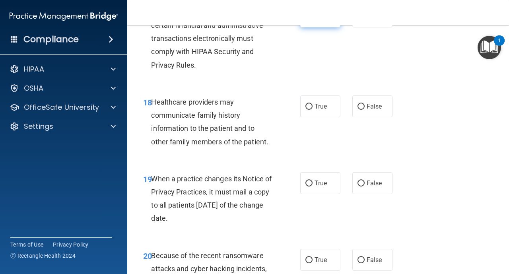
scroll to position [1448, 0]
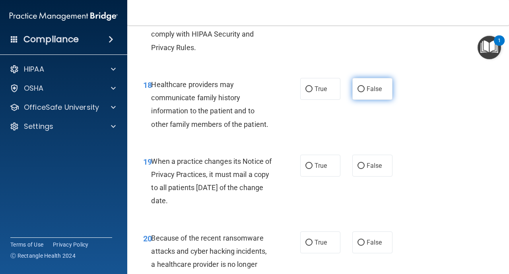
click at [360, 87] on input "False" at bounding box center [361, 89] width 7 height 6
radio input "true"
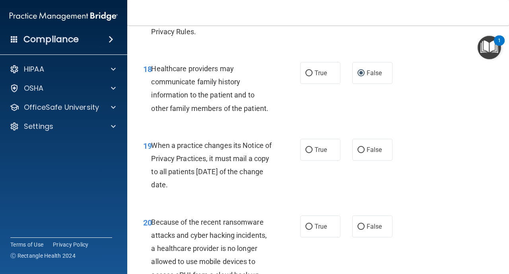
scroll to position [1480, 0]
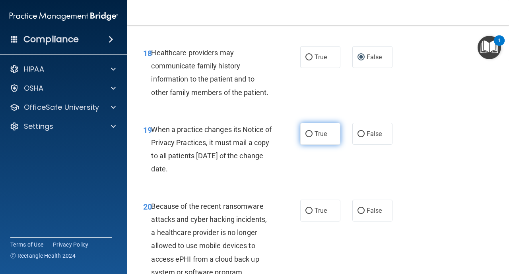
click at [308, 138] on label "True" at bounding box center [320, 134] width 40 height 22
click at [308, 137] on input "True" at bounding box center [309, 134] width 7 height 6
radio input "true"
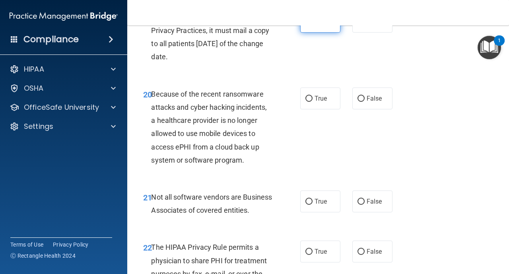
scroll to position [1607, 0]
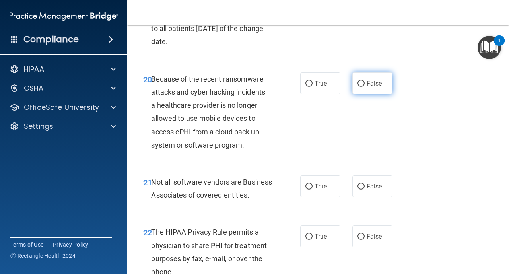
click at [366, 81] on label "False" at bounding box center [372, 83] width 40 height 22
click at [365, 81] on input "False" at bounding box center [361, 84] width 7 height 6
radio input "true"
click at [239, 126] on div "Because of the recent ransomware attacks and cyber hacking incidents, a healthc…" at bounding box center [214, 111] width 127 height 79
click at [275, 139] on div "Because of the recent ransomware attacks and cyber hacking incidents, a healthc…" at bounding box center [214, 111] width 127 height 79
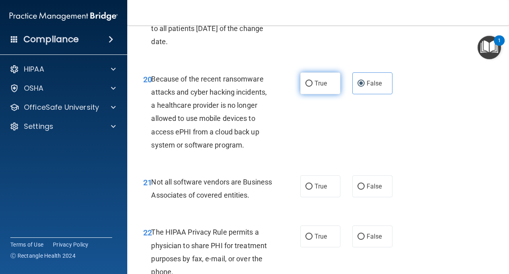
click at [309, 85] on input "True" at bounding box center [309, 84] width 7 height 6
radio input "true"
radio input "false"
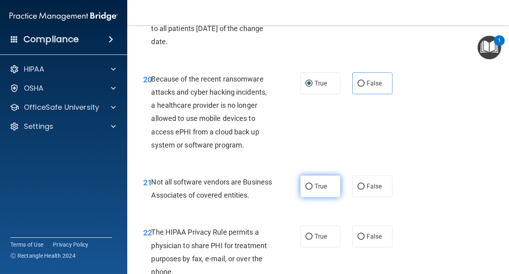
click at [313, 188] on label "True" at bounding box center [320, 186] width 40 height 22
click at [313, 188] on input "True" at bounding box center [309, 187] width 7 height 6
radio input "true"
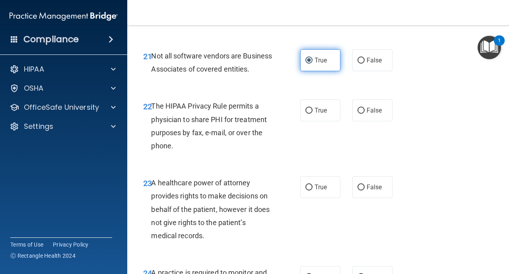
scroll to position [1735, 0]
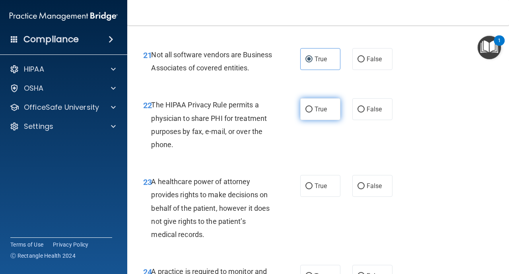
click at [310, 113] on input "True" at bounding box center [309, 110] width 7 height 6
radio input "true"
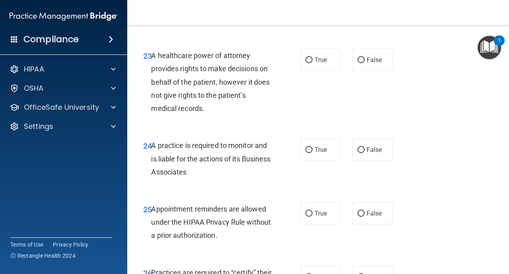
scroll to position [1862, 0]
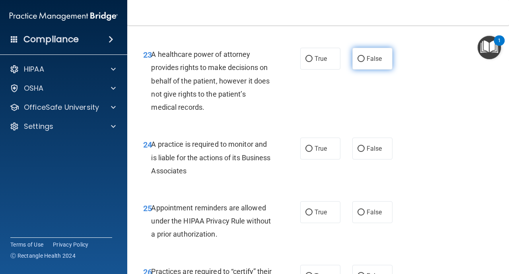
click at [363, 62] on input "False" at bounding box center [361, 59] width 7 height 6
radio input "true"
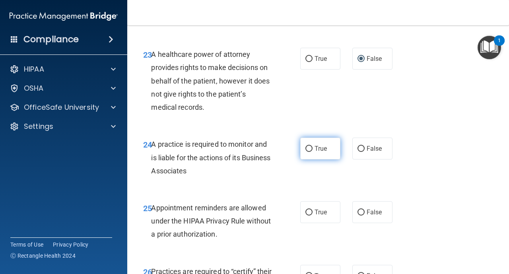
click at [313, 160] on label "True" at bounding box center [320, 149] width 40 height 22
click at [313, 152] on input "True" at bounding box center [309, 149] width 7 height 6
radio input "true"
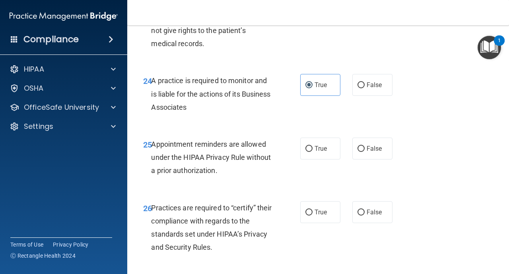
scroll to position [1941, 0]
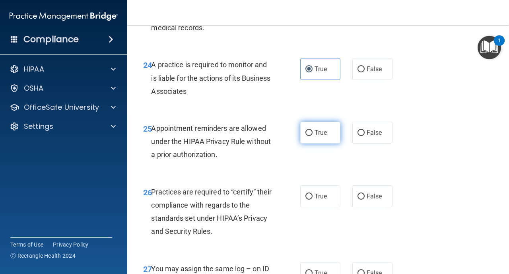
click at [306, 136] on input "True" at bounding box center [309, 133] width 7 height 6
radio input "true"
click at [314, 207] on label "True" at bounding box center [320, 196] width 40 height 22
click at [313, 200] on input "True" at bounding box center [309, 197] width 7 height 6
radio input "true"
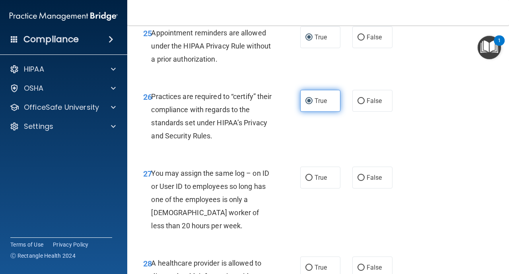
scroll to position [2053, 0]
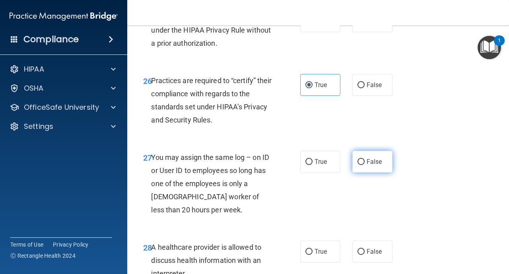
click at [361, 165] on input "False" at bounding box center [361, 162] width 7 height 6
radio input "true"
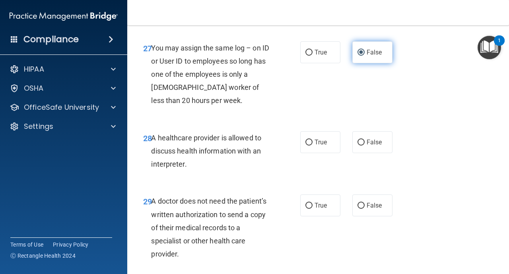
scroll to position [2164, 0]
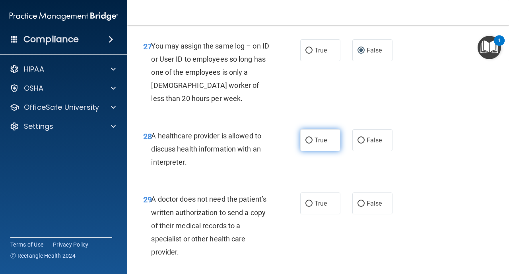
click at [309, 151] on label "True" at bounding box center [320, 140] width 40 height 22
click at [309, 144] on input "True" at bounding box center [309, 141] width 7 height 6
radio input "true"
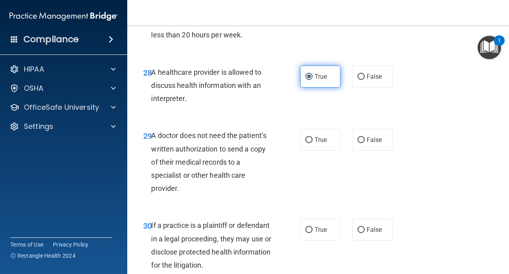
scroll to position [2244, 0]
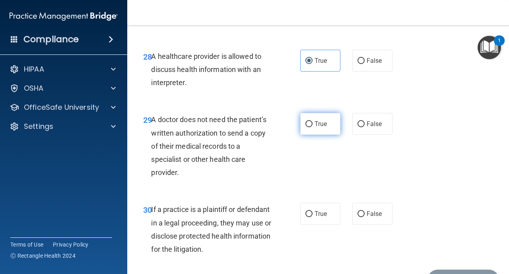
click at [312, 135] on label "True" at bounding box center [320, 124] width 40 height 22
click at [312, 127] on input "True" at bounding box center [309, 124] width 7 height 6
radio input "true"
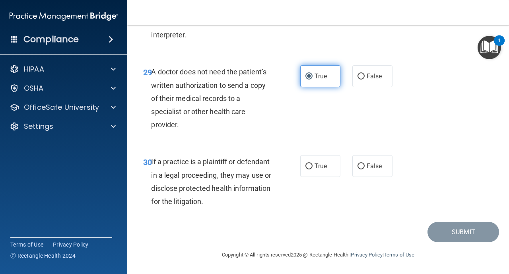
scroll to position [2305, 0]
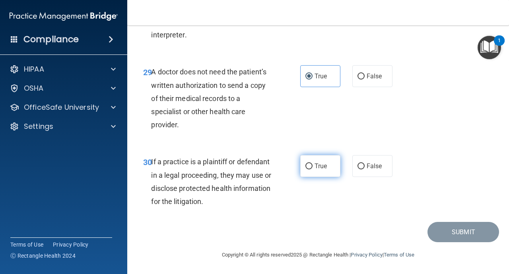
click at [309, 165] on input "True" at bounding box center [309, 167] width 7 height 6
radio input "true"
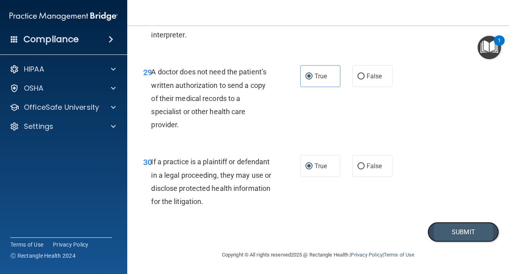
click at [466, 237] on button "Submit" at bounding box center [464, 232] width 72 height 20
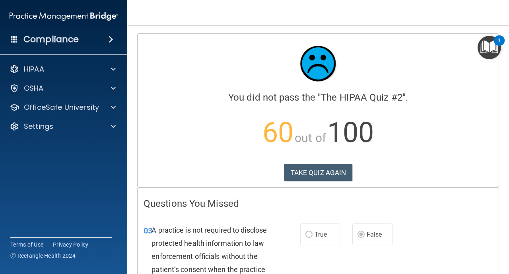
click at [490, 249] on div "03 A practice is not required to disclose protected health information to law e…" at bounding box center [318, 259] width 361 height 90
click at [343, 178] on button "TAKE QUIZ AGAIN" at bounding box center [318, 173] width 69 height 18
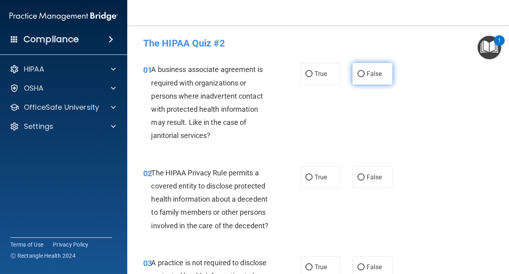
click at [361, 74] on input "False" at bounding box center [361, 74] width 7 height 6
radio input "true"
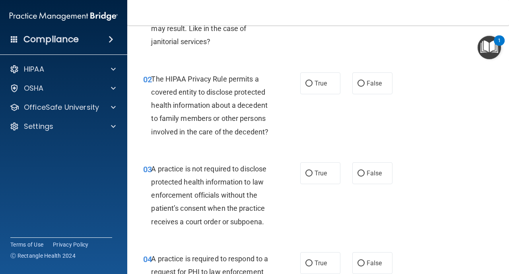
scroll to position [95, 0]
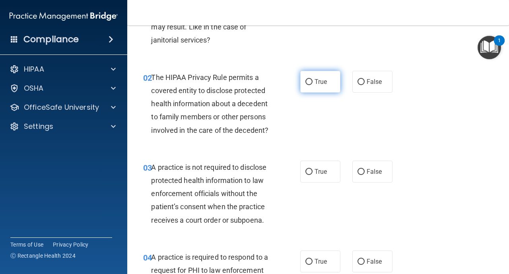
click at [310, 81] on input "True" at bounding box center [309, 82] width 7 height 6
radio input "true"
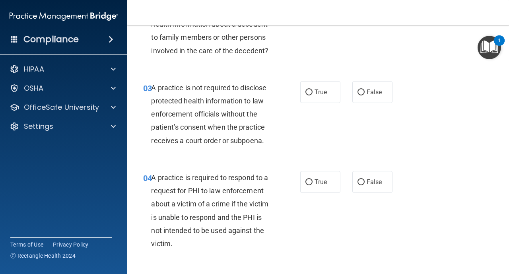
scroll to position [191, 0]
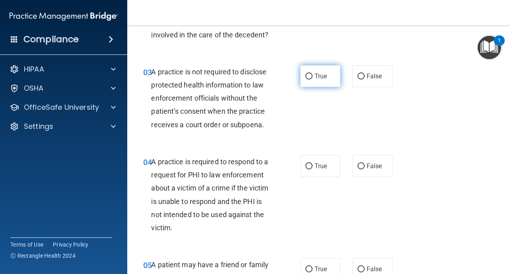
click at [309, 78] on input "True" at bounding box center [309, 77] width 7 height 6
radio input "true"
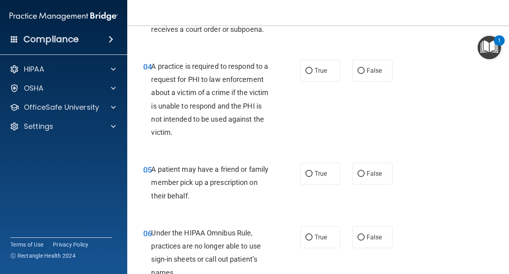
scroll to position [302, 0]
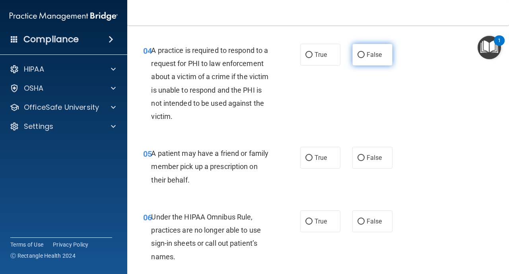
click at [358, 56] on input "False" at bounding box center [361, 55] width 7 height 6
radio input "true"
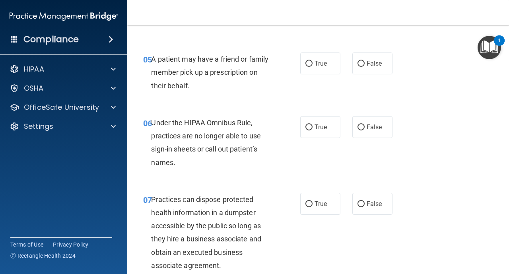
scroll to position [398, 0]
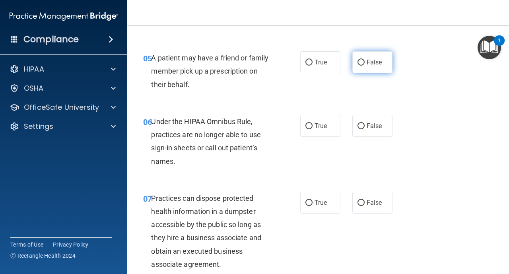
click at [363, 63] on input "False" at bounding box center [361, 63] width 7 height 6
radio input "true"
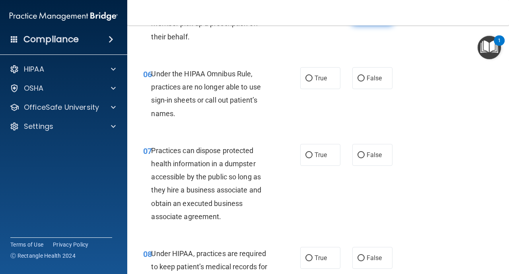
scroll to position [461, 0]
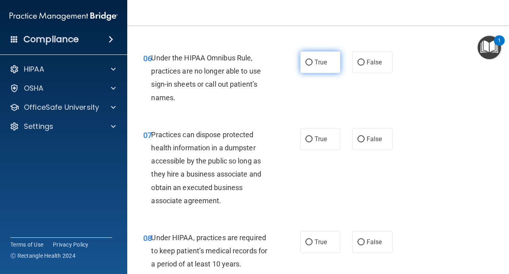
click at [308, 67] on label "True" at bounding box center [320, 62] width 40 height 22
click at [308, 66] on input "True" at bounding box center [309, 63] width 7 height 6
radio input "true"
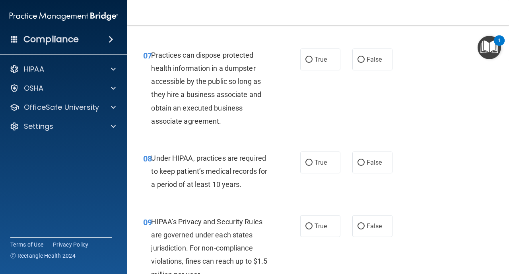
scroll to position [557, 0]
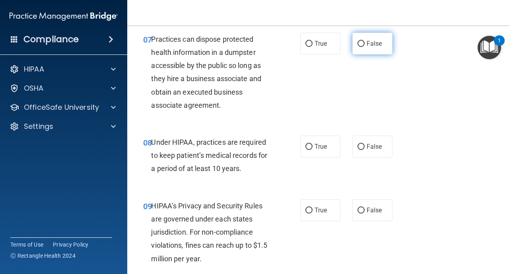
click at [362, 46] on input "False" at bounding box center [361, 44] width 7 height 6
radio input "true"
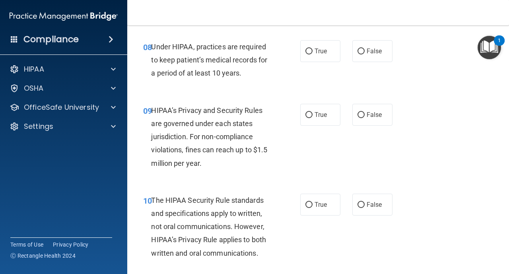
scroll to position [668, 0]
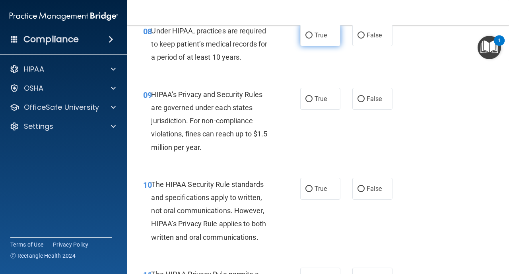
click at [311, 35] on input "True" at bounding box center [309, 36] width 7 height 6
radio input "true"
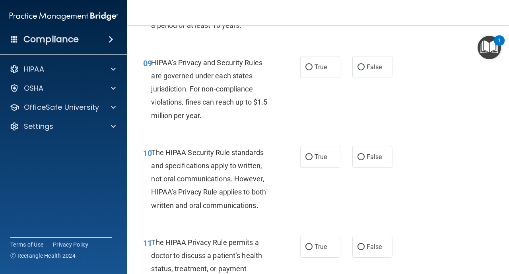
scroll to position [716, 0]
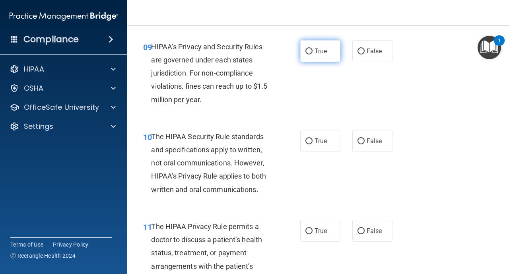
click at [309, 51] on input "True" at bounding box center [309, 52] width 7 height 6
radio input "true"
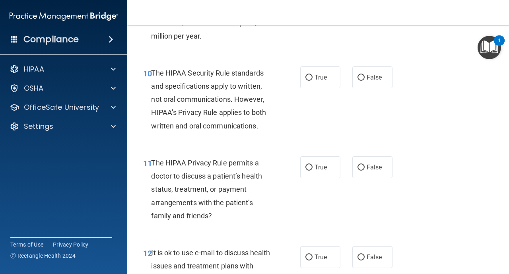
scroll to position [796, 0]
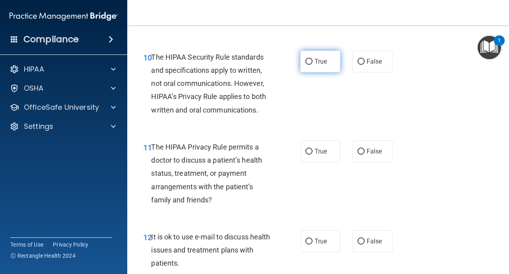
click at [307, 62] on input "True" at bounding box center [309, 62] width 7 height 6
radio input "true"
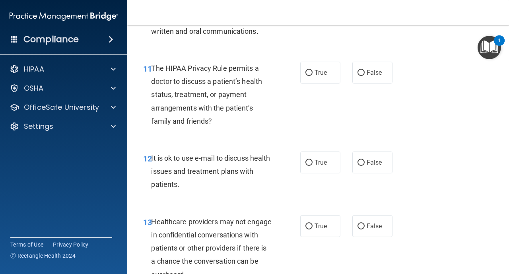
scroll to position [875, 0]
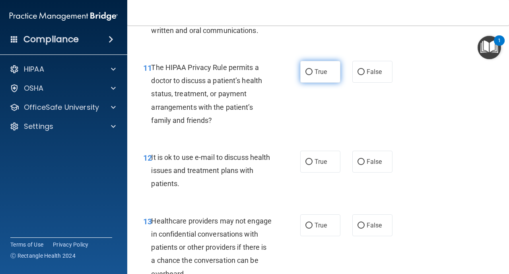
click at [310, 74] on input "True" at bounding box center [309, 72] width 7 height 6
radio input "true"
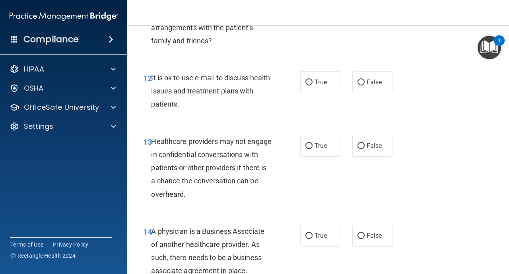
scroll to position [971, 0]
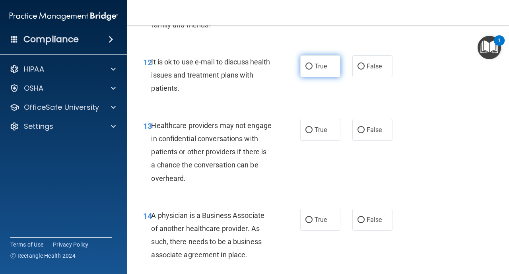
click at [306, 67] on input "True" at bounding box center [309, 67] width 7 height 6
radio input "true"
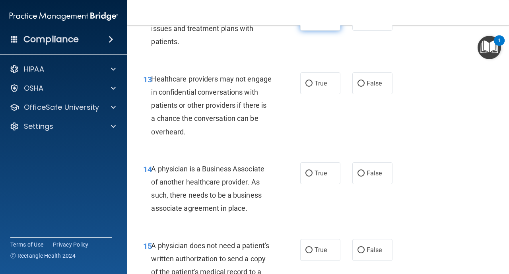
scroll to position [1018, 0]
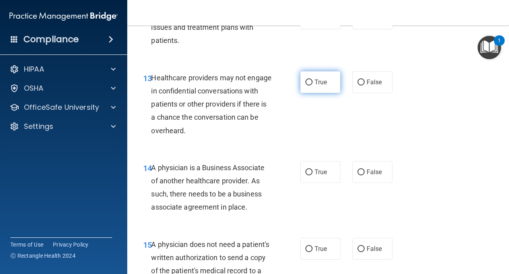
click at [313, 83] on label "True" at bounding box center [320, 82] width 40 height 22
click at [313, 83] on input "True" at bounding box center [309, 83] width 7 height 6
radio input "true"
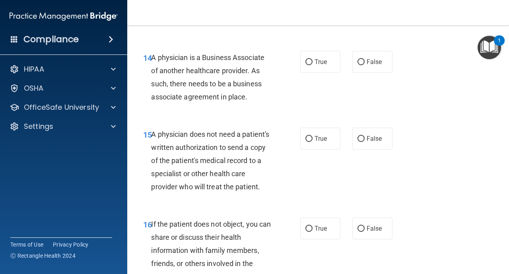
scroll to position [1130, 0]
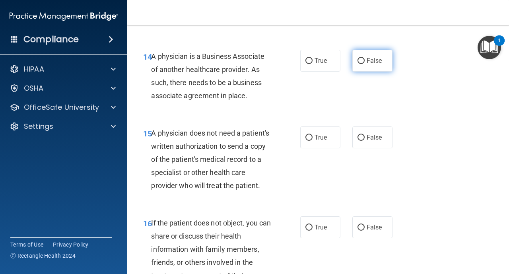
click at [359, 62] on input "False" at bounding box center [361, 61] width 7 height 6
radio input "true"
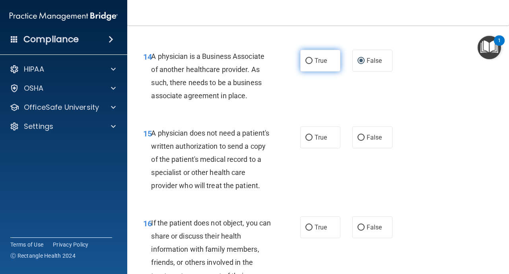
click at [308, 58] on input "True" at bounding box center [309, 61] width 7 height 6
radio input "true"
radio input "false"
click at [310, 139] on input "True" at bounding box center [309, 138] width 7 height 6
radio input "true"
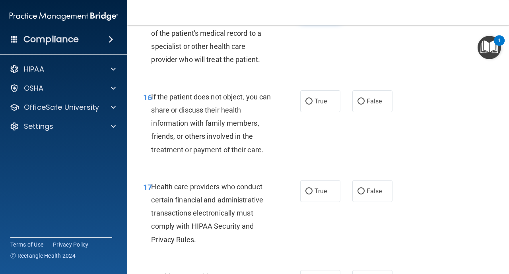
scroll to position [1257, 0]
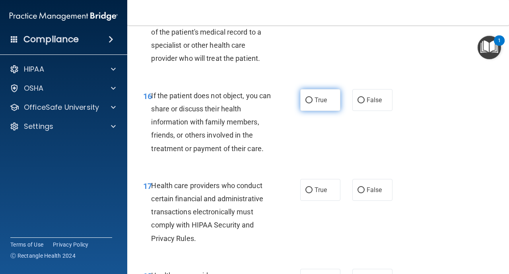
click at [311, 101] on input "True" at bounding box center [309, 100] width 7 height 6
radio input "true"
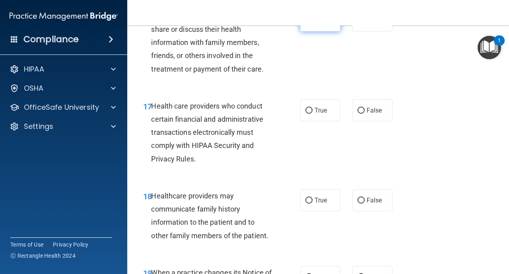
scroll to position [1353, 0]
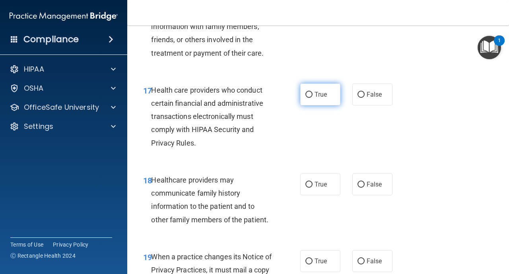
click at [306, 95] on input "True" at bounding box center [309, 95] width 7 height 6
radio input "true"
click at [314, 185] on label "True" at bounding box center [320, 184] width 40 height 22
click at [313, 185] on input "True" at bounding box center [309, 185] width 7 height 6
radio input "true"
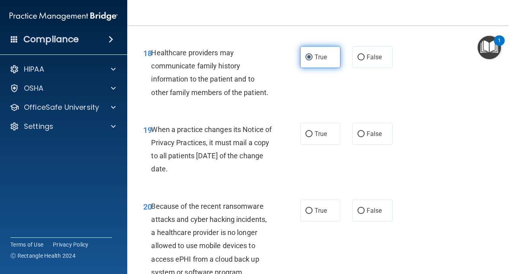
scroll to position [1496, 0]
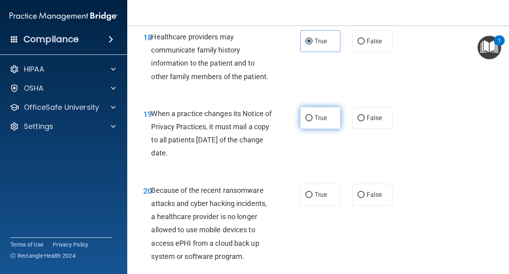
click at [309, 117] on input "True" at bounding box center [309, 118] width 7 height 6
radio input "true"
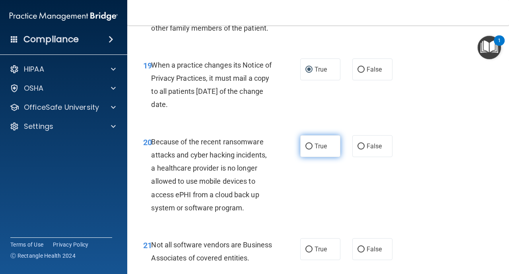
scroll to position [1559, 0]
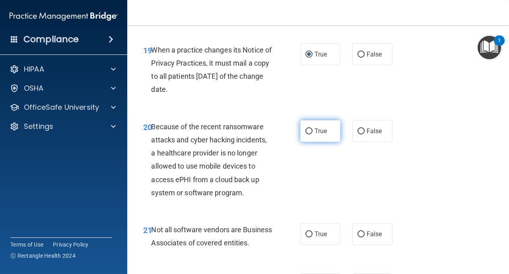
click at [309, 137] on label "True" at bounding box center [320, 131] width 40 height 22
click at [309, 134] on input "True" at bounding box center [309, 131] width 7 height 6
radio input "true"
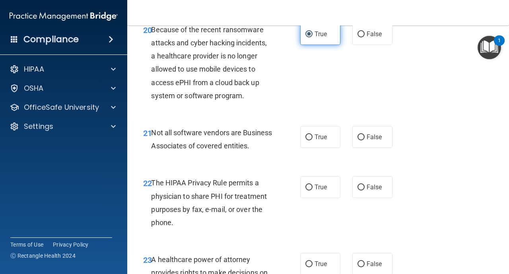
scroll to position [1671, 0]
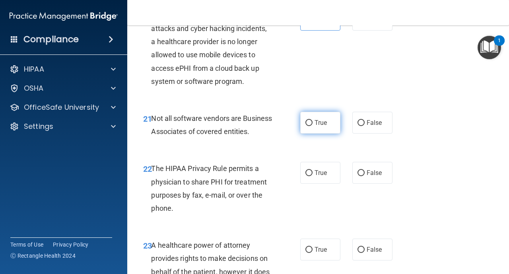
click at [313, 119] on label "True" at bounding box center [320, 123] width 40 height 22
click at [313, 120] on input "True" at bounding box center [309, 123] width 7 height 6
radio input "true"
click at [310, 176] on input "True" at bounding box center [309, 173] width 7 height 6
radio input "true"
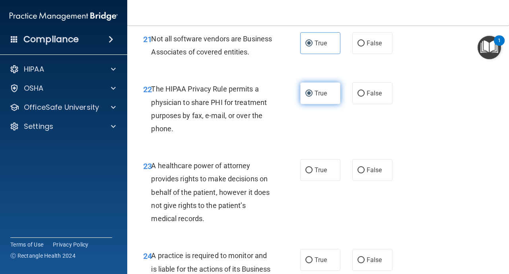
scroll to position [1766, 0]
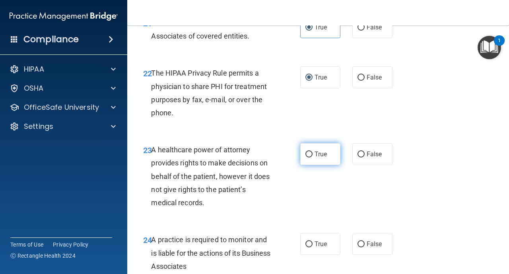
click at [311, 165] on label "True" at bounding box center [320, 154] width 40 height 22
click at [311, 158] on input "True" at bounding box center [309, 155] width 7 height 6
radio input "true"
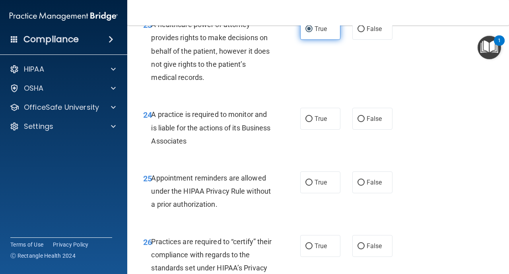
scroll to position [1894, 0]
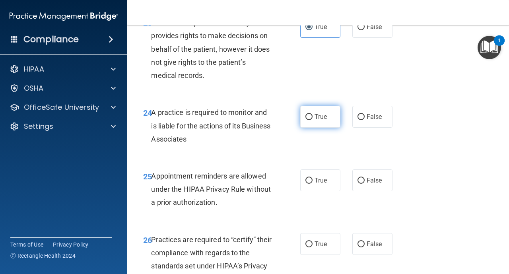
click at [309, 128] on label "True" at bounding box center [320, 117] width 40 height 22
click at [309, 120] on input "True" at bounding box center [309, 117] width 7 height 6
radio input "true"
click at [310, 184] on input "True" at bounding box center [309, 181] width 7 height 6
radio input "true"
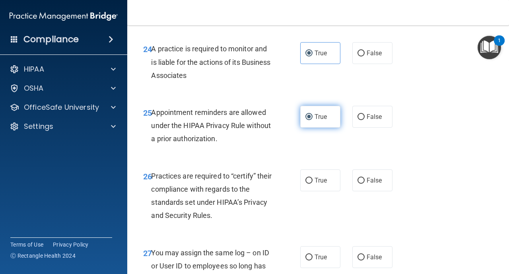
scroll to position [1973, 0]
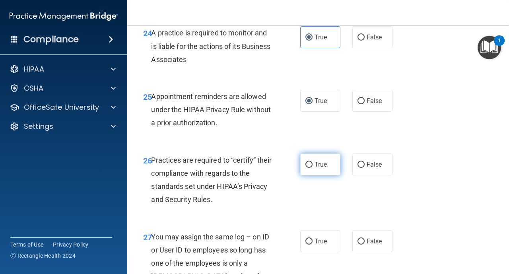
click at [309, 168] on input "True" at bounding box center [309, 165] width 7 height 6
radio input "true"
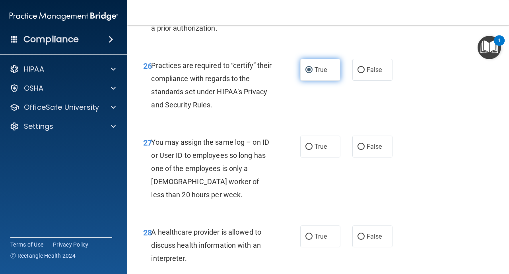
scroll to position [2069, 0]
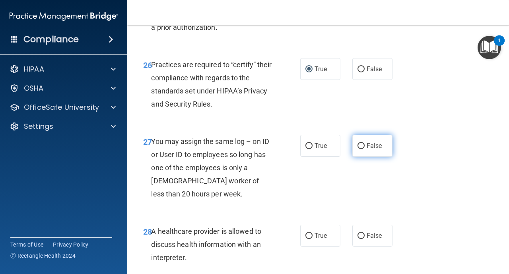
click at [362, 149] on input "False" at bounding box center [361, 146] width 7 height 6
radio input "true"
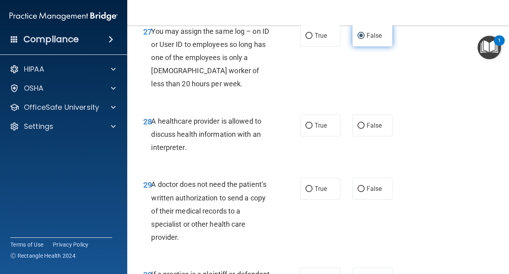
scroll to position [2180, 0]
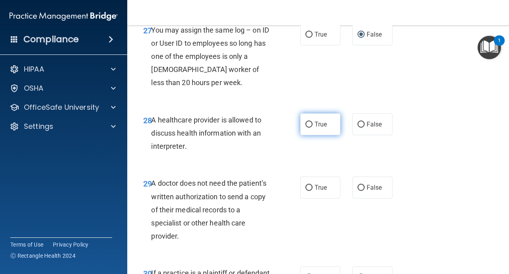
click at [310, 128] on input "True" at bounding box center [309, 125] width 7 height 6
radio input "true"
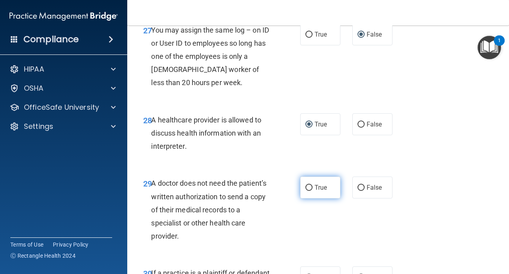
click at [311, 191] on input "True" at bounding box center [309, 188] width 7 height 6
radio input "true"
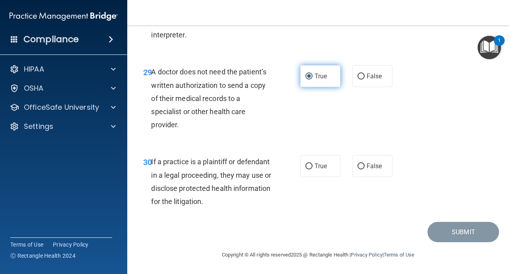
scroll to position [2305, 0]
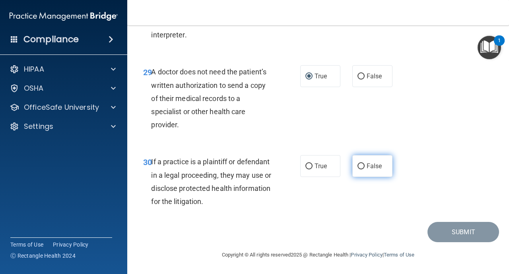
click at [367, 165] on span "False" at bounding box center [375, 166] width 16 height 8
click at [365, 165] on input "False" at bounding box center [361, 167] width 7 height 6
radio input "true"
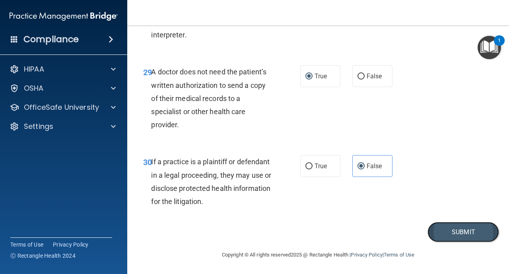
click at [460, 229] on button "Submit" at bounding box center [464, 232] width 72 height 20
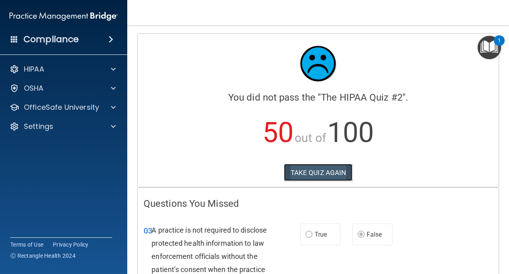
click at [331, 175] on button "TAKE QUIZ AGAIN" at bounding box center [318, 173] width 69 height 18
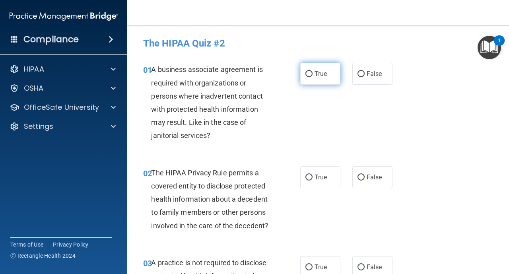
click at [308, 78] on label "True" at bounding box center [320, 74] width 40 height 22
click at [308, 77] on input "True" at bounding box center [309, 74] width 7 height 6
radio input "true"
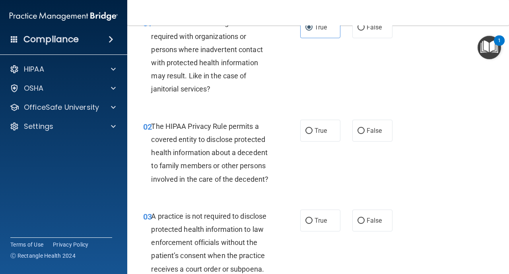
scroll to position [48, 0]
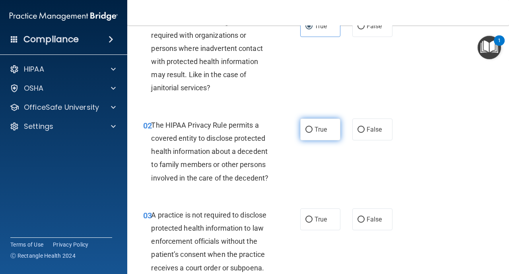
click at [311, 132] on input "True" at bounding box center [309, 130] width 7 height 6
radio input "true"
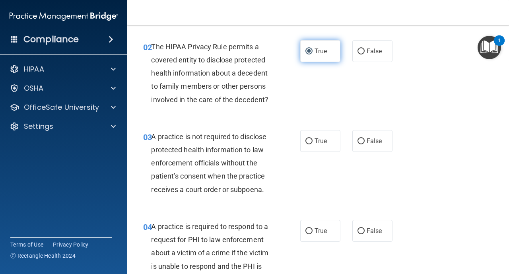
scroll to position [127, 0]
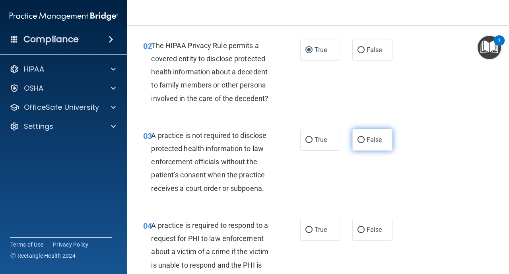
click at [357, 144] on label "False" at bounding box center [372, 140] width 40 height 22
click at [358, 143] on input "False" at bounding box center [361, 140] width 7 height 6
radio input "true"
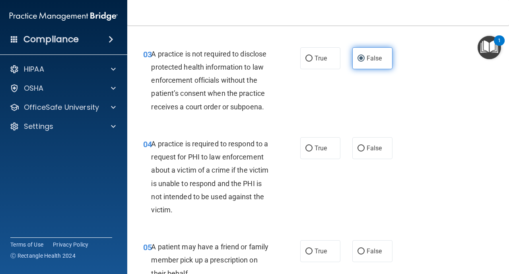
scroll to position [223, 0]
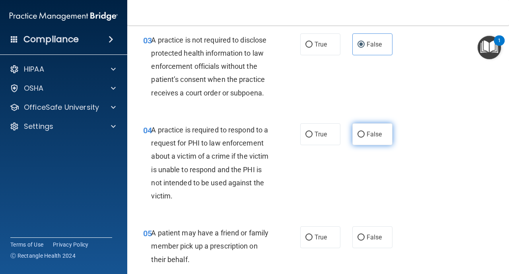
click at [362, 132] on input "False" at bounding box center [361, 135] width 7 height 6
radio input "true"
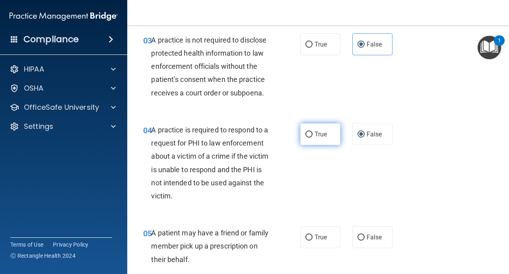
click at [309, 134] on input "True" at bounding box center [309, 135] width 7 height 6
radio input "true"
radio input "false"
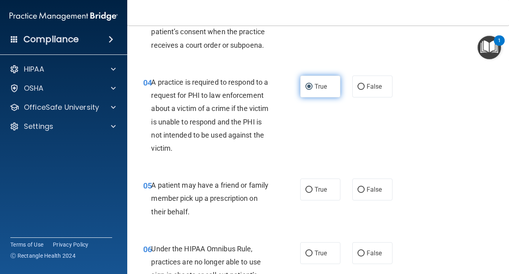
scroll to position [286, 0]
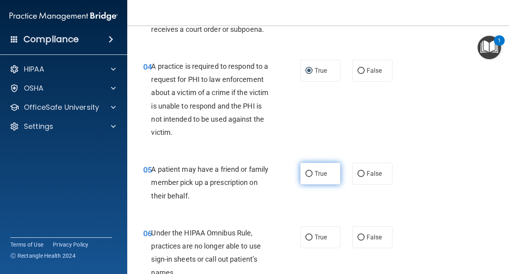
click at [310, 175] on input "True" at bounding box center [309, 174] width 7 height 6
radio input "true"
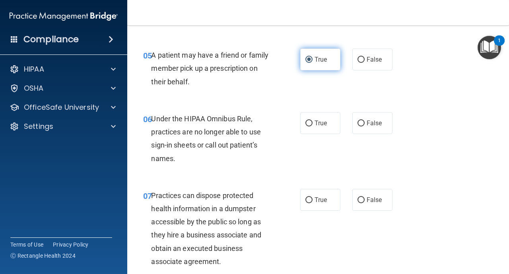
scroll to position [414, 0]
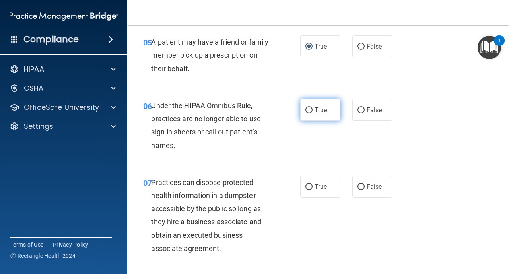
click at [311, 110] on input "True" at bounding box center [309, 110] width 7 height 6
radio input "true"
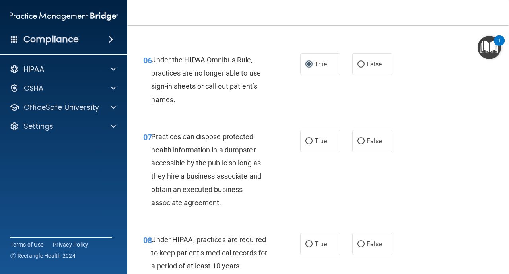
scroll to position [461, 0]
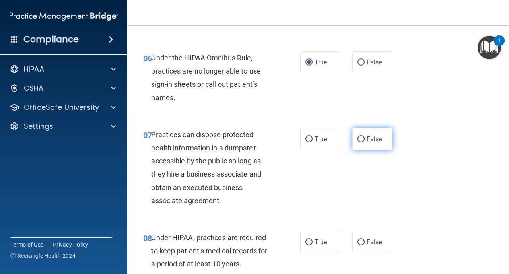
click at [356, 140] on label "False" at bounding box center [372, 139] width 40 height 22
click at [358, 140] on input "False" at bounding box center [361, 139] width 7 height 6
radio input "true"
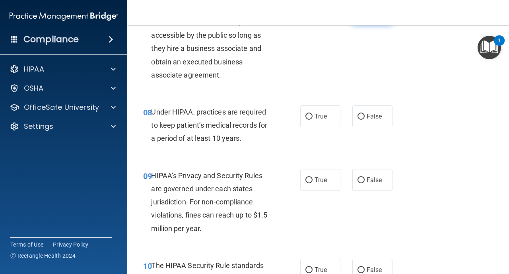
scroll to position [589, 0]
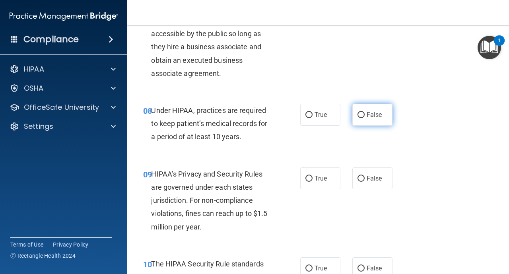
click at [359, 114] on input "False" at bounding box center [361, 115] width 7 height 6
radio input "true"
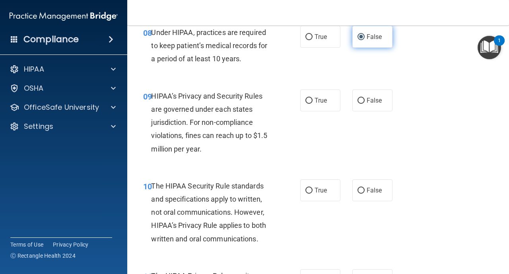
scroll to position [668, 0]
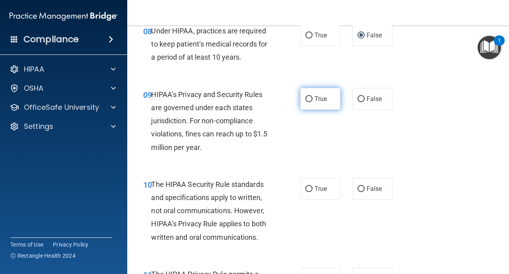
click at [313, 97] on label "True" at bounding box center [320, 99] width 40 height 22
click at [313, 97] on input "True" at bounding box center [309, 99] width 7 height 6
radio input "true"
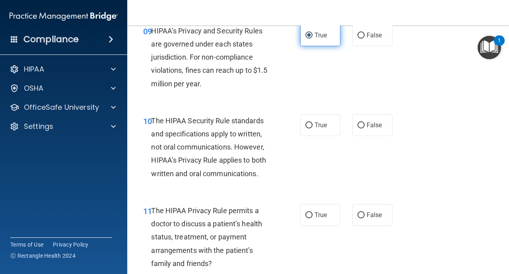
scroll to position [748, 0]
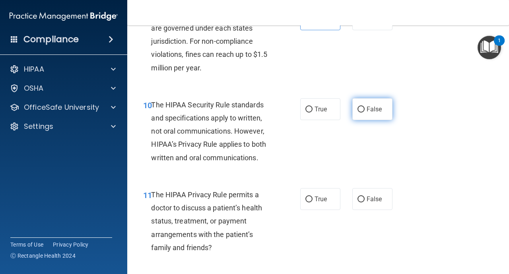
click at [359, 105] on label "False" at bounding box center [372, 109] width 40 height 22
click at [359, 107] on input "False" at bounding box center [361, 110] width 7 height 6
radio input "true"
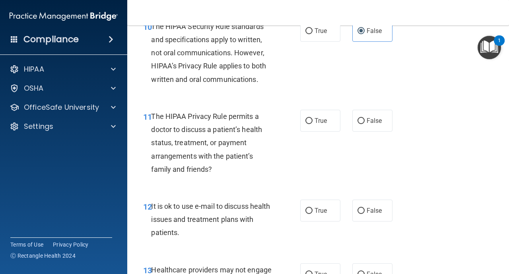
scroll to position [827, 0]
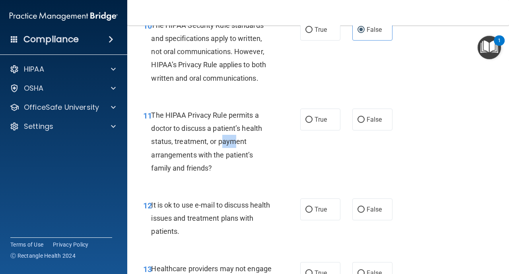
drag, startPoint x: 222, startPoint y: 143, endPoint x: 237, endPoint y: 143, distance: 15.1
click at [237, 143] on span "The HIPAA Privacy Rule permits a doctor to discuss a patient’s health status, t…" at bounding box center [206, 141] width 111 height 61
click at [363, 122] on input "False" at bounding box center [361, 120] width 7 height 6
radio input "true"
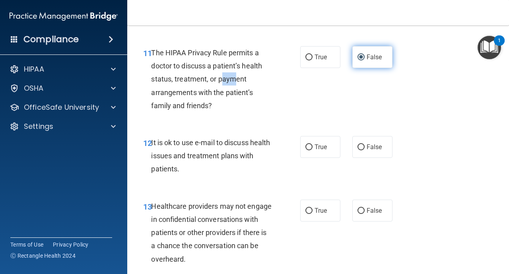
scroll to position [891, 0]
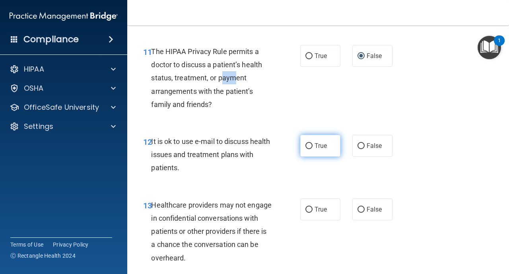
click at [309, 148] on input "True" at bounding box center [309, 146] width 7 height 6
radio input "true"
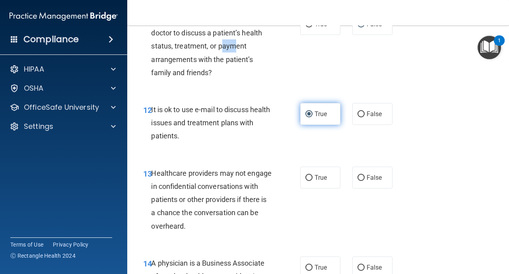
scroll to position [939, 0]
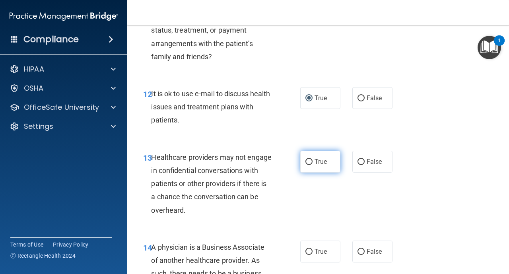
click at [314, 163] on label "True" at bounding box center [320, 162] width 40 height 22
click at [313, 163] on input "True" at bounding box center [309, 162] width 7 height 6
radio input "true"
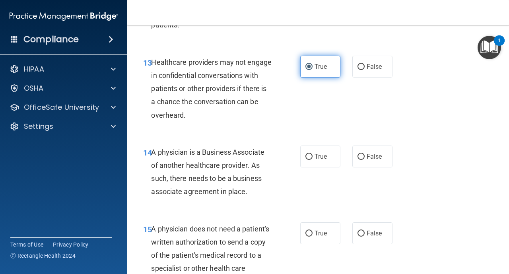
scroll to position [1034, 0]
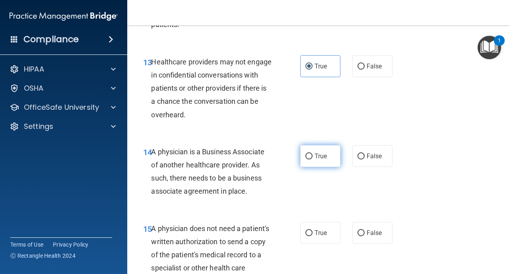
click at [313, 156] on label "True" at bounding box center [320, 156] width 40 height 22
click at [313, 156] on input "True" at bounding box center [309, 157] width 7 height 6
radio input "true"
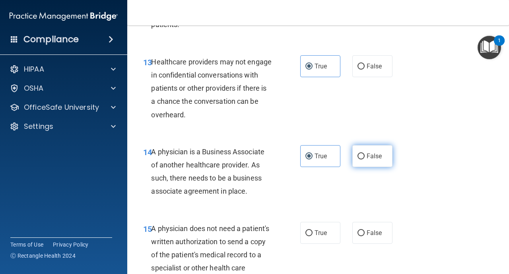
click at [365, 157] on label "False" at bounding box center [372, 156] width 40 height 22
click at [365, 157] on input "False" at bounding box center [361, 157] width 7 height 6
radio input "true"
radio input "false"
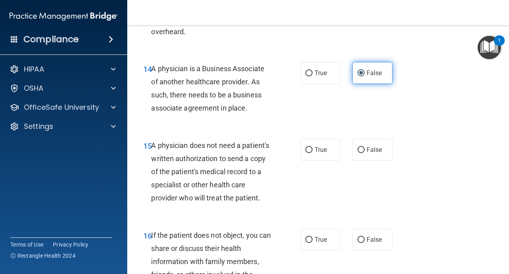
scroll to position [1130, 0]
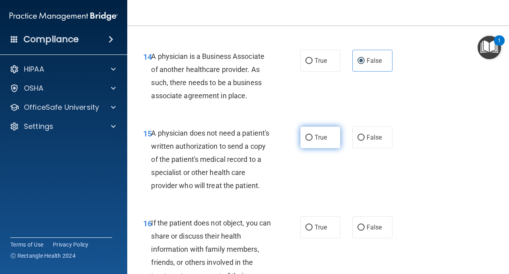
click at [309, 144] on label "True" at bounding box center [320, 138] width 40 height 22
click at [309, 141] on input "True" at bounding box center [309, 138] width 7 height 6
radio input "true"
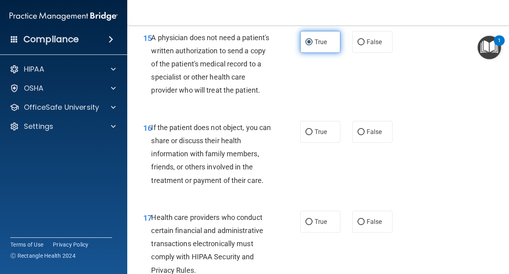
scroll to position [1241, 0]
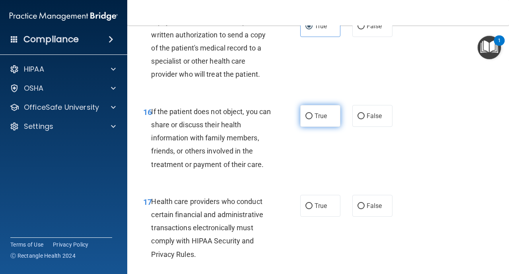
click at [312, 118] on input "True" at bounding box center [309, 116] width 7 height 6
radio input "true"
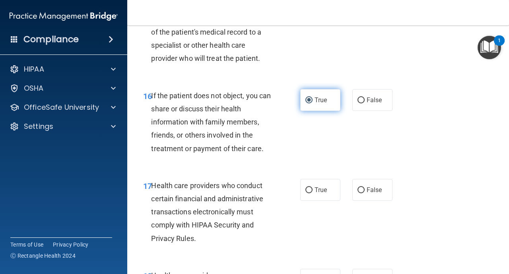
scroll to position [1273, 0]
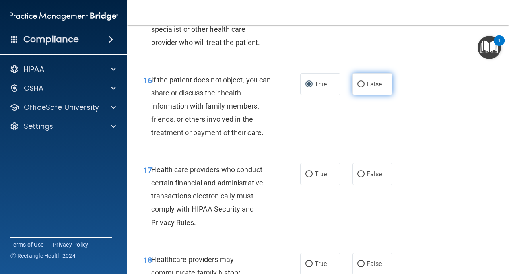
click at [358, 86] on input "False" at bounding box center [361, 85] width 7 height 6
radio input "true"
radio input "false"
click at [308, 177] on input "True" at bounding box center [309, 174] width 7 height 6
radio input "true"
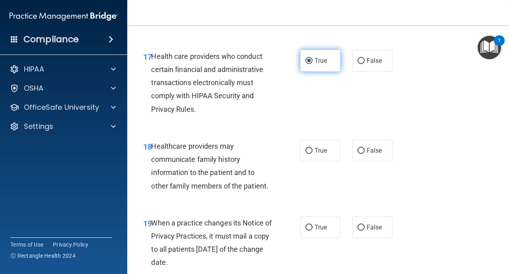
scroll to position [1400, 0]
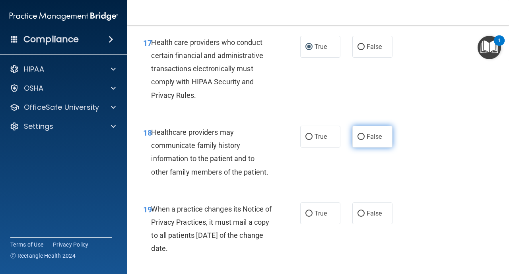
click at [362, 136] on input "False" at bounding box center [361, 137] width 7 height 6
radio input "true"
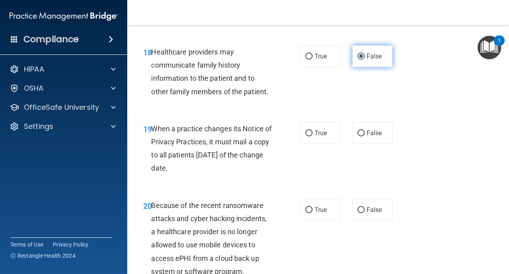
scroll to position [1496, 0]
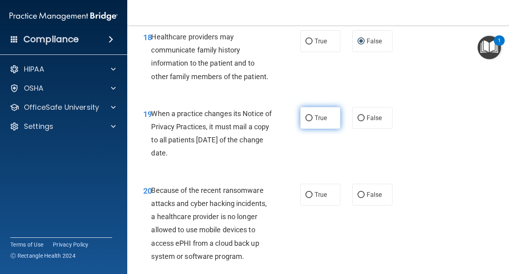
click at [310, 119] on input "True" at bounding box center [309, 118] width 7 height 6
radio input "true"
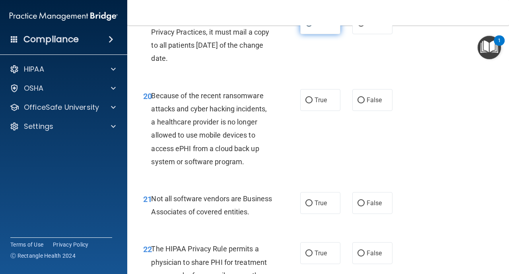
scroll to position [1591, 0]
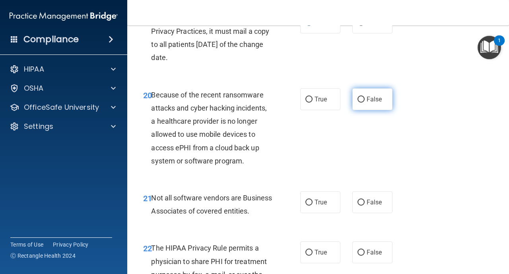
click at [361, 97] on input "False" at bounding box center [361, 100] width 7 height 6
radio input "true"
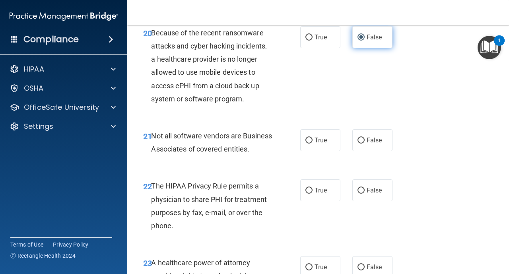
scroll to position [1655, 0]
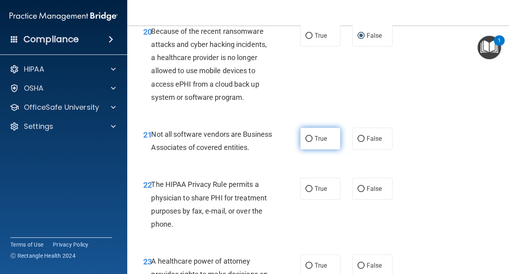
click at [308, 143] on label "True" at bounding box center [320, 139] width 40 height 22
click at [308, 142] on input "True" at bounding box center [309, 139] width 7 height 6
radio input "true"
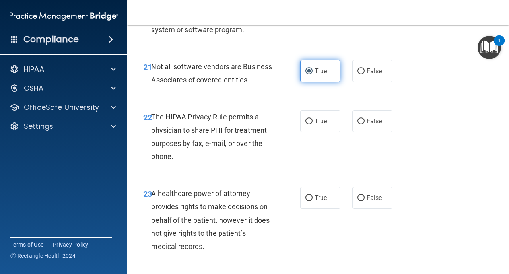
scroll to position [1735, 0]
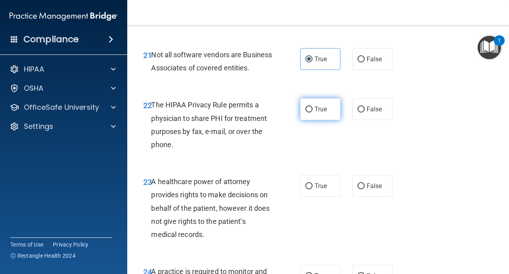
click at [306, 113] on input "True" at bounding box center [309, 110] width 7 height 6
radio input "true"
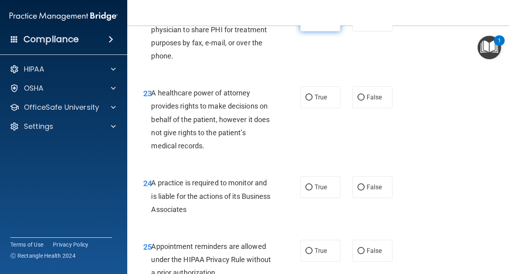
scroll to position [1830, 0]
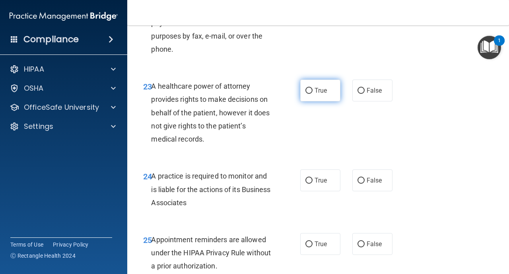
click at [309, 94] on input "True" at bounding box center [309, 91] width 7 height 6
radio input "true"
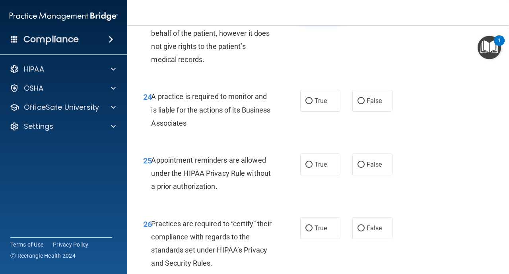
scroll to position [1925, 0]
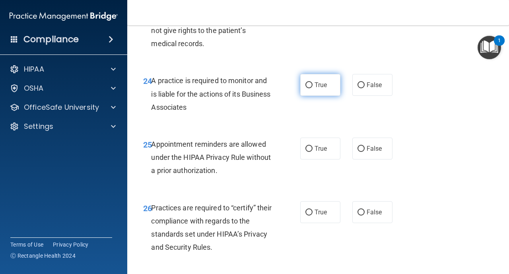
click at [311, 88] on input "True" at bounding box center [309, 85] width 7 height 6
radio input "true"
click at [318, 152] on span "True" at bounding box center [321, 149] width 12 height 8
click at [313, 152] on input "True" at bounding box center [309, 149] width 7 height 6
radio input "true"
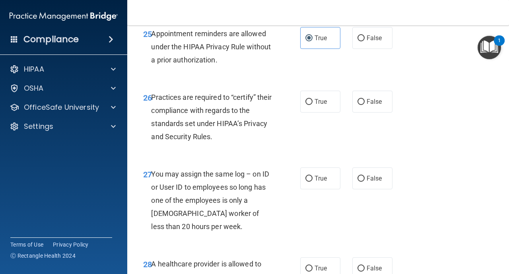
scroll to position [2037, 0]
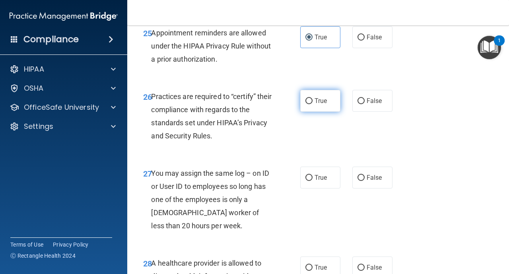
click at [308, 104] on input "True" at bounding box center [309, 101] width 7 height 6
radio input "true"
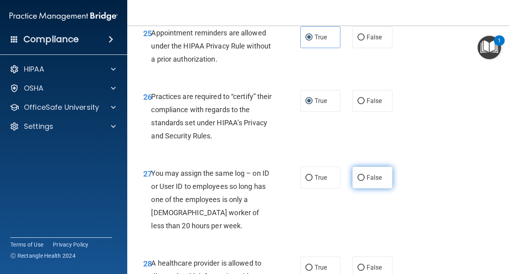
click at [364, 181] on input "False" at bounding box center [361, 178] width 7 height 6
radio input "true"
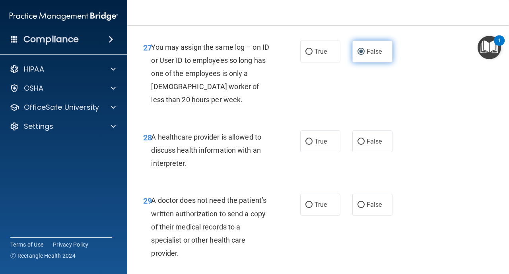
scroll to position [2164, 0]
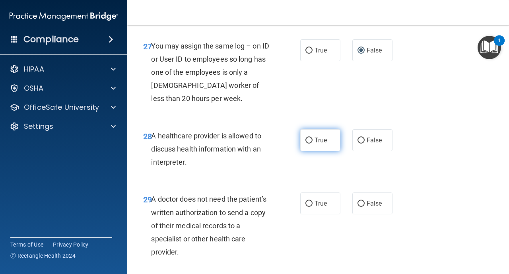
click at [312, 144] on input "True" at bounding box center [309, 141] width 7 height 6
radio input "true"
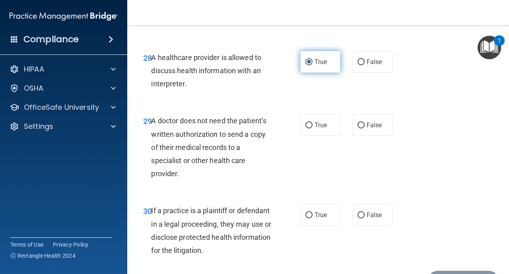
scroll to position [2244, 0]
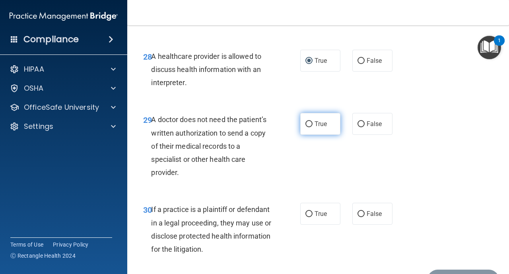
click at [312, 127] on input "True" at bounding box center [309, 124] width 7 height 6
radio input "true"
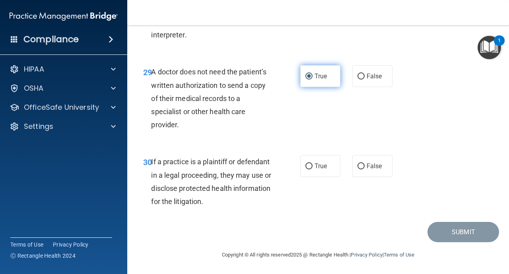
scroll to position [2305, 0]
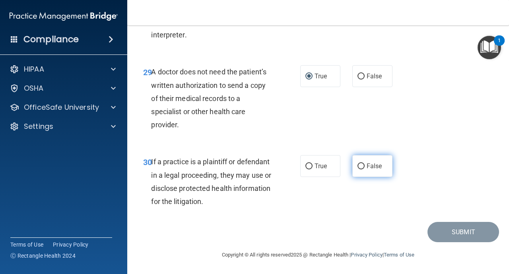
click at [362, 164] on input "False" at bounding box center [361, 167] width 7 height 6
radio input "true"
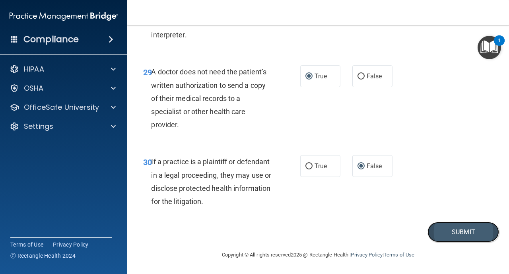
click at [457, 231] on button "Submit" at bounding box center [464, 232] width 72 height 20
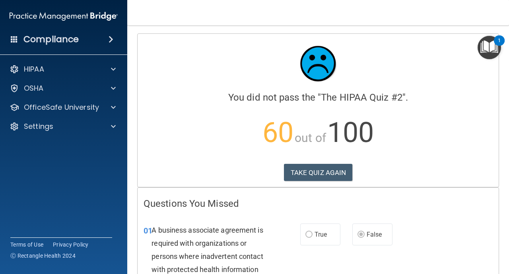
click at [356, 200] on h4 "Questions You Missed" at bounding box center [318, 204] width 349 height 10
click at [271, 268] on div "A business associate agreement is required with organizations or persons where …" at bounding box center [215, 263] width 127 height 79
click at [264, 218] on div "01 A business associate agreement is required with organizations or persons whe…" at bounding box center [318, 265] width 361 height 103
drag, startPoint x: 260, startPoint y: 218, endPoint x: 255, endPoint y: 216, distance: 4.8
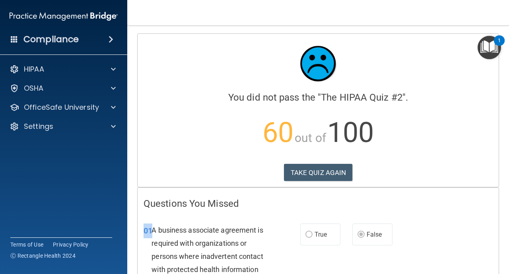
click at [255, 217] on div "01 A business associate agreement is required with organizations or persons whe…" at bounding box center [318, 265] width 361 height 103
click at [255, 216] on div "01 A business associate agreement is required with organizations or persons whe…" at bounding box center [318, 265] width 361 height 103
drag, startPoint x: 209, startPoint y: 266, endPoint x: 221, endPoint y: 255, distance: 16.3
click at [221, 255] on span "A business associate agreement is required with organizations or persons where …" at bounding box center [207, 263] width 111 height 74
click at [265, 232] on div "A business associate agreement is required with organizations or persons where …" at bounding box center [215, 263] width 127 height 79
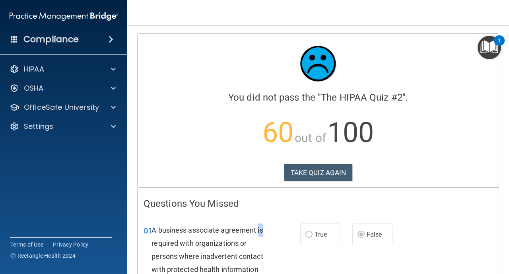
click at [263, 232] on div "A business associate agreement is required with organizations or persons where …" at bounding box center [215, 263] width 127 height 79
drag, startPoint x: 263, startPoint y: 232, endPoint x: 318, endPoint y: 204, distance: 61.6
click at [318, 204] on h4 "Questions You Missed" at bounding box center [318, 204] width 349 height 10
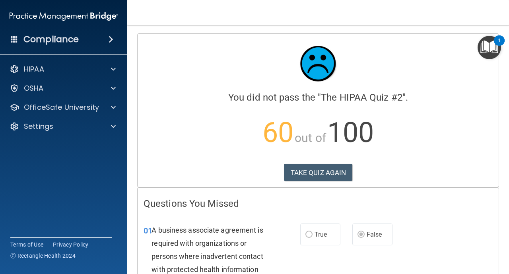
click at [276, 220] on div "01 A business associate agreement is required with organizations or persons whe…" at bounding box center [318, 265] width 361 height 103
click at [317, 174] on button "TAKE QUIZ AGAIN" at bounding box center [318, 173] width 69 height 18
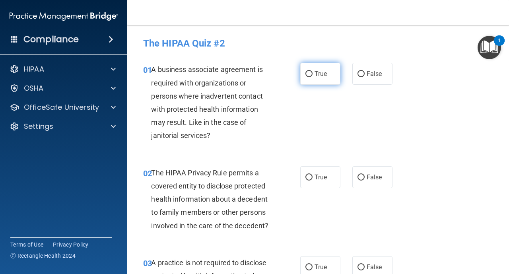
click at [307, 75] on input "True" at bounding box center [309, 74] width 7 height 6
radio input "true"
click at [315, 173] on span "True" at bounding box center [321, 177] width 12 height 8
click at [313, 175] on input "True" at bounding box center [309, 178] width 7 height 6
radio input "true"
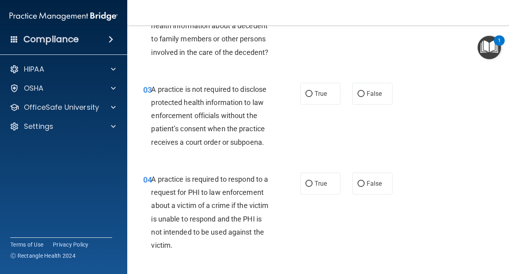
scroll to position [175, 0]
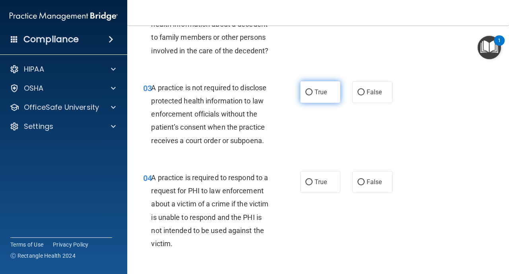
click at [312, 95] on label "True" at bounding box center [320, 92] width 40 height 22
click at [312, 95] on input "True" at bounding box center [309, 93] width 7 height 6
radio input "true"
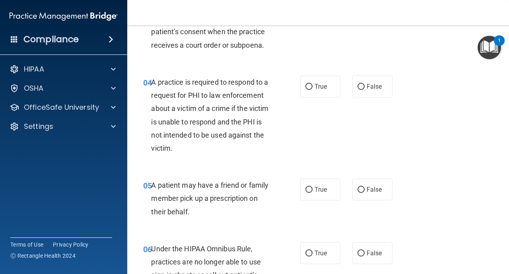
scroll to position [286, 0]
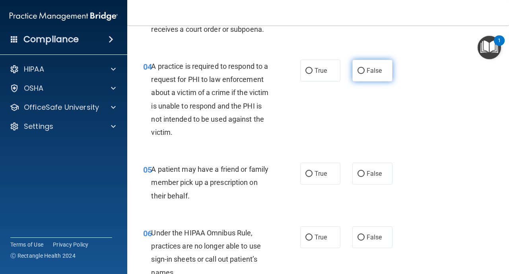
click at [362, 72] on input "False" at bounding box center [361, 71] width 7 height 6
radio input "true"
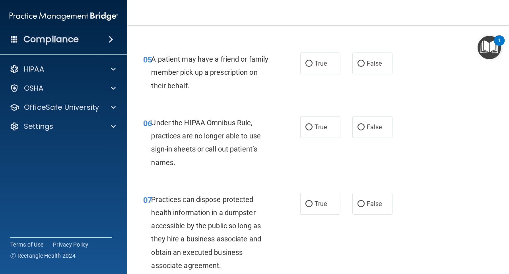
scroll to position [398, 0]
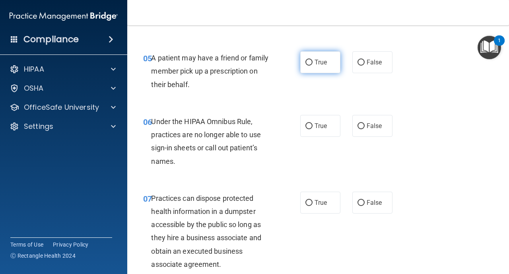
click at [308, 64] on input "True" at bounding box center [309, 63] width 7 height 6
radio input "true"
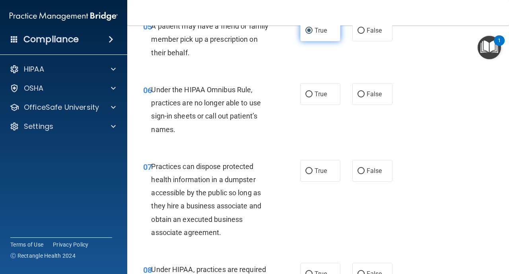
scroll to position [446, 0]
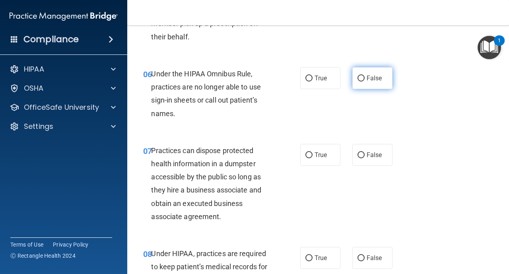
click at [363, 77] on input "False" at bounding box center [361, 79] width 7 height 6
radio input "true"
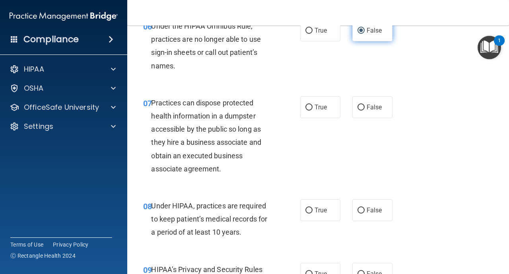
scroll to position [509, 0]
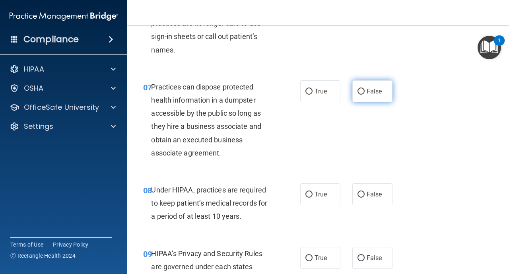
click at [362, 93] on input "False" at bounding box center [361, 92] width 7 height 6
radio input "true"
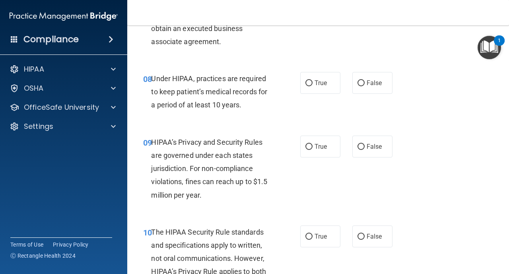
scroll to position [637, 0]
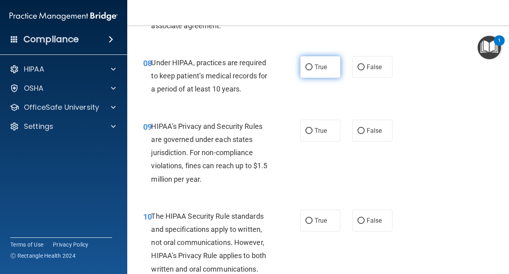
click at [308, 65] on input "True" at bounding box center [309, 67] width 7 height 6
radio input "true"
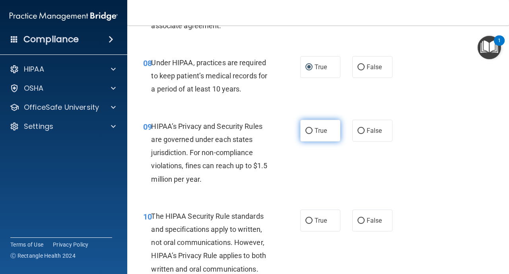
click at [308, 129] on input "True" at bounding box center [309, 131] width 7 height 6
radio input "true"
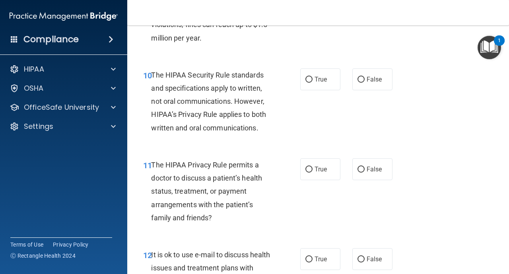
scroll to position [780, 0]
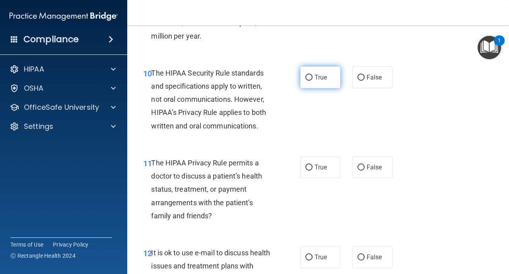
click at [308, 79] on input "True" at bounding box center [309, 78] width 7 height 6
radio input "true"
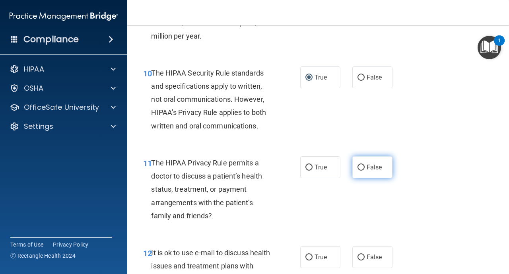
click at [365, 169] on label "False" at bounding box center [372, 167] width 40 height 22
click at [365, 169] on input "False" at bounding box center [361, 168] width 7 height 6
radio input "true"
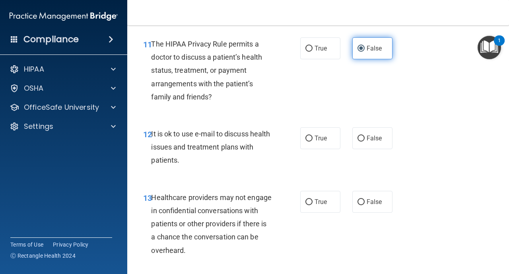
scroll to position [907, 0]
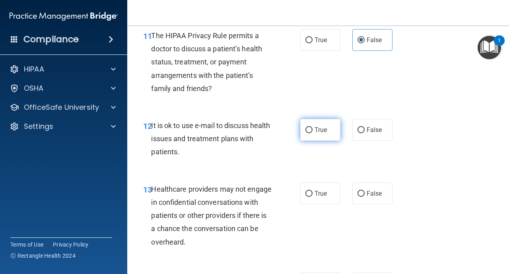
click at [315, 128] on span "True" at bounding box center [321, 130] width 12 height 8
click at [313, 128] on input "True" at bounding box center [309, 130] width 7 height 6
radio input "true"
click at [309, 194] on input "True" at bounding box center [309, 194] width 7 height 6
radio input "true"
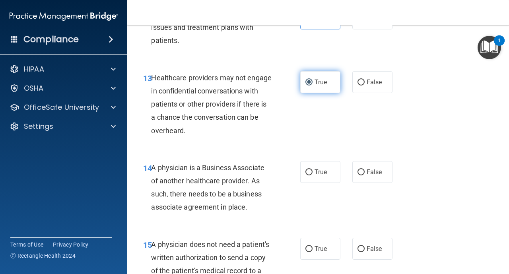
scroll to position [1034, 0]
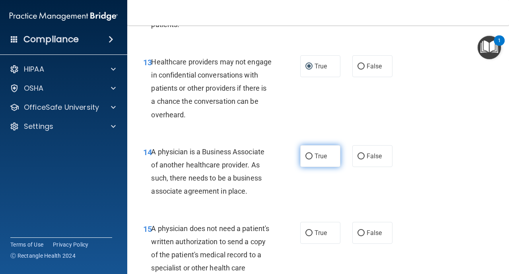
click at [305, 158] on label "True" at bounding box center [320, 156] width 40 height 22
click at [306, 158] on input "True" at bounding box center [309, 157] width 7 height 6
radio input "true"
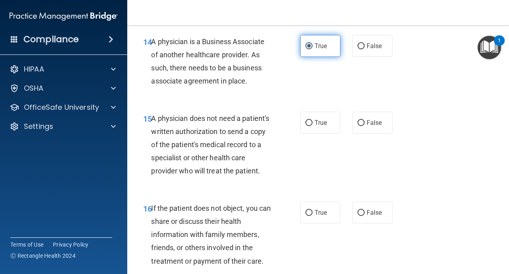
scroll to position [1146, 0]
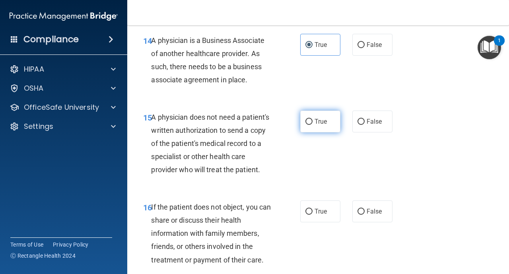
click at [310, 119] on input "True" at bounding box center [309, 122] width 7 height 6
radio input "true"
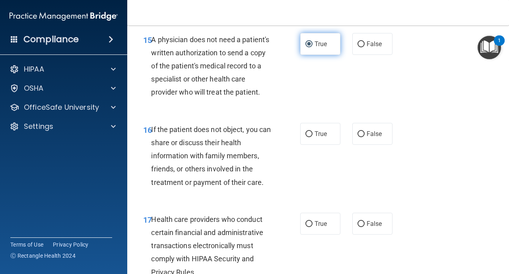
scroll to position [1225, 0]
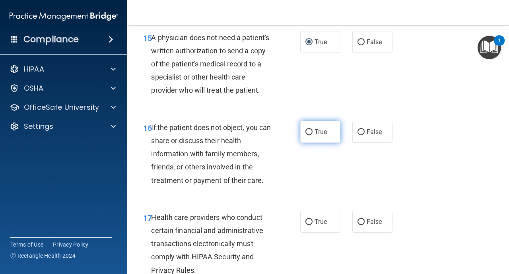
click at [310, 132] on input "True" at bounding box center [309, 132] width 7 height 6
radio input "true"
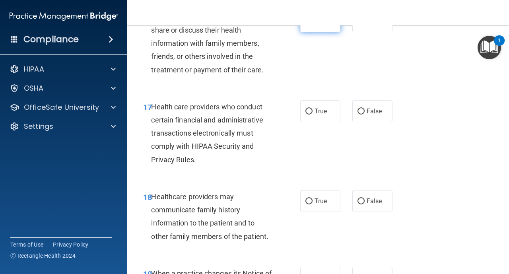
scroll to position [1337, 0]
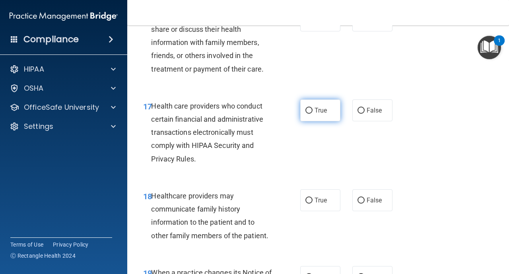
click at [309, 112] on input "True" at bounding box center [309, 111] width 7 height 6
radio input "true"
click at [360, 201] on input "False" at bounding box center [361, 201] width 7 height 6
radio input "true"
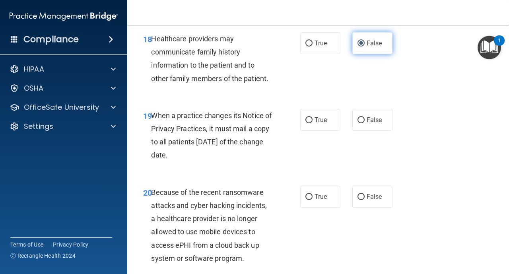
scroll to position [1496, 0]
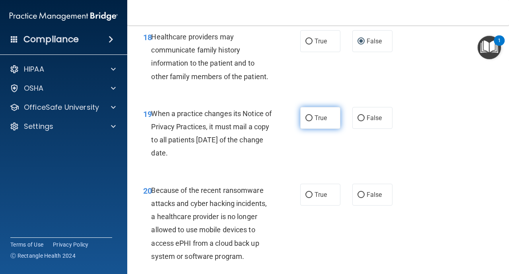
click at [310, 121] on input "True" at bounding box center [309, 118] width 7 height 6
radio input "true"
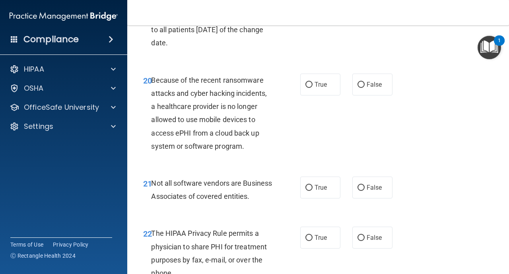
scroll to position [1607, 0]
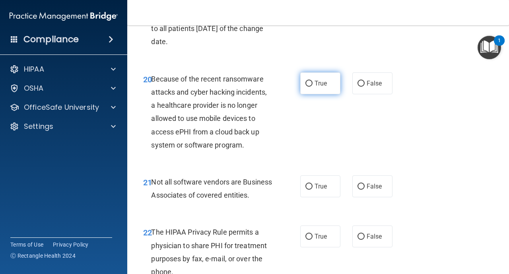
click at [315, 84] on span "True" at bounding box center [321, 84] width 12 height 8
click at [313, 84] on input "True" at bounding box center [309, 84] width 7 height 6
radio input "true"
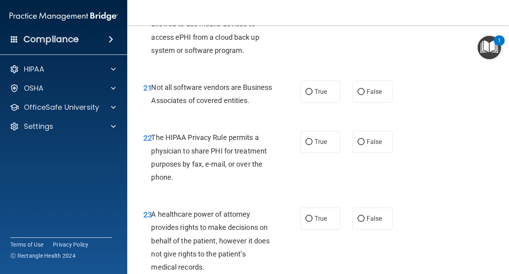
scroll to position [1703, 0]
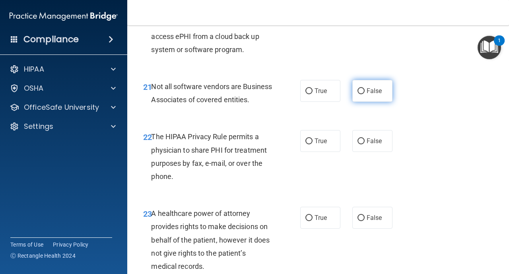
click at [363, 90] on input "False" at bounding box center [361, 91] width 7 height 6
radio input "true"
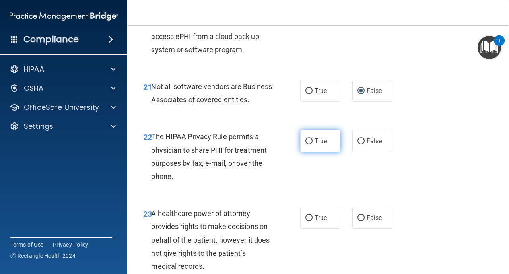
click at [306, 152] on label "True" at bounding box center [320, 141] width 40 height 22
click at [306, 144] on input "True" at bounding box center [309, 141] width 7 height 6
radio input "true"
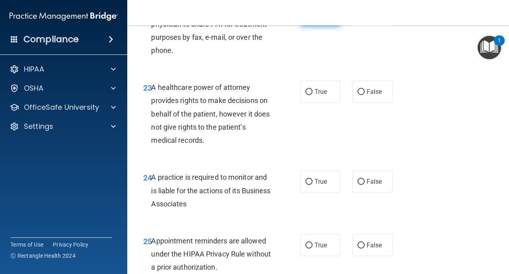
scroll to position [1830, 0]
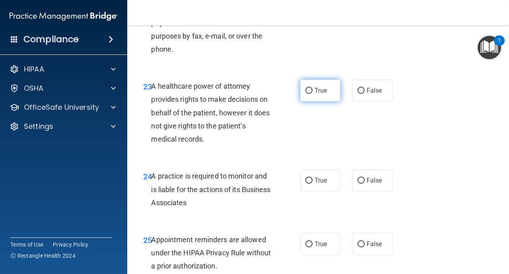
click at [310, 94] on input "True" at bounding box center [309, 91] width 7 height 6
radio input "true"
click at [312, 190] on label "True" at bounding box center [320, 180] width 40 height 22
click at [312, 184] on input "True" at bounding box center [309, 181] width 7 height 6
radio input "true"
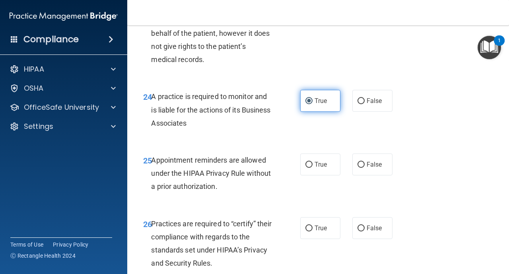
scroll to position [1925, 0]
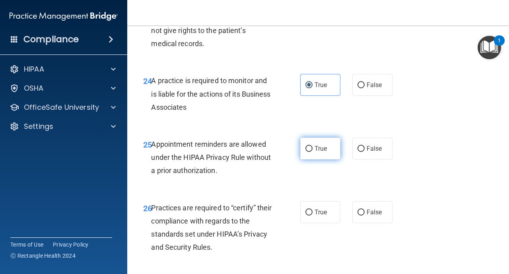
click at [308, 152] on input "True" at bounding box center [309, 149] width 7 height 6
radio input "true"
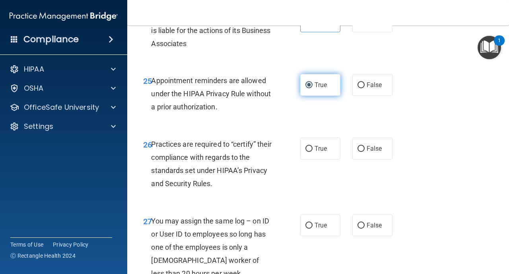
scroll to position [2005, 0]
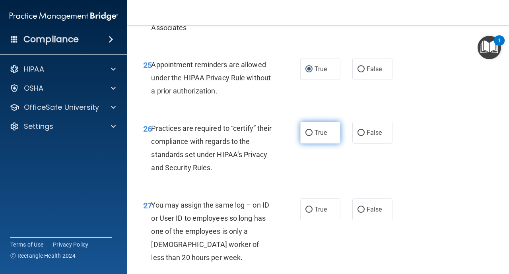
click at [308, 136] on input "True" at bounding box center [309, 133] width 7 height 6
radio input "true"
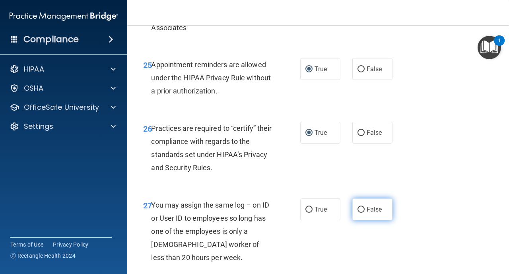
click at [358, 213] on input "False" at bounding box center [361, 210] width 7 height 6
radio input "true"
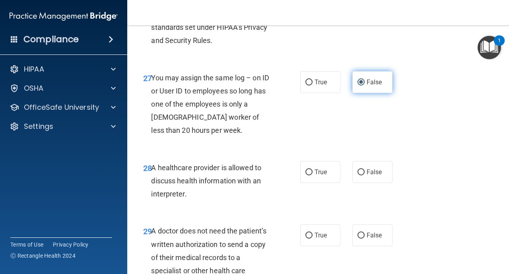
scroll to position [2148, 0]
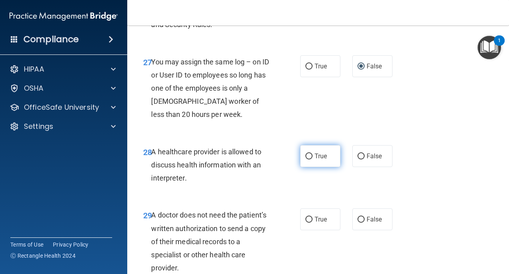
click at [308, 160] on input "True" at bounding box center [309, 157] width 7 height 6
radio input "true"
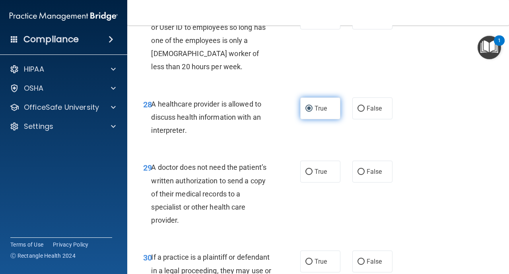
scroll to position [2212, 0]
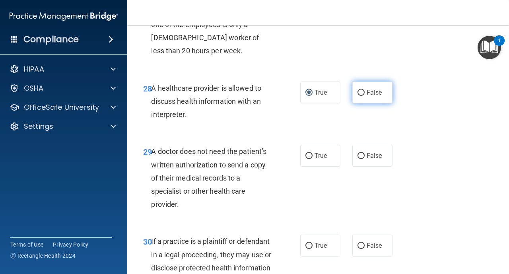
click at [362, 103] on label "False" at bounding box center [372, 93] width 40 height 22
click at [362, 96] on input "False" at bounding box center [361, 93] width 7 height 6
radio input "true"
radio input "false"
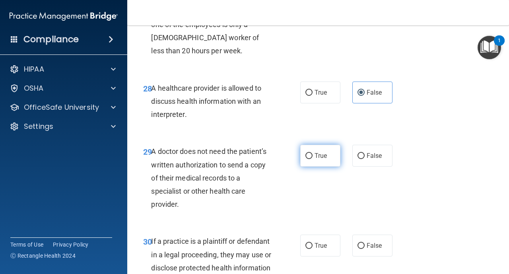
click at [314, 167] on label "True" at bounding box center [320, 156] width 40 height 22
click at [313, 159] on input "True" at bounding box center [309, 156] width 7 height 6
radio input "true"
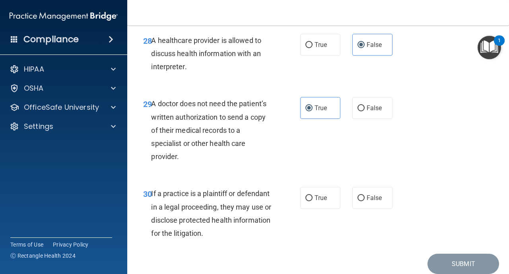
scroll to position [2276, 0]
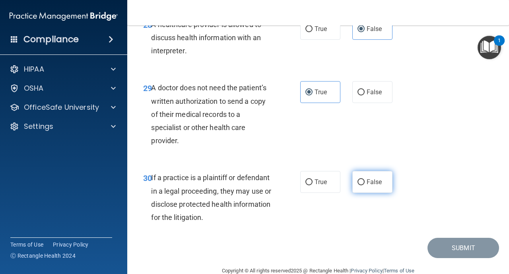
click at [361, 185] on input "False" at bounding box center [361, 182] width 7 height 6
radio input "true"
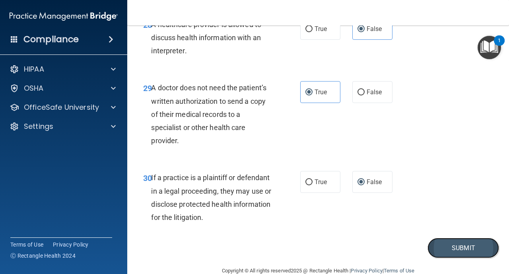
click at [466, 258] on button "Submit" at bounding box center [464, 248] width 72 height 20
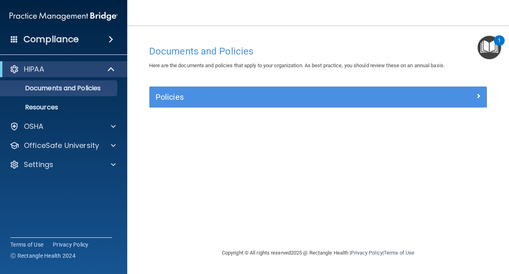
click at [486, 47] on img "Open Resource Center, 1 new notification" at bounding box center [489, 47] width 23 height 23
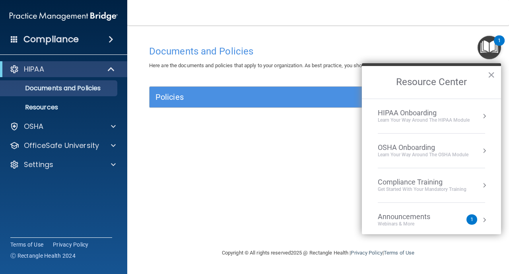
click at [415, 189] on div "Get Started with your mandatory training" at bounding box center [422, 189] width 89 height 7
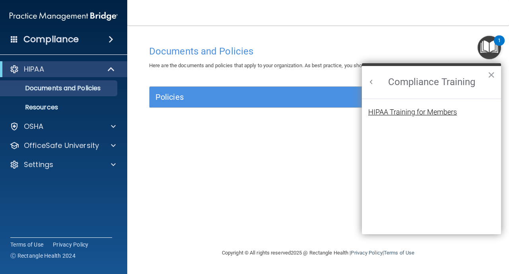
click at [454, 111] on div "HIPAA Training for Members" at bounding box center [412, 112] width 89 height 7
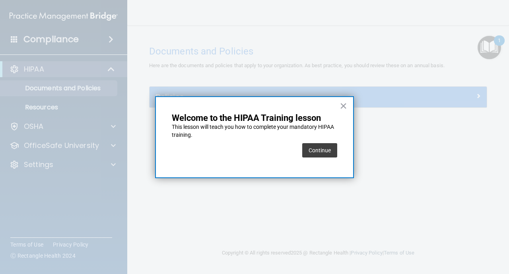
drag, startPoint x: 384, startPoint y: 160, endPoint x: 387, endPoint y: 139, distance: 20.9
click at [385, 142] on div at bounding box center [254, 137] width 509 height 274
click at [315, 160] on div "Continue" at bounding box center [319, 150] width 35 height 22
click at [317, 150] on button "Continue" at bounding box center [319, 150] width 35 height 14
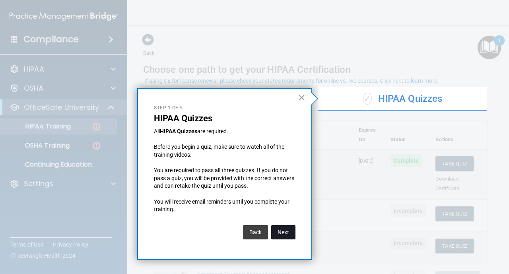
click at [284, 230] on button "Next" at bounding box center [283, 232] width 24 height 14
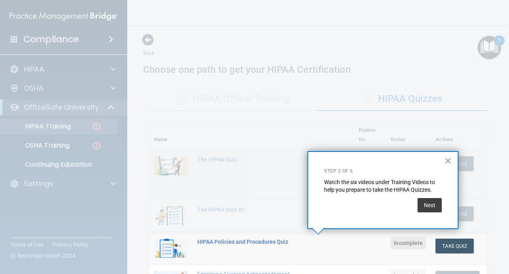
scroll to position [116, 0]
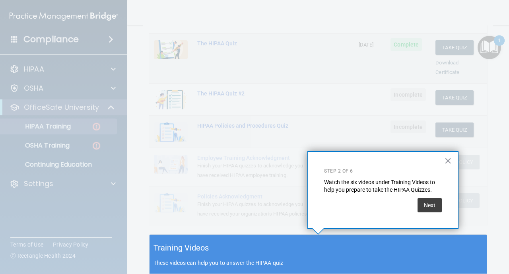
click at [284, 230] on div at bounding box center [318, 117] width 337 height 235
click at [427, 202] on button "Next" at bounding box center [430, 205] width 24 height 14
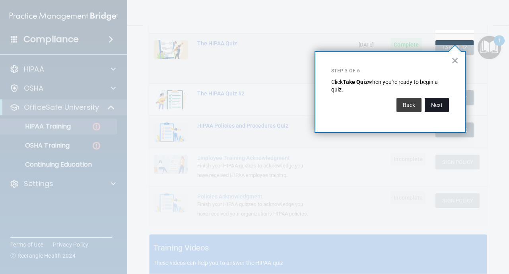
click at [431, 104] on button "Next" at bounding box center [437, 105] width 24 height 14
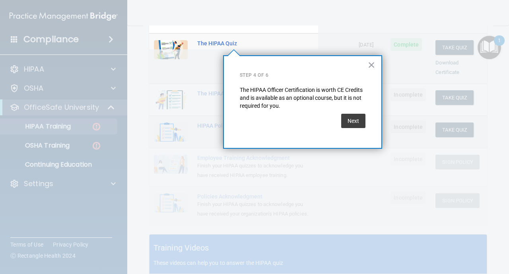
scroll to position [61, 0]
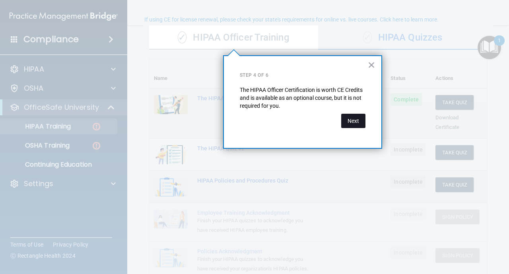
click at [363, 118] on button "Next" at bounding box center [353, 121] width 24 height 14
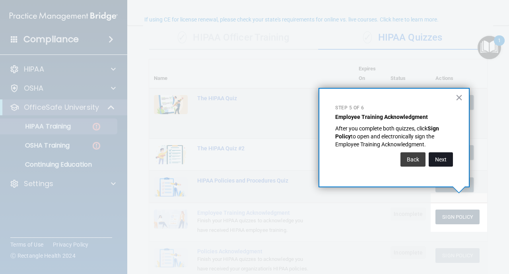
click at [444, 156] on button "Next" at bounding box center [441, 159] width 24 height 14
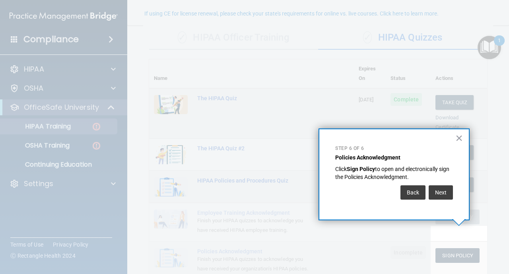
scroll to position [67, 0]
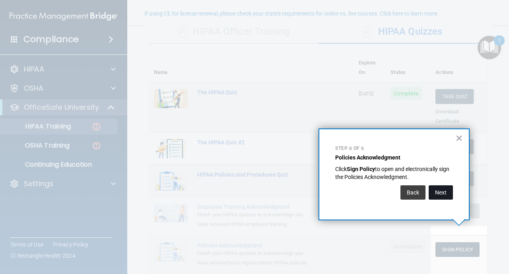
click at [442, 192] on button "Next" at bounding box center [441, 192] width 24 height 14
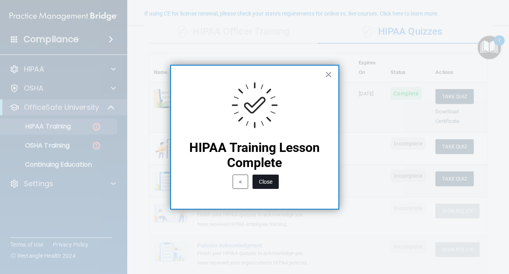
click at [268, 185] on button "Close" at bounding box center [266, 182] width 26 height 14
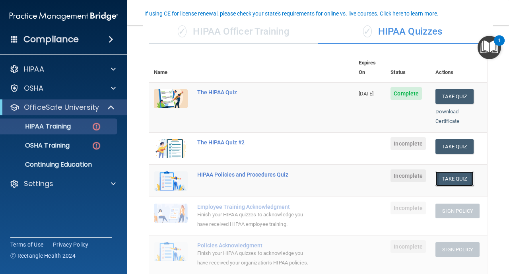
click at [455, 175] on button "Take Quiz" at bounding box center [455, 178] width 38 height 15
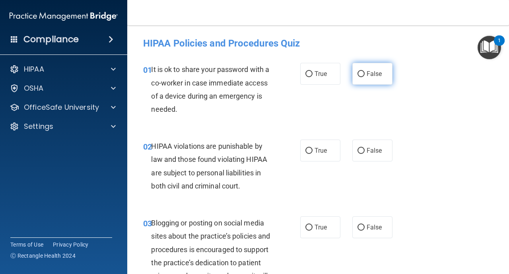
click at [364, 80] on label "False" at bounding box center [372, 74] width 40 height 22
click at [364, 77] on input "False" at bounding box center [361, 74] width 7 height 6
radio input "true"
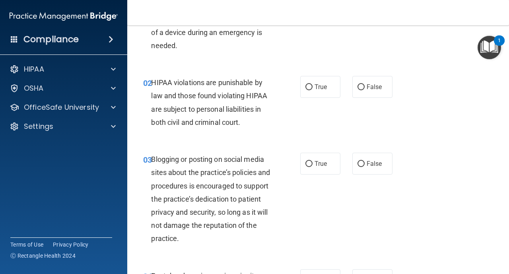
scroll to position [80, 0]
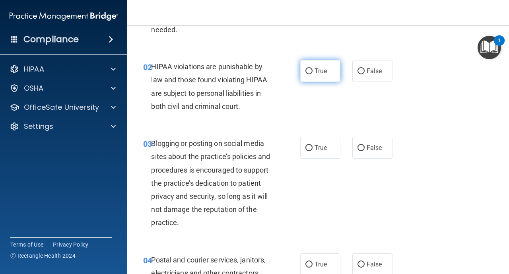
click at [307, 73] on input "True" at bounding box center [309, 71] width 7 height 6
radio input "true"
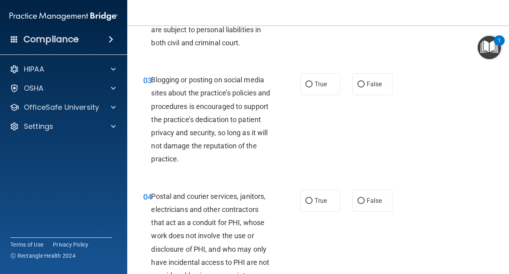
scroll to position [159, 0]
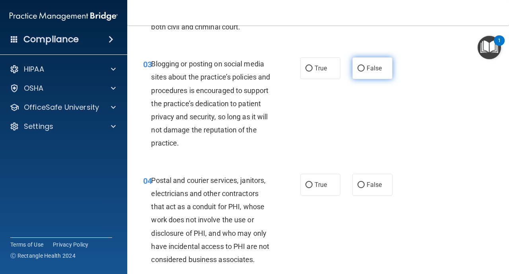
click at [358, 72] on label "False" at bounding box center [372, 68] width 40 height 22
click at [358, 72] on input "False" at bounding box center [361, 69] width 7 height 6
radio input "true"
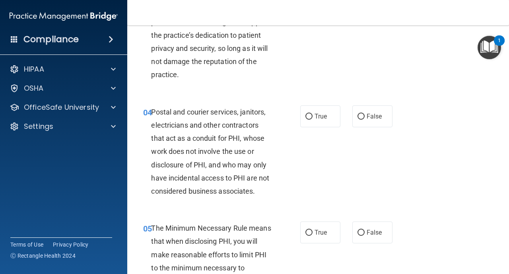
scroll to position [239, 0]
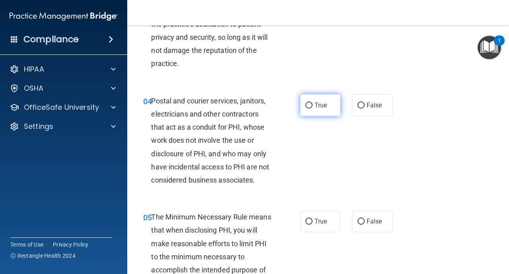
click at [308, 110] on label "True" at bounding box center [320, 105] width 40 height 22
click at [308, 109] on input "True" at bounding box center [309, 106] width 7 height 6
radio input "true"
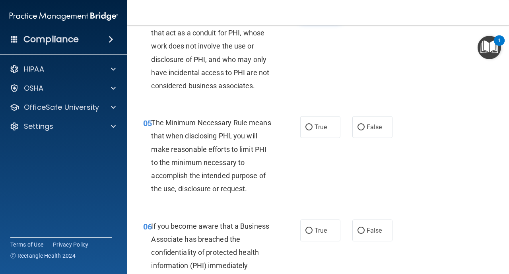
scroll to position [334, 0]
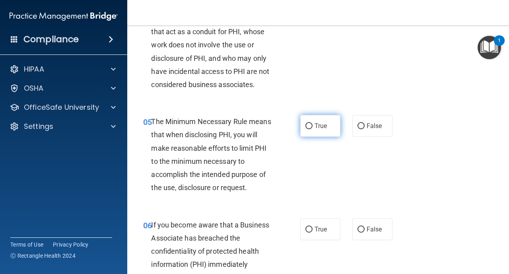
click at [307, 125] on input "True" at bounding box center [309, 126] width 7 height 6
radio input "true"
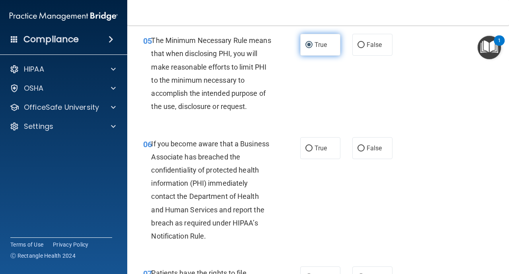
scroll to position [430, 0]
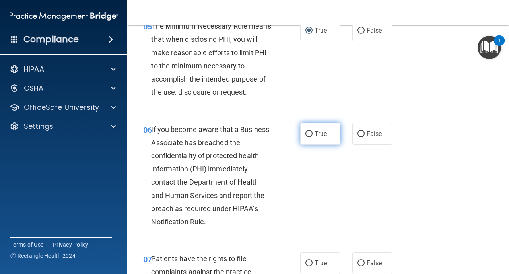
click at [302, 135] on label "True" at bounding box center [320, 134] width 40 height 22
click at [306, 135] on input "True" at bounding box center [309, 134] width 7 height 6
radio input "true"
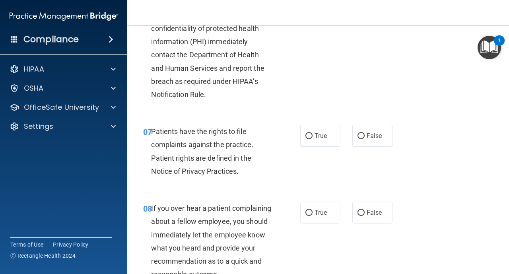
scroll to position [573, 0]
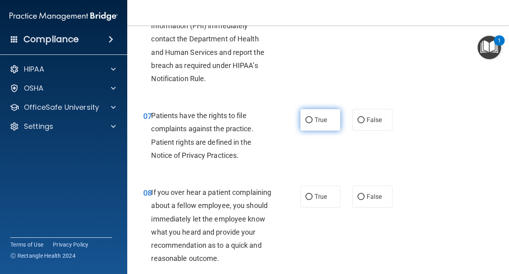
click at [306, 126] on label "True" at bounding box center [320, 120] width 40 height 22
click at [306, 123] on input "True" at bounding box center [309, 120] width 7 height 6
radio input "true"
click at [364, 195] on input "False" at bounding box center [361, 197] width 7 height 6
radio input "true"
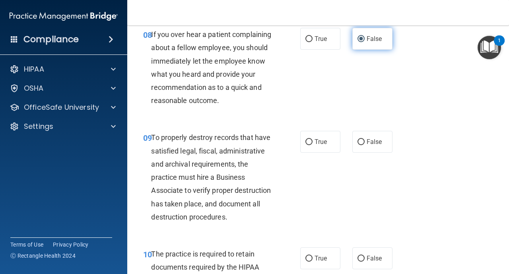
scroll to position [732, 0]
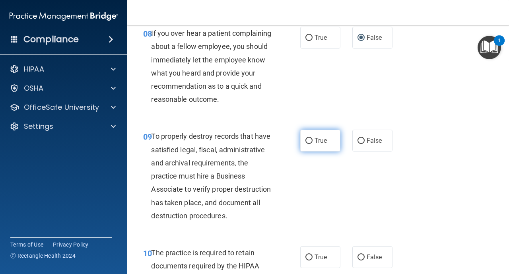
click at [314, 136] on label "True" at bounding box center [320, 141] width 40 height 22
click at [313, 138] on input "True" at bounding box center [309, 141] width 7 height 6
radio input "true"
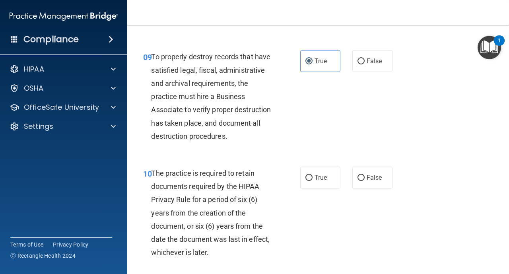
scroll to position [827, 0]
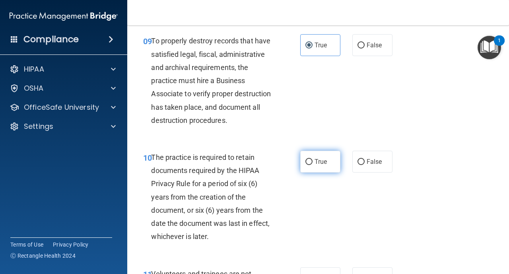
click at [312, 167] on label "True" at bounding box center [320, 162] width 40 height 22
click at [312, 165] on input "True" at bounding box center [309, 162] width 7 height 6
radio input "true"
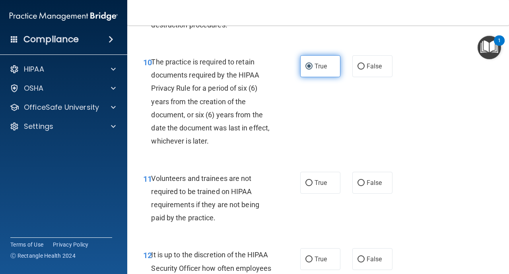
scroll to position [939, 0]
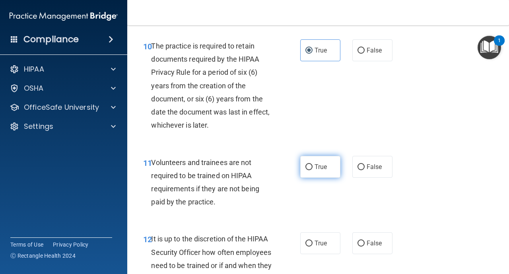
click at [311, 167] on input "True" at bounding box center [309, 167] width 7 height 6
radio input "true"
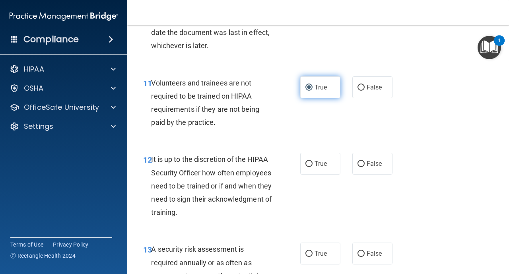
scroll to position [1034, 0]
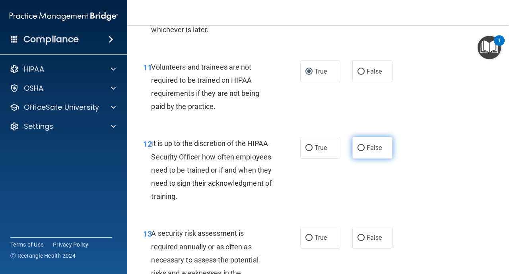
click at [364, 146] on input "False" at bounding box center [361, 148] width 7 height 6
radio input "true"
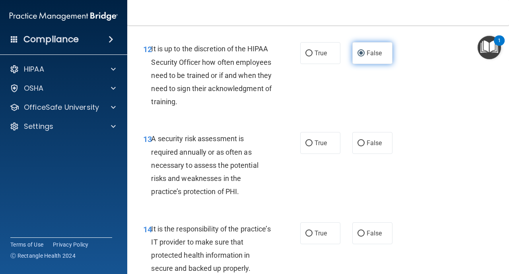
scroll to position [1130, 0]
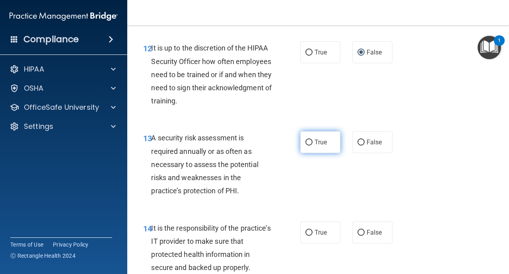
click at [313, 141] on label "True" at bounding box center [320, 142] width 40 height 22
click at [313, 141] on input "True" at bounding box center [309, 143] width 7 height 6
radio input "true"
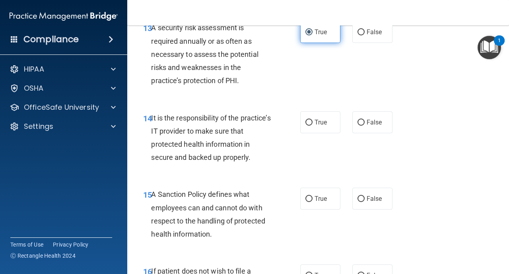
scroll to position [1241, 0]
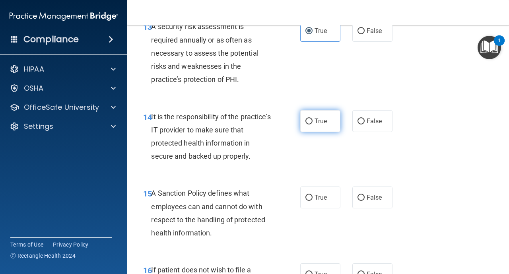
click at [311, 126] on label "True" at bounding box center [320, 121] width 40 height 22
click at [311, 125] on input "True" at bounding box center [309, 122] width 7 height 6
radio input "true"
click at [310, 193] on label "True" at bounding box center [320, 198] width 40 height 22
click at [310, 195] on input "True" at bounding box center [309, 198] width 7 height 6
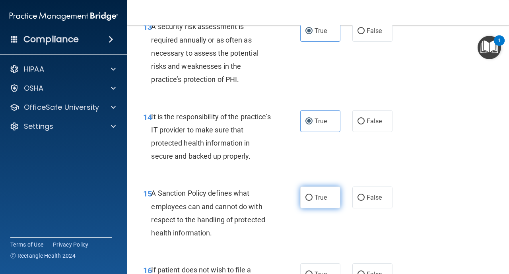
radio input "true"
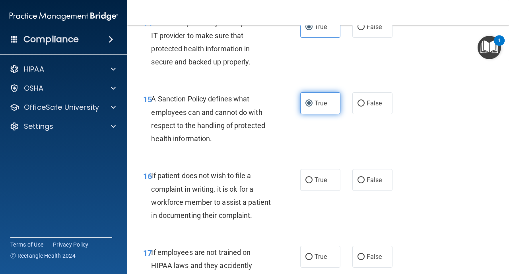
scroll to position [1337, 0]
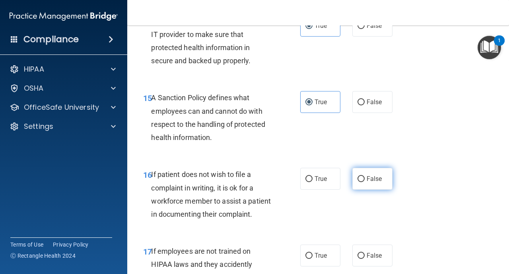
click at [356, 182] on label "False" at bounding box center [372, 179] width 40 height 22
click at [358, 182] on input "False" at bounding box center [361, 179] width 7 height 6
radio input "true"
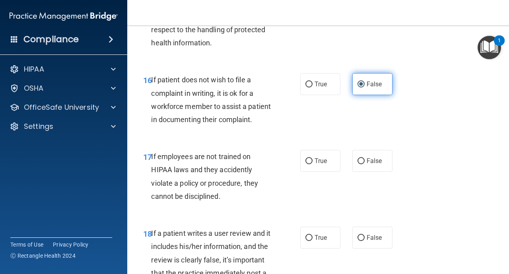
scroll to position [1432, 0]
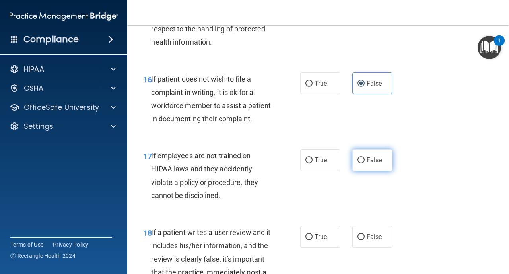
click at [362, 159] on input "False" at bounding box center [361, 161] width 7 height 6
radio input "true"
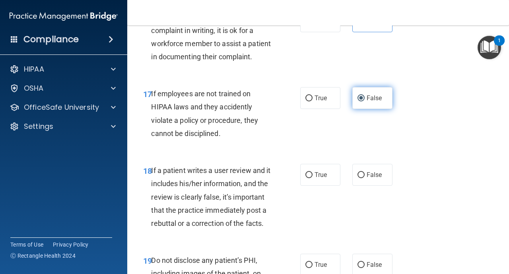
scroll to position [1496, 0]
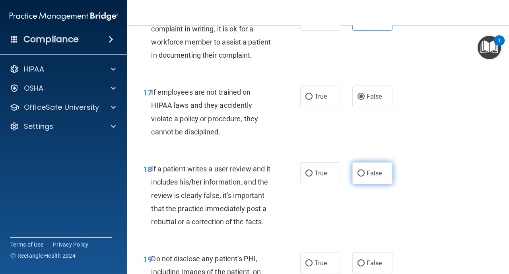
click at [362, 171] on input "False" at bounding box center [361, 174] width 7 height 6
radio input "true"
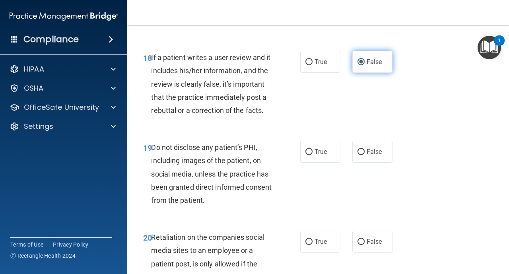
scroll to position [1623, 0]
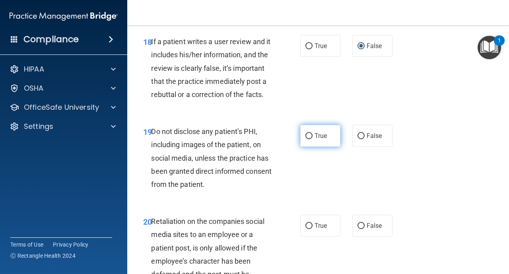
click at [309, 138] on input "True" at bounding box center [309, 136] width 7 height 6
radio input "true"
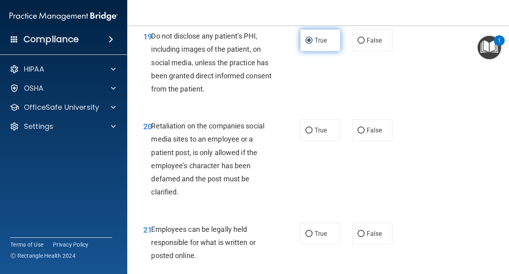
scroll to position [1735, 0]
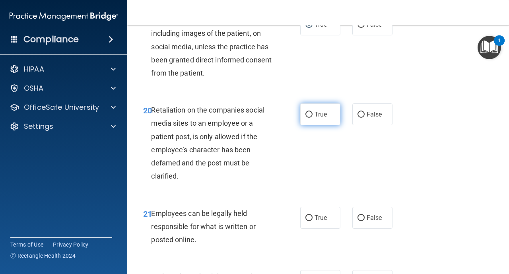
click at [310, 122] on label "True" at bounding box center [320, 114] width 40 height 22
click at [310, 118] on input "True" at bounding box center [309, 115] width 7 height 6
radio input "true"
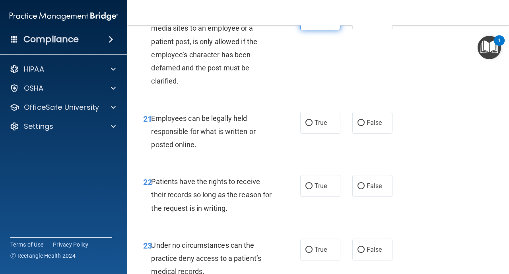
scroll to position [1830, 0]
click at [313, 123] on label "True" at bounding box center [320, 122] width 40 height 22
click at [313, 123] on input "True" at bounding box center [309, 123] width 7 height 6
radio input "true"
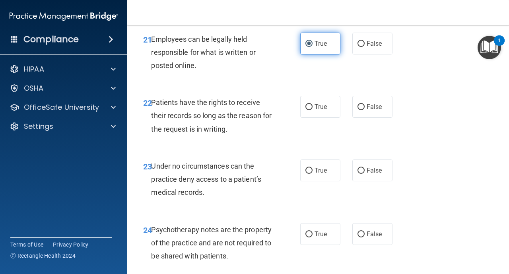
scroll to position [1910, 0]
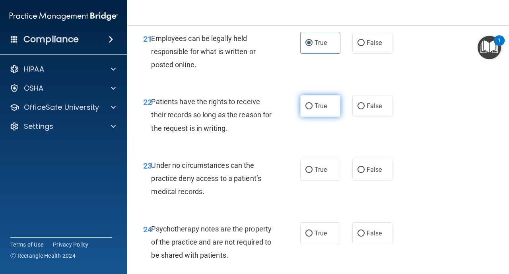
click at [308, 107] on input "True" at bounding box center [309, 106] width 7 height 6
radio input "true"
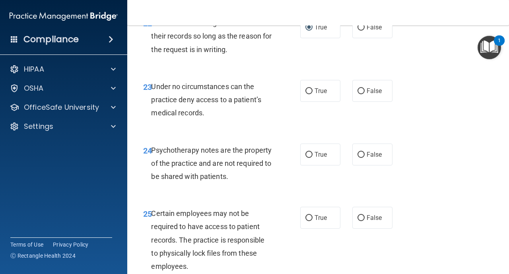
scroll to position [1989, 0]
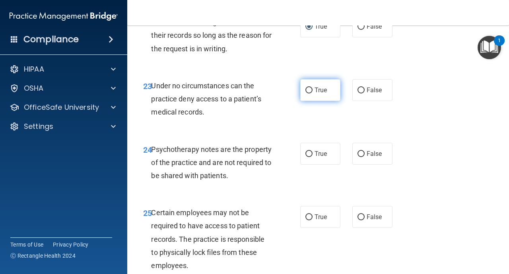
click at [309, 95] on label "True" at bounding box center [320, 90] width 40 height 22
click at [309, 93] on input "True" at bounding box center [309, 91] width 7 height 6
radio input "true"
click at [310, 157] on input "True" at bounding box center [309, 154] width 7 height 6
radio input "true"
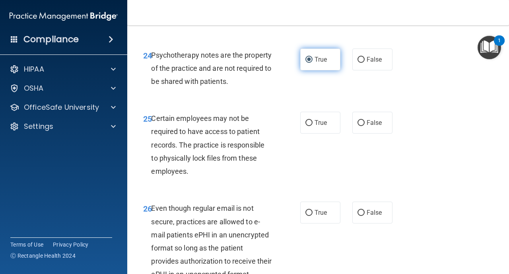
scroll to position [2085, 0]
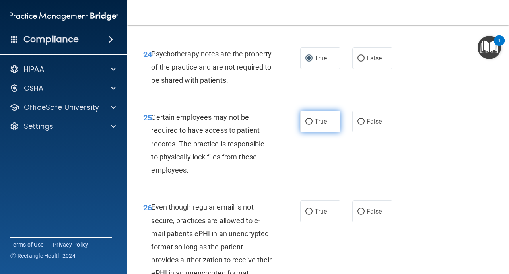
click at [311, 120] on input "True" at bounding box center [309, 122] width 7 height 6
radio input "true"
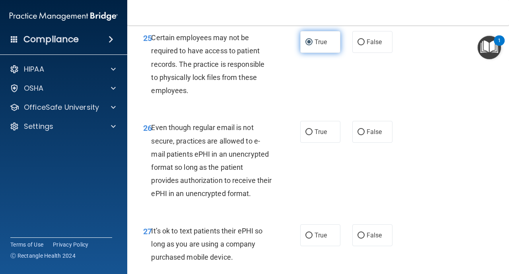
scroll to position [2180, 0]
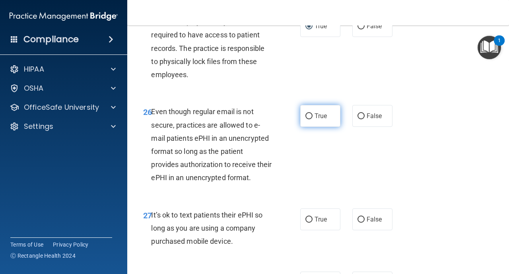
click at [309, 117] on input "True" at bounding box center [309, 116] width 7 height 6
radio input "true"
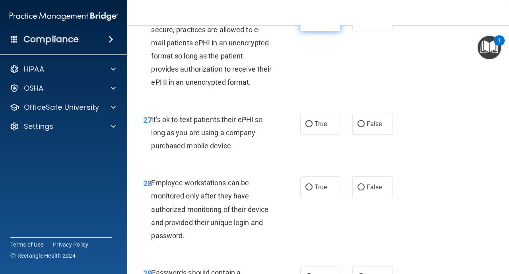
scroll to position [2291, 0]
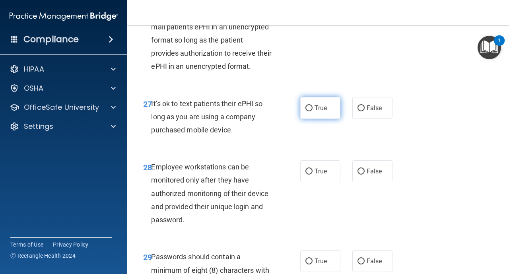
click at [306, 110] on input "True" at bounding box center [309, 108] width 7 height 6
radio input "true"
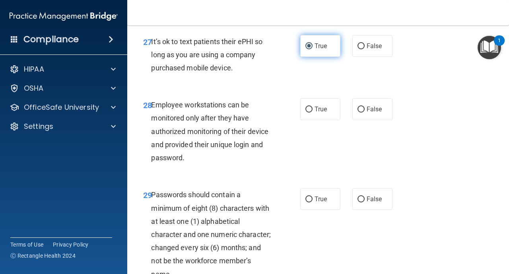
scroll to position [2355, 0]
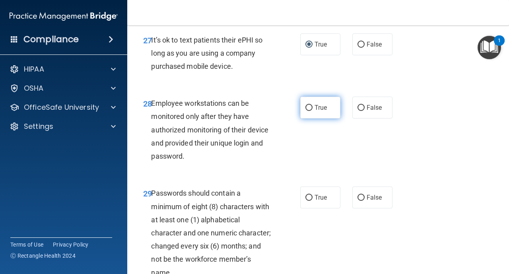
click at [308, 105] on input "True" at bounding box center [309, 108] width 7 height 6
radio input "true"
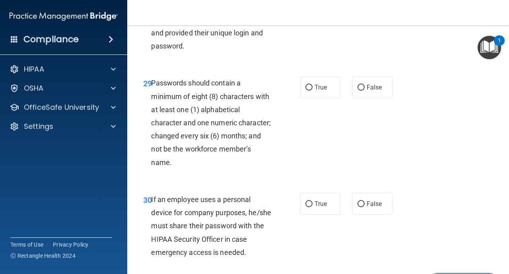
scroll to position [2466, 0]
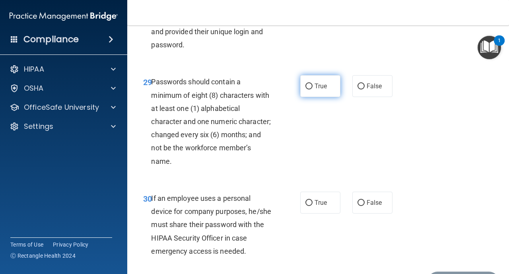
click at [311, 89] on input "True" at bounding box center [309, 87] width 7 height 6
radio input "true"
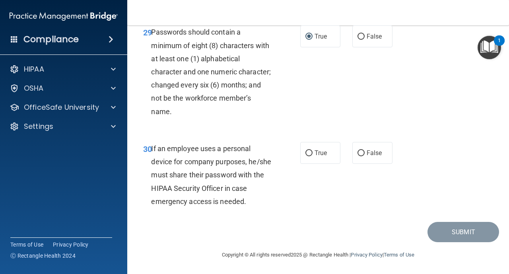
scroll to position [2516, 0]
click at [356, 157] on label "False" at bounding box center [372, 153] width 40 height 22
click at [358, 156] on input "False" at bounding box center [361, 153] width 7 height 6
radio input "true"
click at [452, 228] on button "Submit" at bounding box center [464, 232] width 72 height 20
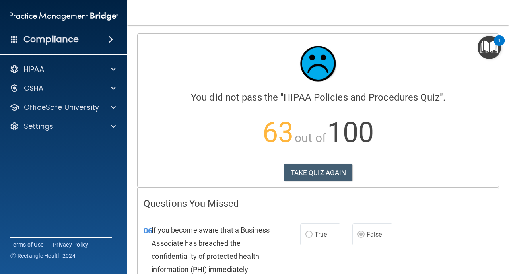
click at [74, 37] on h4 "Compliance" at bounding box center [50, 39] width 55 height 11
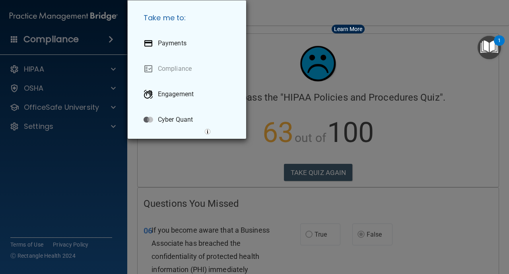
click at [16, 41] on div "Take me to: Payments Compliance Engagement Cyber Quant" at bounding box center [254, 137] width 509 height 274
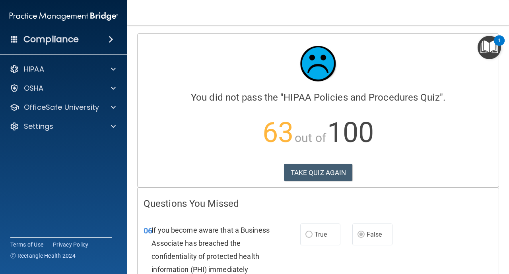
click at [484, 56] on img "Open Resource Center, 1 new notification" at bounding box center [489, 47] width 23 height 23
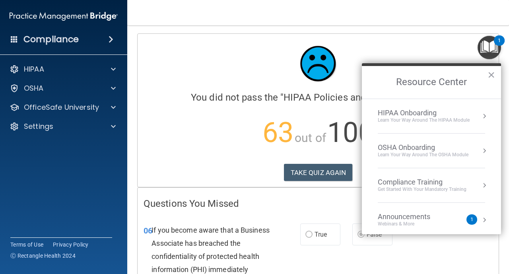
click at [446, 181] on div "Compliance Training" at bounding box center [422, 182] width 89 height 9
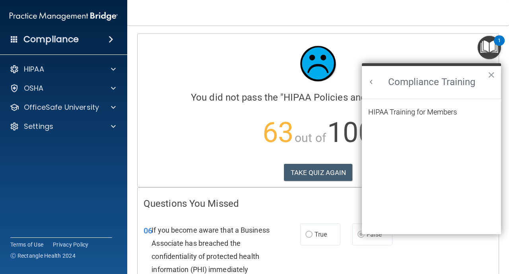
click at [373, 84] on button "Back to Resource Center Home" at bounding box center [372, 82] width 8 height 8
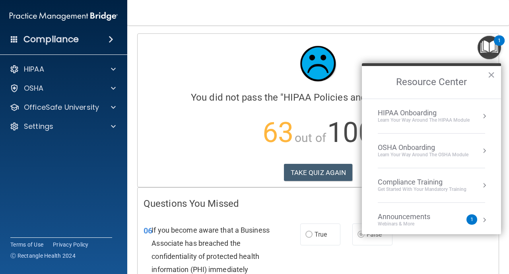
click at [468, 67] on h2 "Resource Center" at bounding box center [431, 82] width 139 height 33
click at [459, 82] on h2 "Resource Center" at bounding box center [431, 82] width 139 height 33
click at [488, 80] on button "×" at bounding box center [492, 74] width 8 height 13
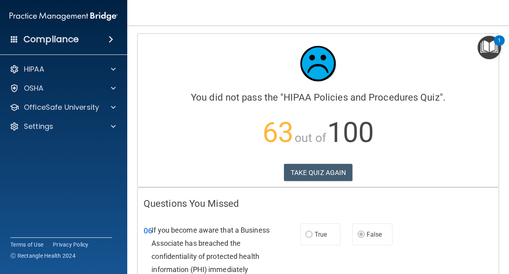
click at [484, 58] on img "Open Resource Center, 1 new notification" at bounding box center [489, 47] width 23 height 23
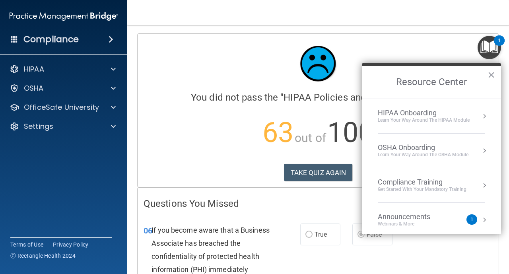
click at [459, 82] on h2 "Resource Center" at bounding box center [431, 82] width 139 height 33
click at [435, 113] on div "HIPAA Onboarding" at bounding box center [424, 113] width 92 height 9
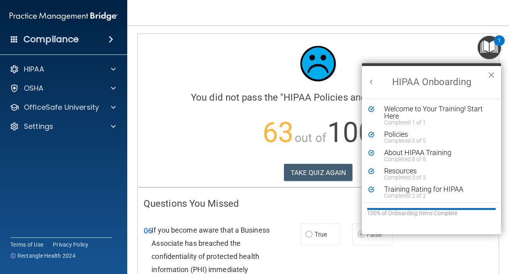
click at [491, 74] on button "×" at bounding box center [492, 74] width 8 height 13
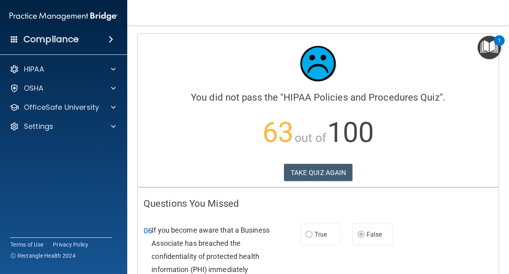
click at [17, 40] on span at bounding box center [14, 38] width 7 height 7
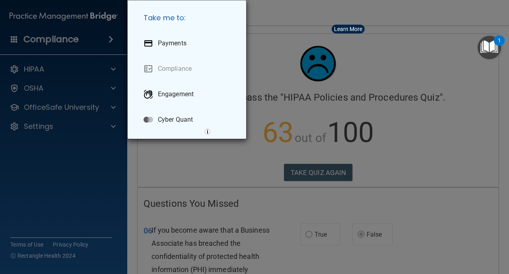
click at [62, 68] on div "Take me to: Payments Compliance Engagement Cyber Quant" at bounding box center [254, 137] width 509 height 274
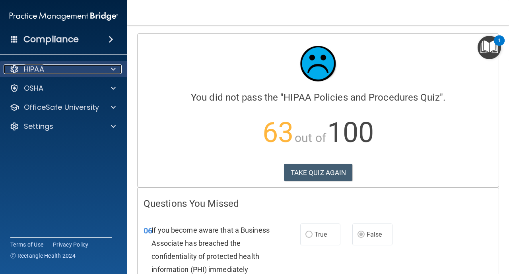
click at [47, 69] on div "HIPAA" at bounding box center [53, 69] width 99 height 10
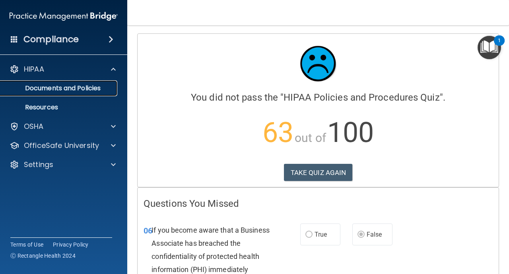
click at [49, 87] on p "Documents and Policies" at bounding box center [59, 88] width 109 height 8
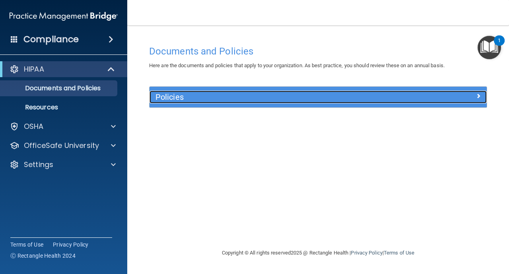
click at [282, 98] on h5 "Policies" at bounding box center [276, 97] width 241 height 9
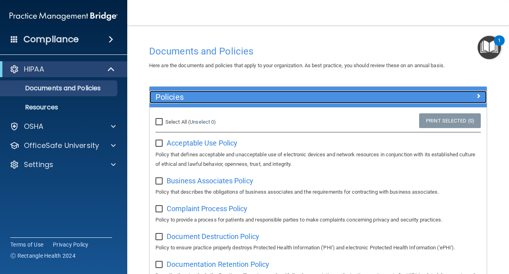
click at [485, 91] on div at bounding box center [445, 96] width 84 height 10
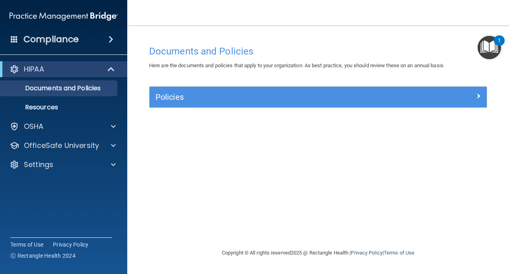
click at [485, 52] on img "Open Resource Center, 1 new notification" at bounding box center [489, 47] width 23 height 23
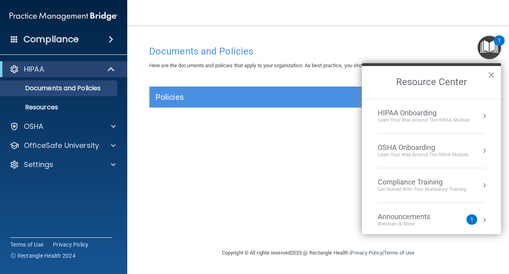
click at [474, 181] on div "Compliance Training Get Started with your mandatory training" at bounding box center [431, 185] width 107 height 15
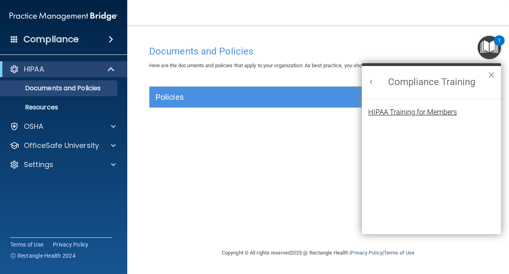
click at [432, 112] on div "HIPAA Training for Members" at bounding box center [412, 112] width 89 height 7
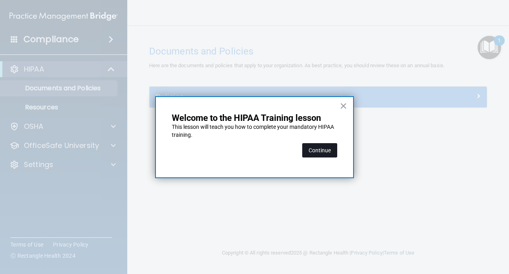
click at [335, 150] on button "Continue" at bounding box center [319, 150] width 35 height 14
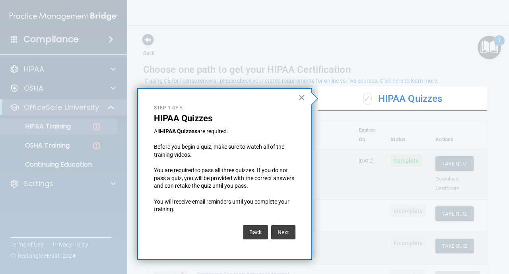
click at [301, 97] on button "×" at bounding box center [302, 97] width 8 height 13
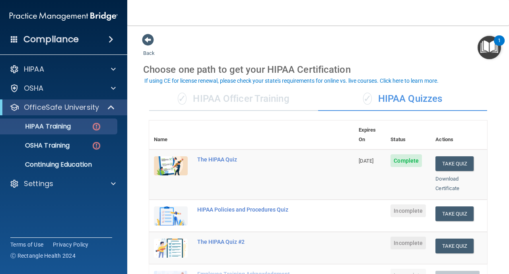
click at [274, 103] on div "✓ HIPAA Officer Training" at bounding box center [233, 99] width 169 height 24
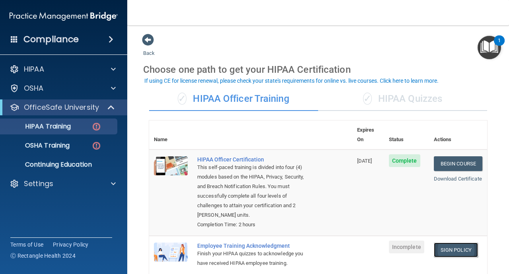
click at [440, 244] on link "Sign Policy" at bounding box center [456, 250] width 44 height 15
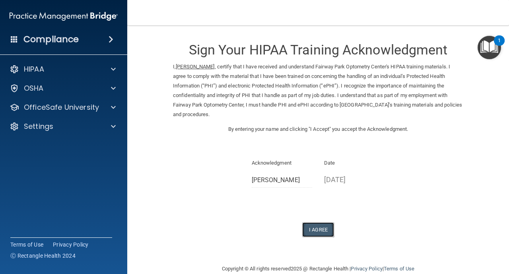
click at [322, 230] on button "I Agree" at bounding box center [318, 229] width 32 height 15
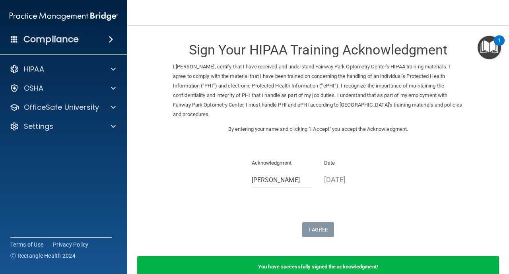
click at [485, 50] on img "Open Resource Center, 1 new notification" at bounding box center [489, 47] width 23 height 23
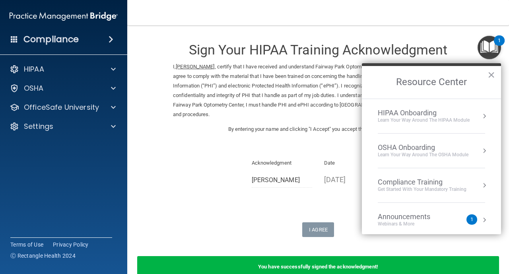
click at [448, 184] on div "Compliance Training" at bounding box center [422, 182] width 89 height 9
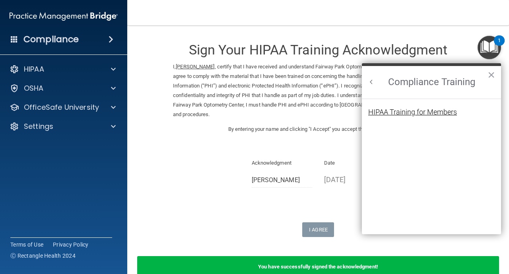
click at [434, 116] on div "HIPAA Training for Members" at bounding box center [412, 112] width 89 height 7
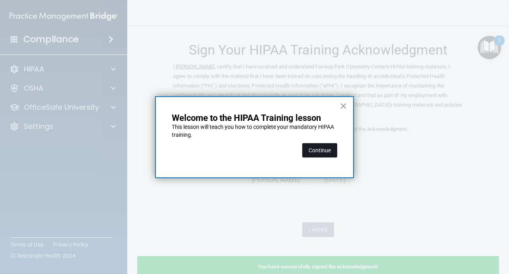
click at [335, 152] on button "Continue" at bounding box center [319, 150] width 35 height 14
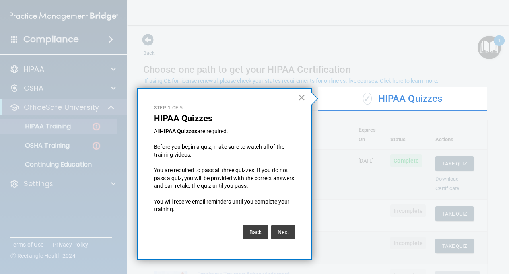
click at [301, 100] on button "×" at bounding box center [302, 97] width 8 height 13
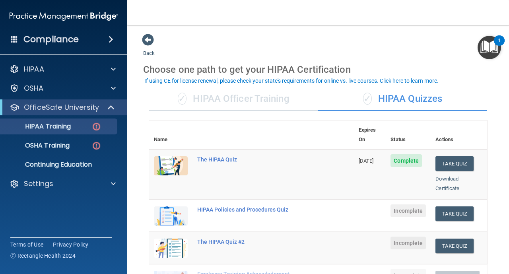
click at [278, 102] on div "✓ HIPAA Officer Training" at bounding box center [233, 99] width 169 height 24
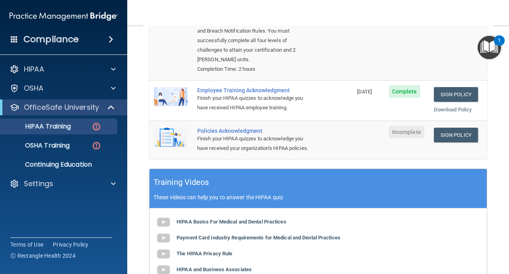
scroll to position [154, 0]
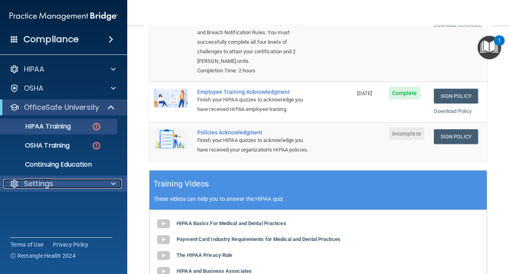
click at [34, 183] on p "Settings" at bounding box center [38, 184] width 29 height 10
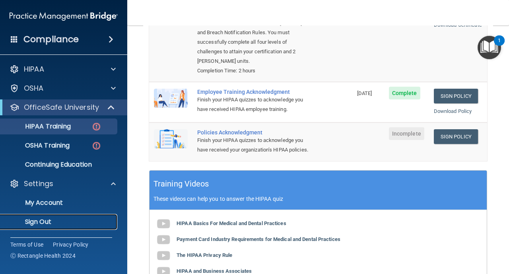
click at [31, 220] on p "Sign Out" at bounding box center [59, 222] width 109 height 8
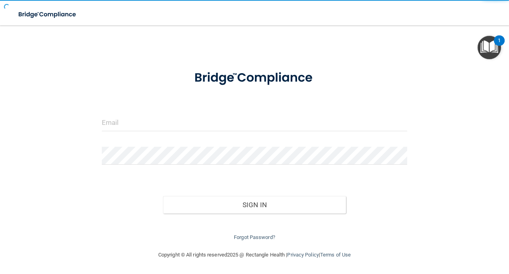
scroll to position [12, 0]
